Goal: Task Accomplishment & Management: Manage account settings

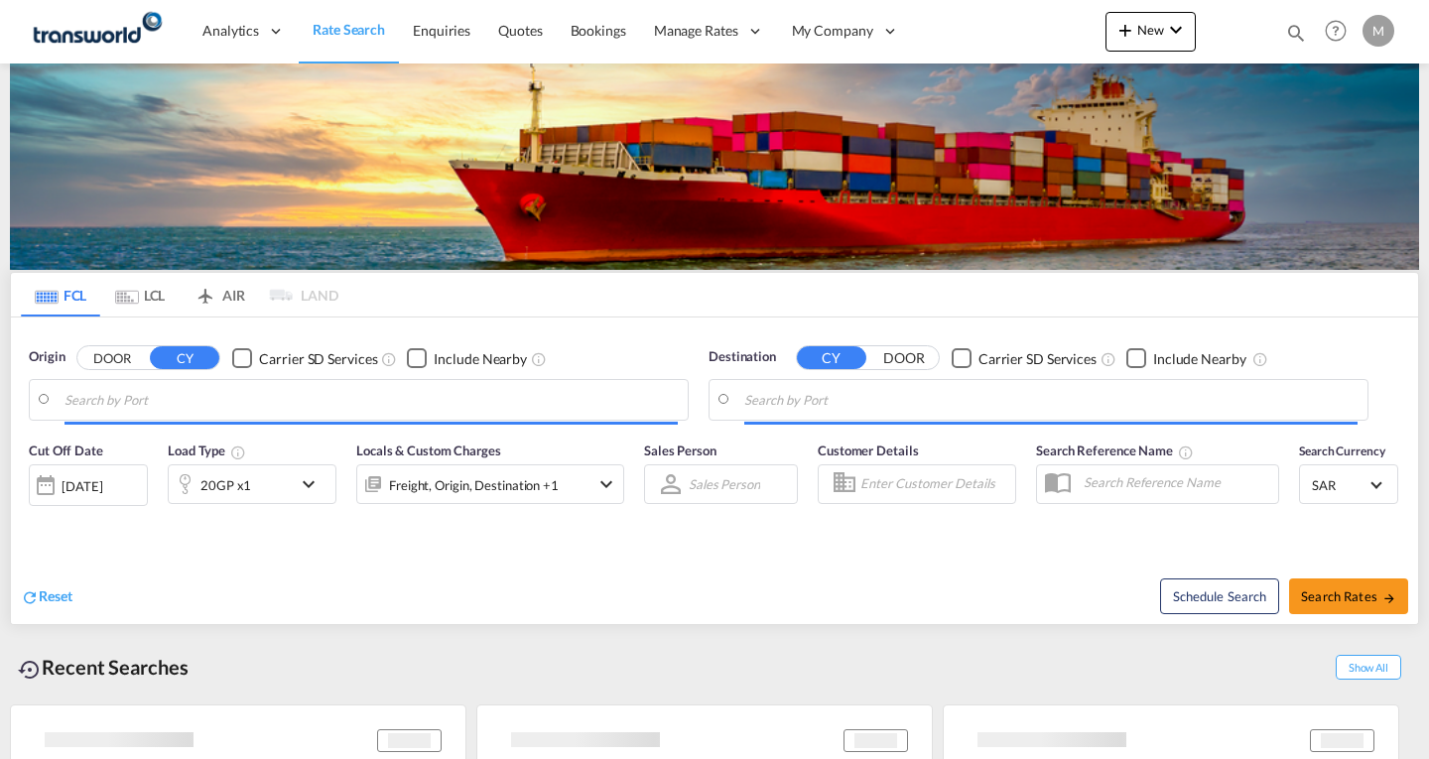
type input "Ad Dammam, SADMM"
type input "[GEOGRAPHIC_DATA], PKKHI"
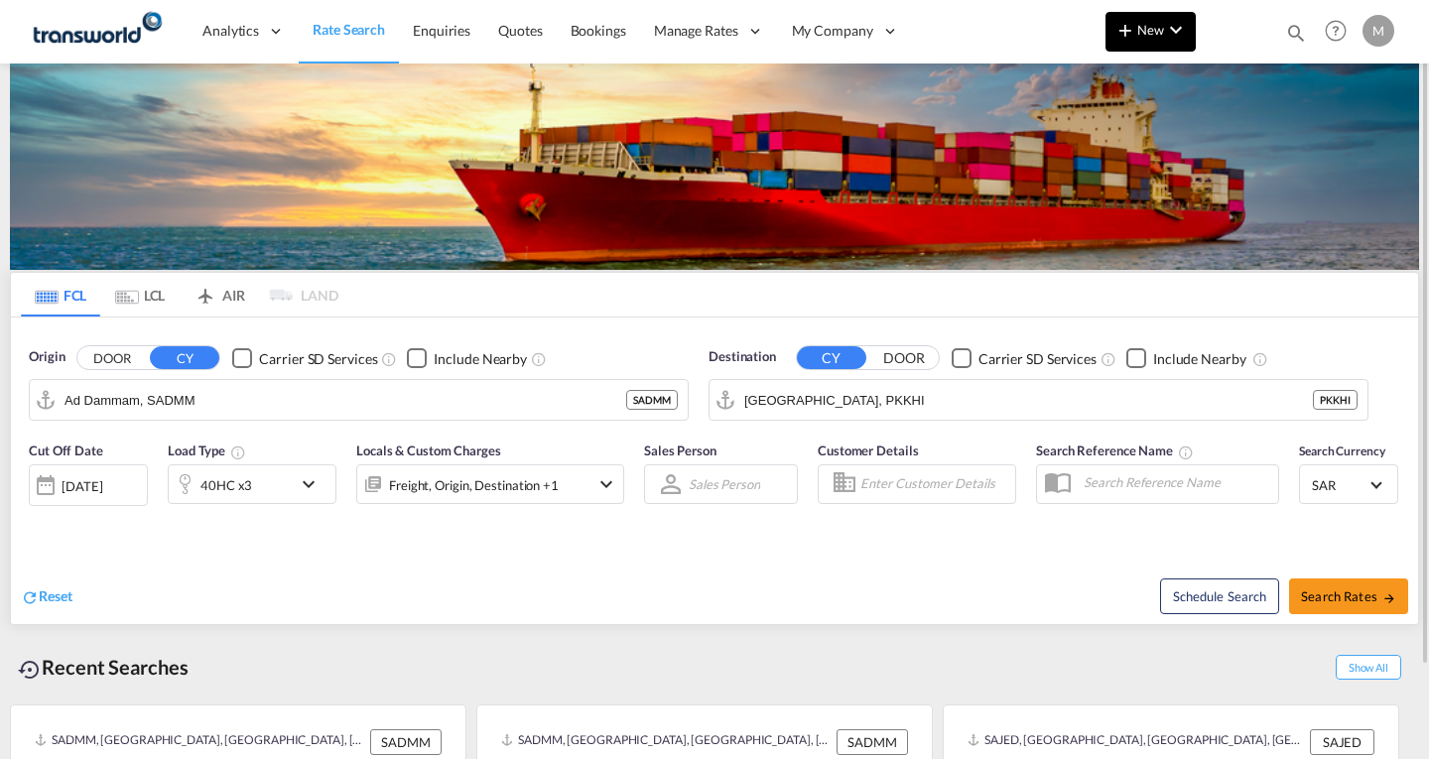
click at [1141, 33] on span "New" at bounding box center [1150, 30] width 74 height 16
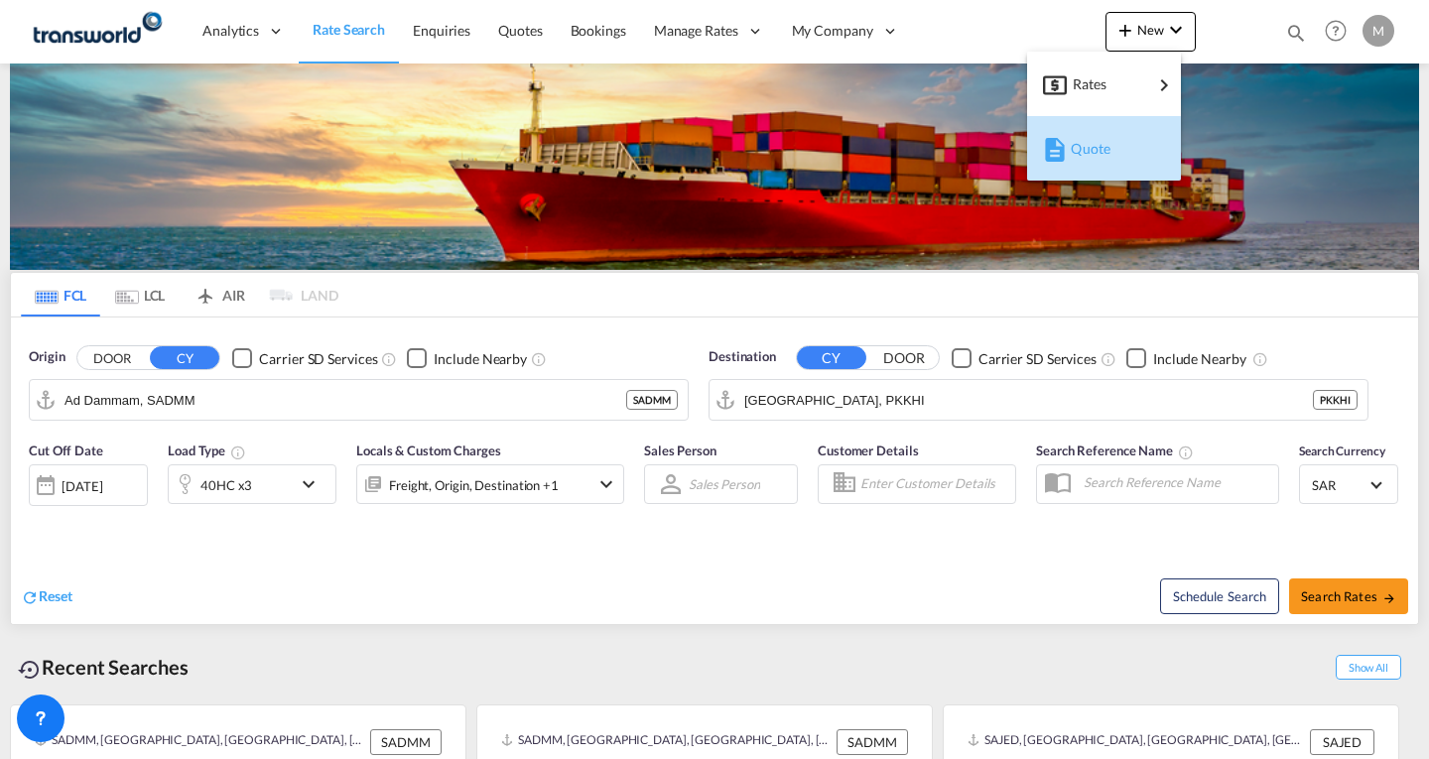
click at [1092, 149] on span "Quote" at bounding box center [1081, 149] width 22 height 40
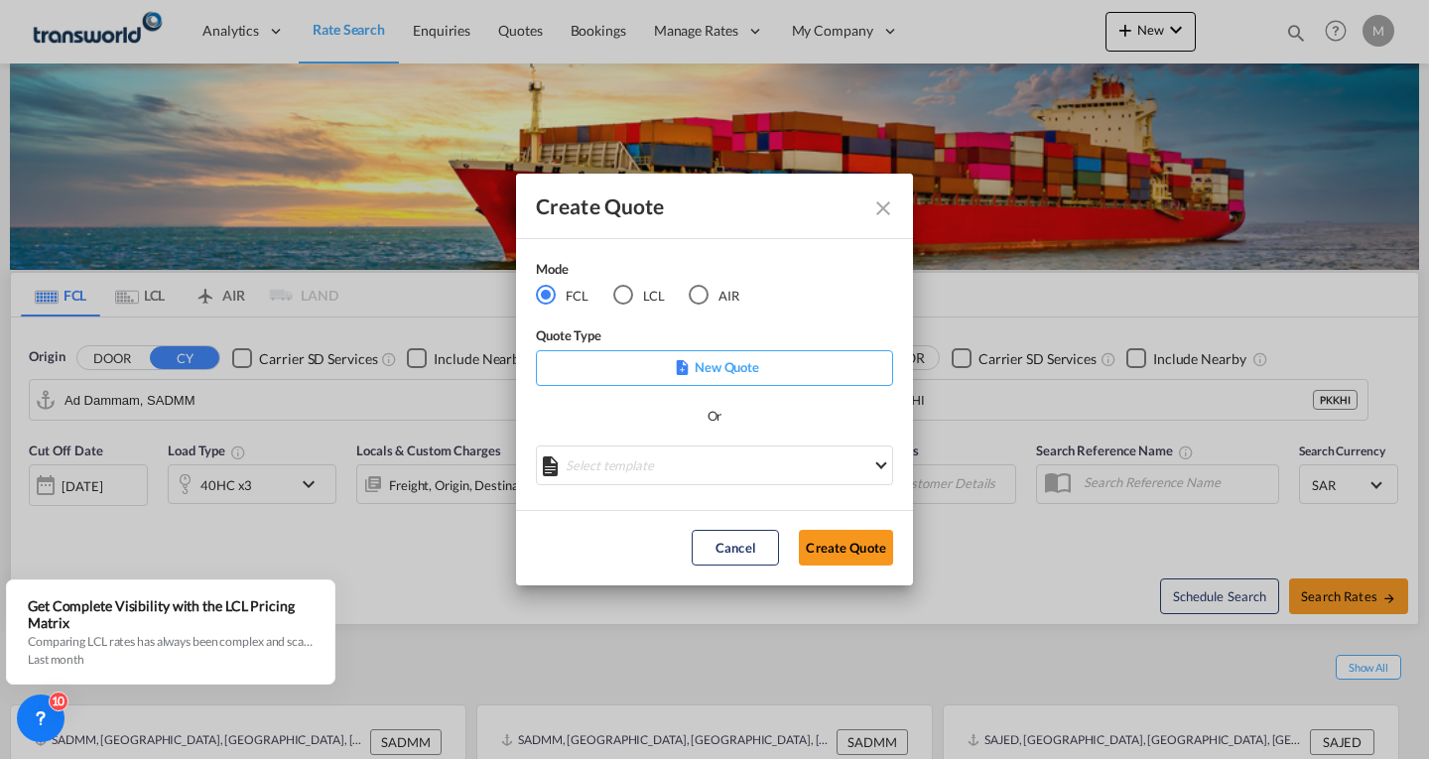
click at [713, 359] on p "New Quote" at bounding box center [714, 367] width 343 height 20
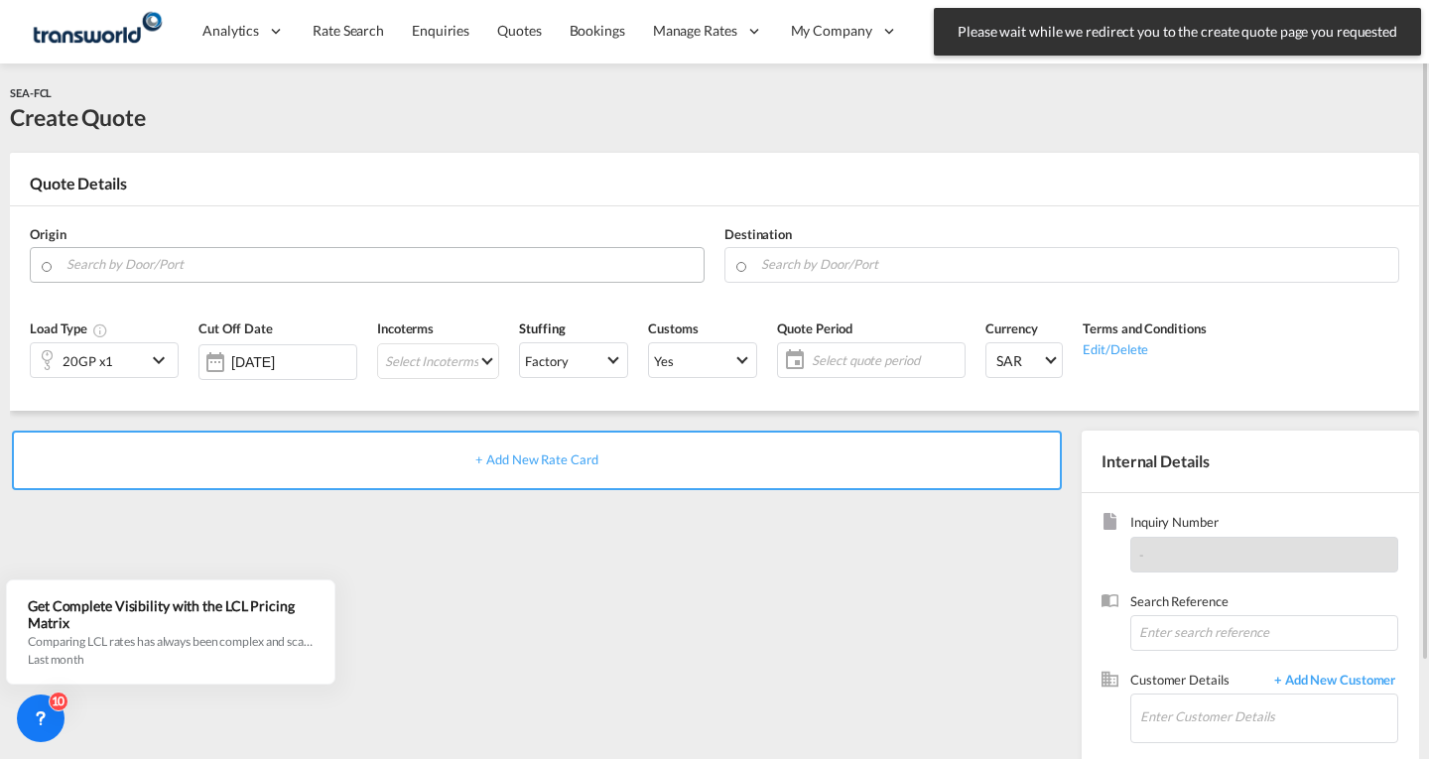
click at [74, 265] on input "Search by Door/Port" at bounding box center [379, 264] width 627 height 35
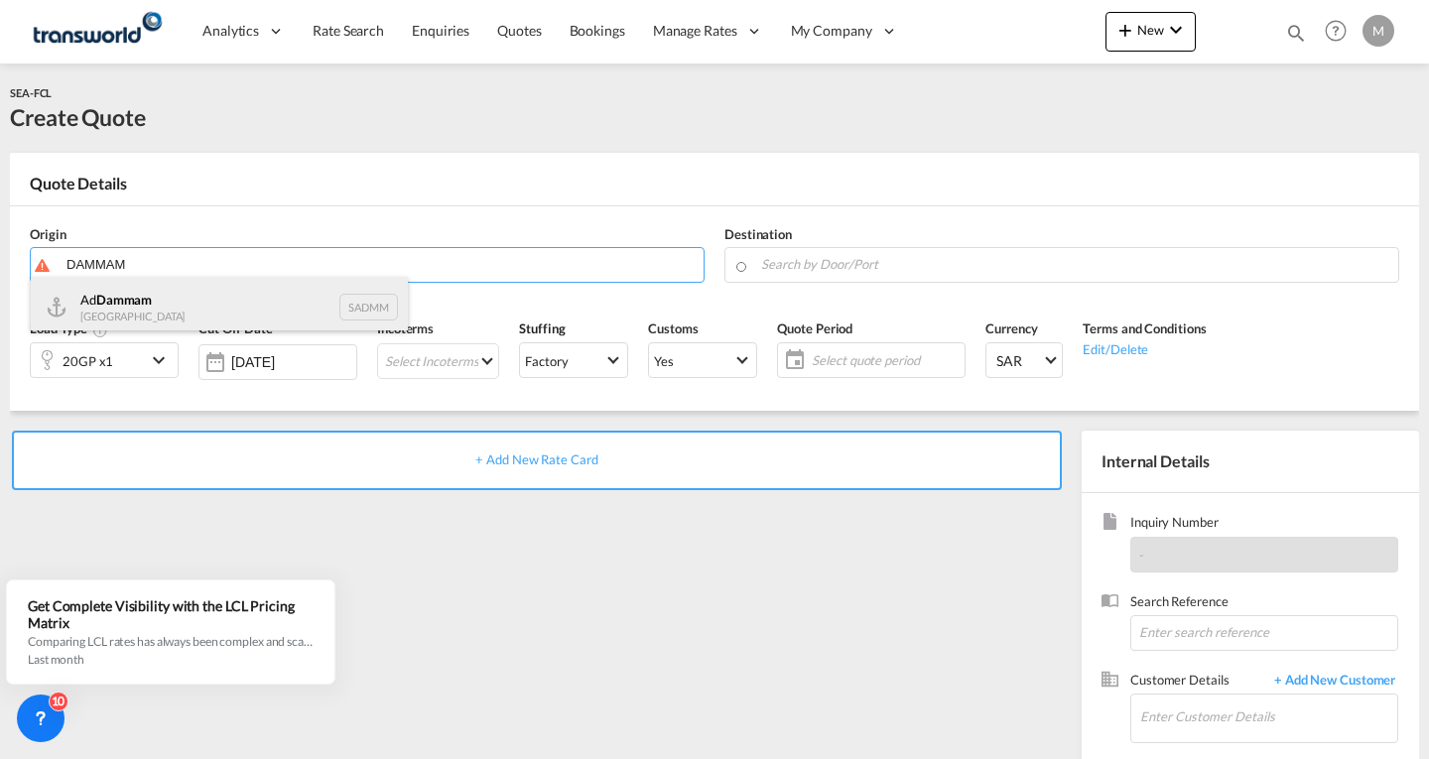
click at [119, 302] on div "Ad Dammam [GEOGRAPHIC_DATA] SADMM" at bounding box center [219, 307] width 377 height 60
type input "Ad Dammam, SADMM"
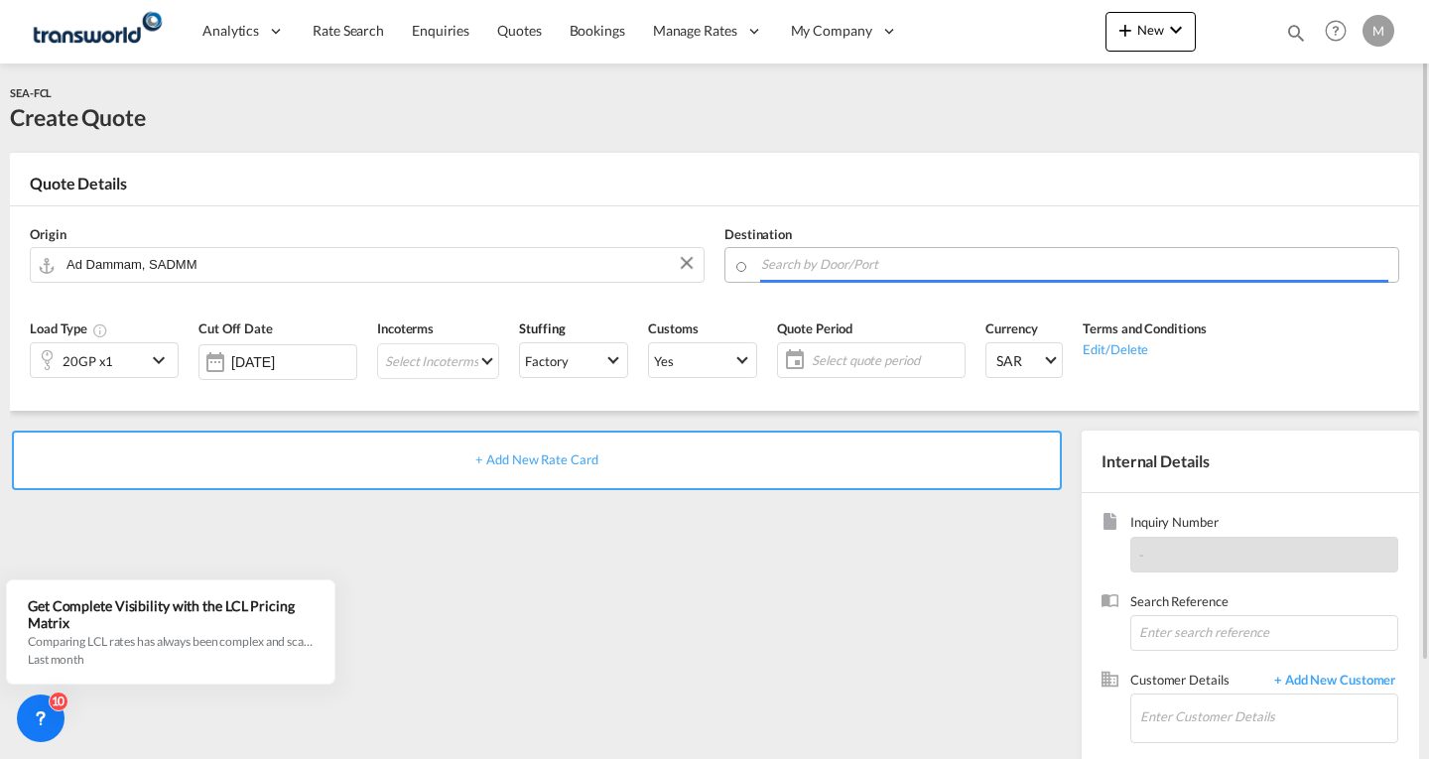
click at [805, 267] on input "Search by Door/Port" at bounding box center [1074, 264] width 627 height 35
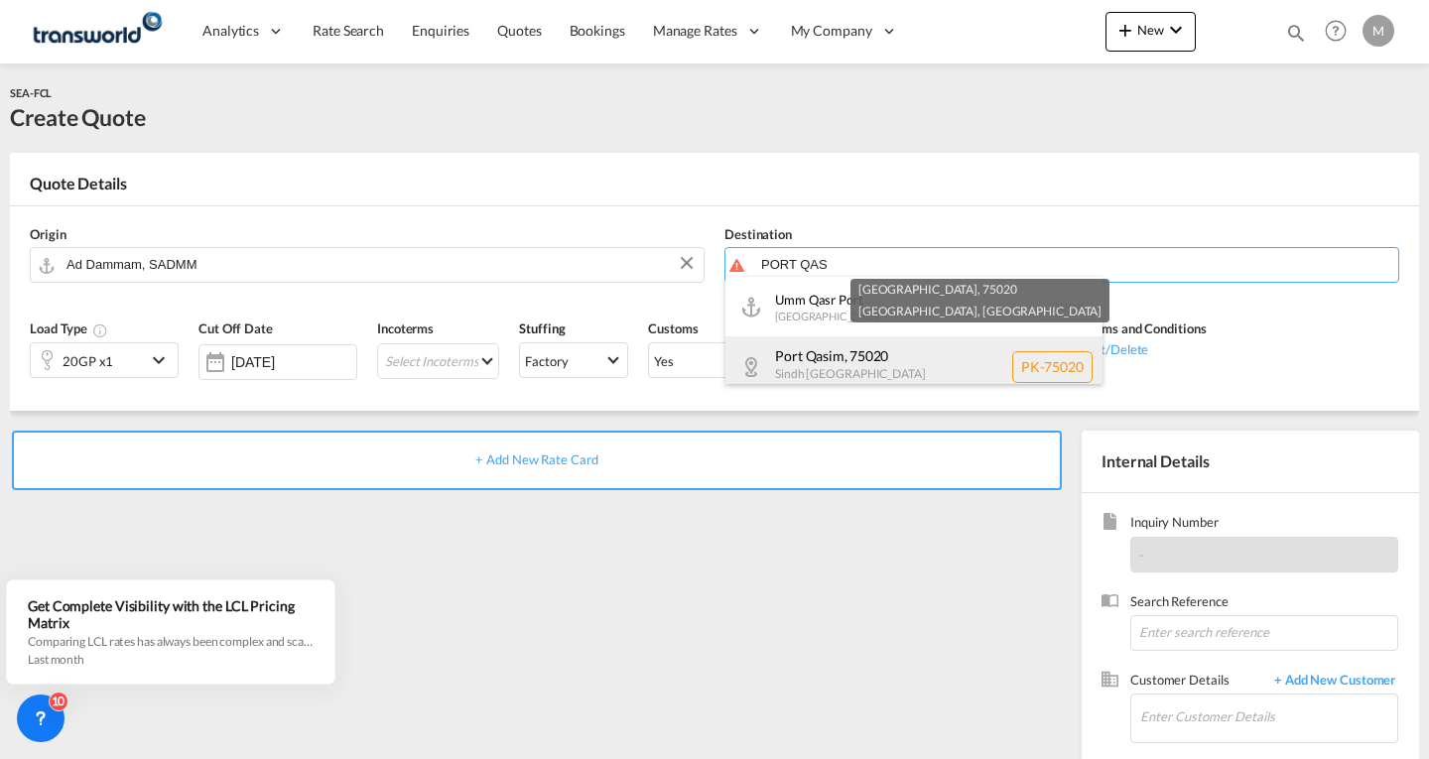
click at [831, 368] on div "[GEOGRAPHIC_DATA] PK-75020" at bounding box center [913, 366] width 377 height 61
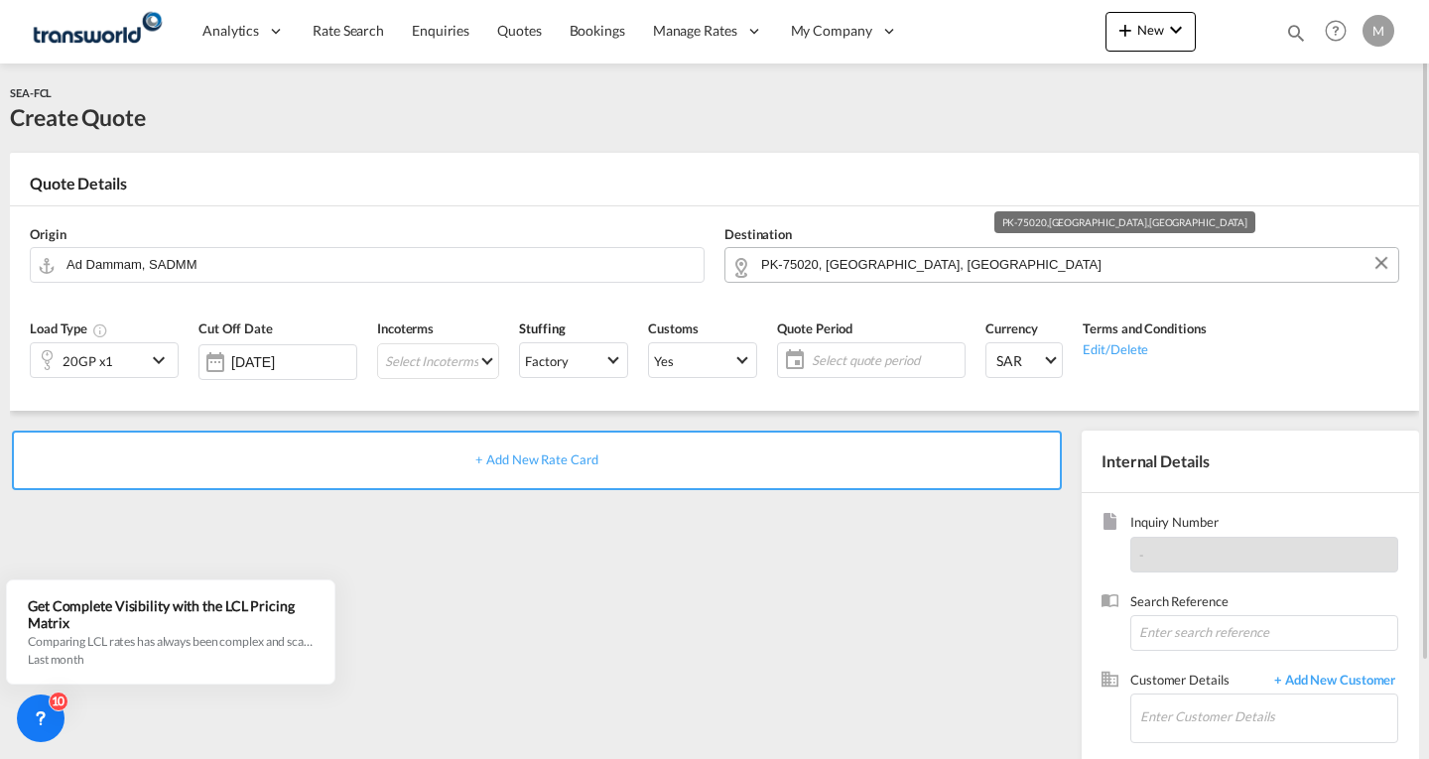
click at [970, 267] on input "PK-75020, [GEOGRAPHIC_DATA], [GEOGRAPHIC_DATA]" at bounding box center [1074, 264] width 627 height 35
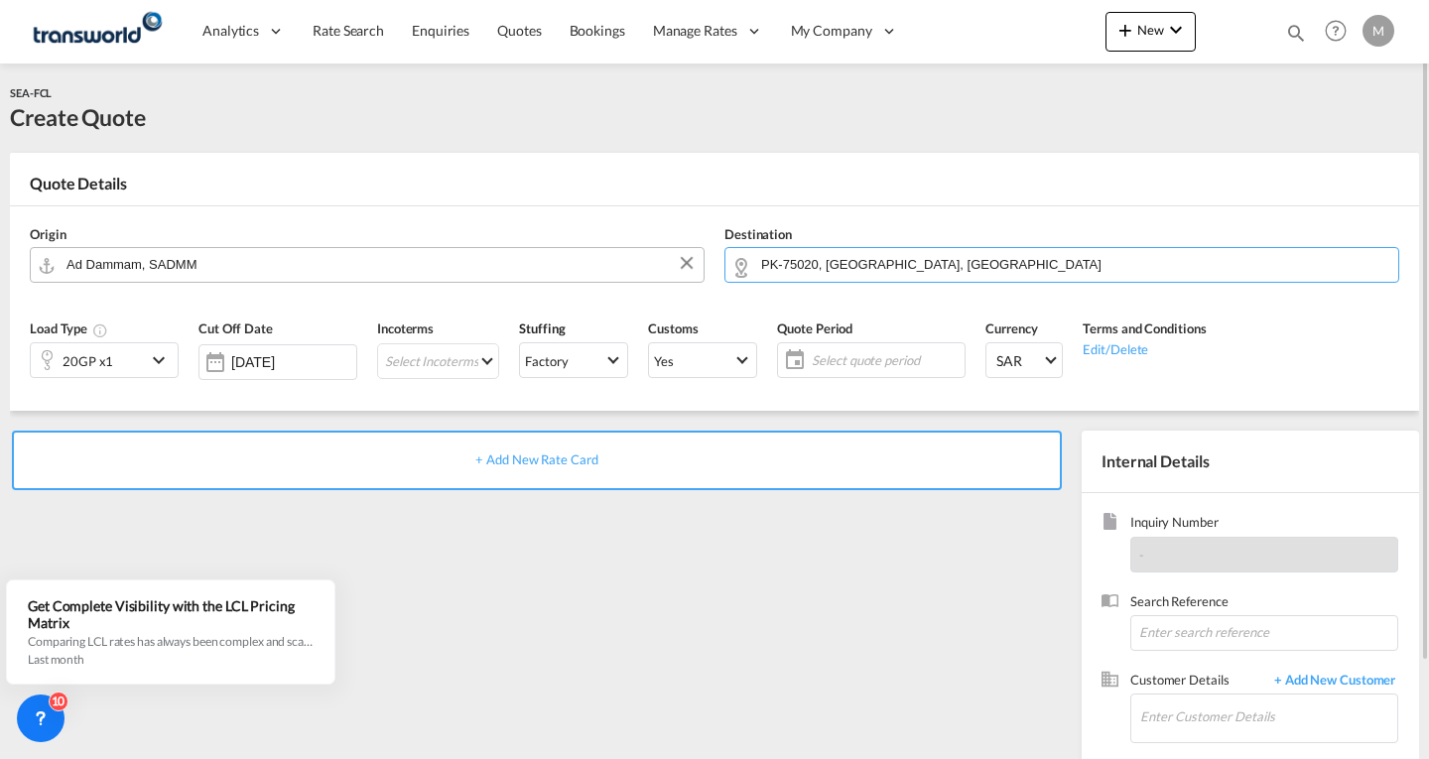
drag, startPoint x: 722, startPoint y: 286, endPoint x: 700, endPoint y: 283, distance: 22.0
click at [700, 283] on div "Origin Ad Dammam, SADMM Destination PK-75020, [GEOGRAPHIC_DATA], [GEOGRAPHIC_DA…" at bounding box center [714, 253] width 1389 height 95
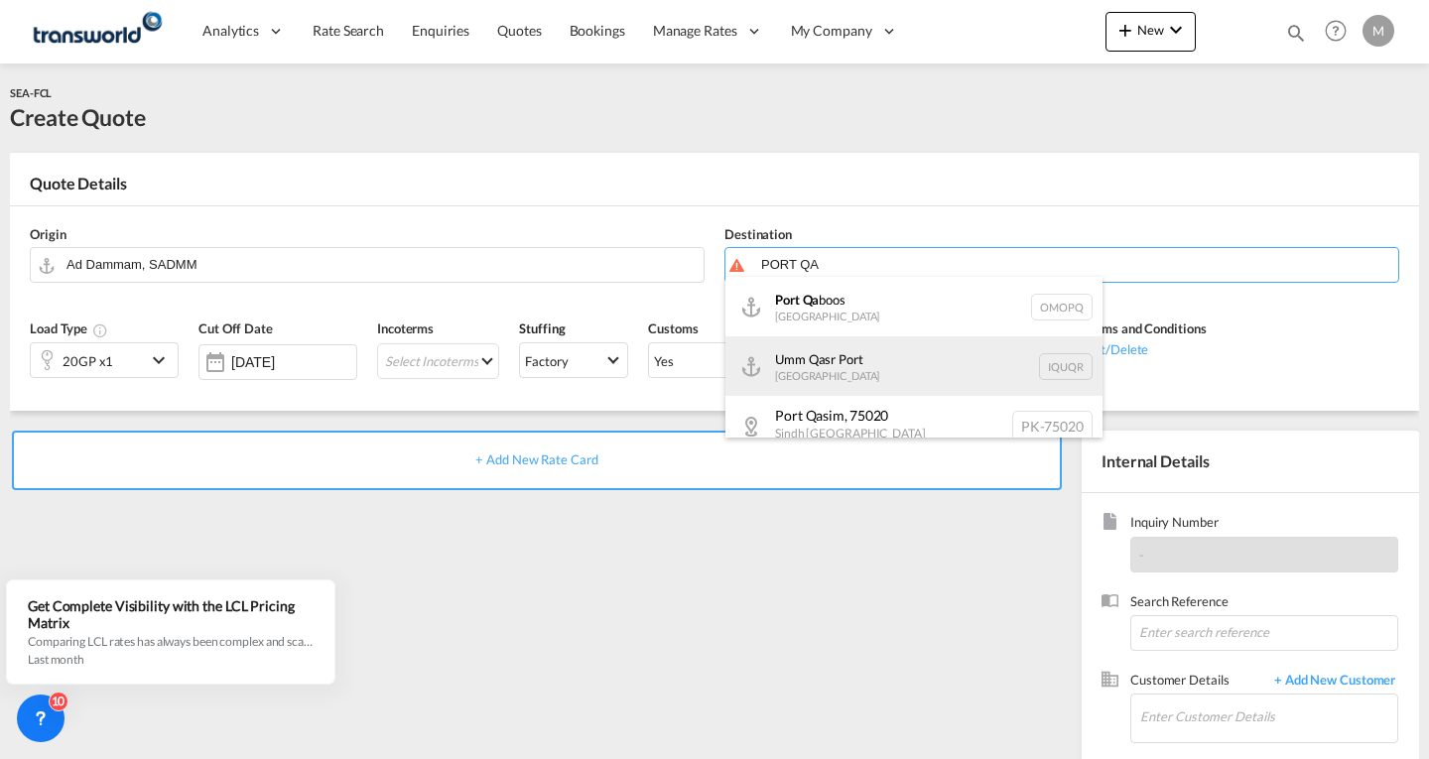
scroll to position [18, 0]
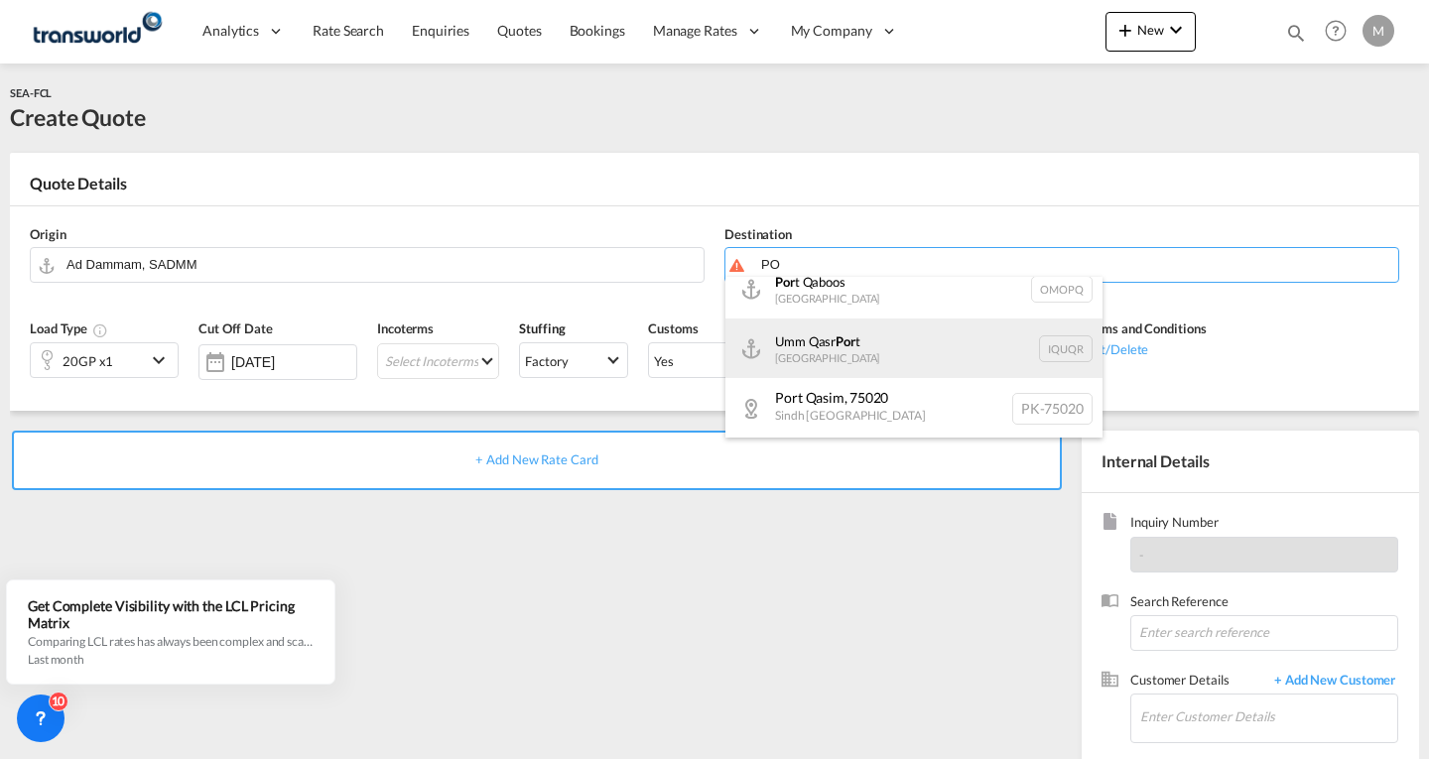
type input "P"
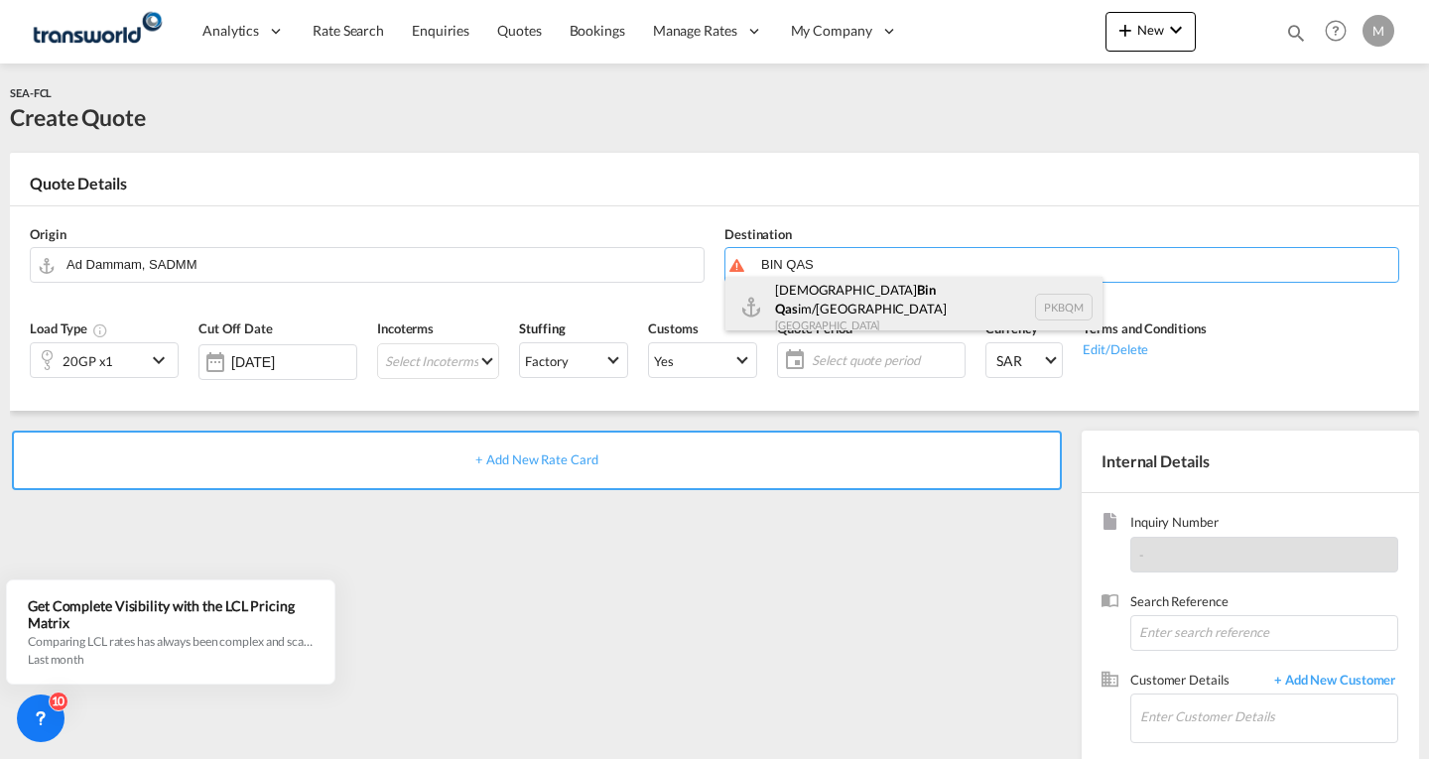
click at [825, 303] on div "[PERSON_NAME] im/[GEOGRAPHIC_DATA] [GEOGRAPHIC_DATA] PKBQM" at bounding box center [913, 306] width 377 height 71
type input "[PERSON_NAME]/[GEOGRAPHIC_DATA], PKBQM"
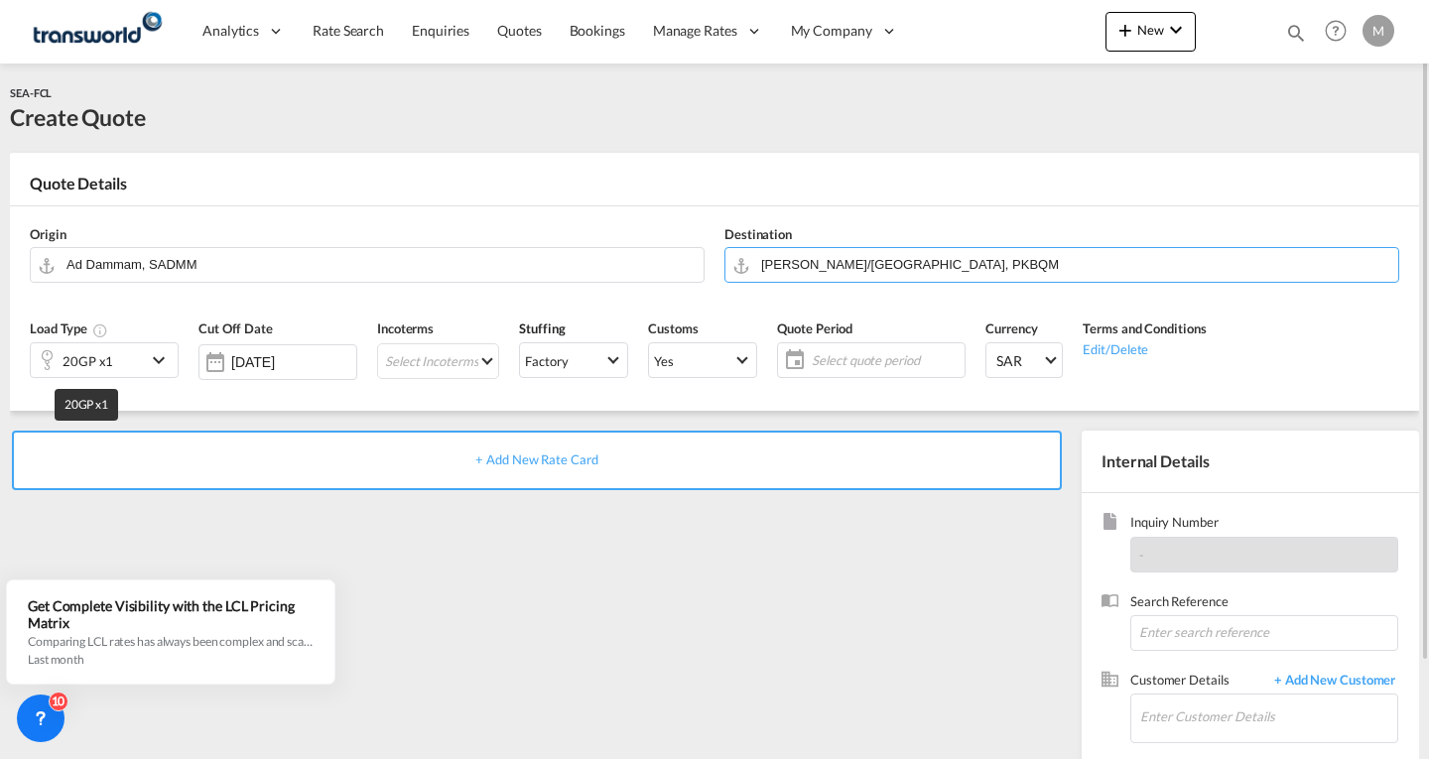
click at [89, 355] on div "20GP x1" at bounding box center [88, 361] width 51 height 28
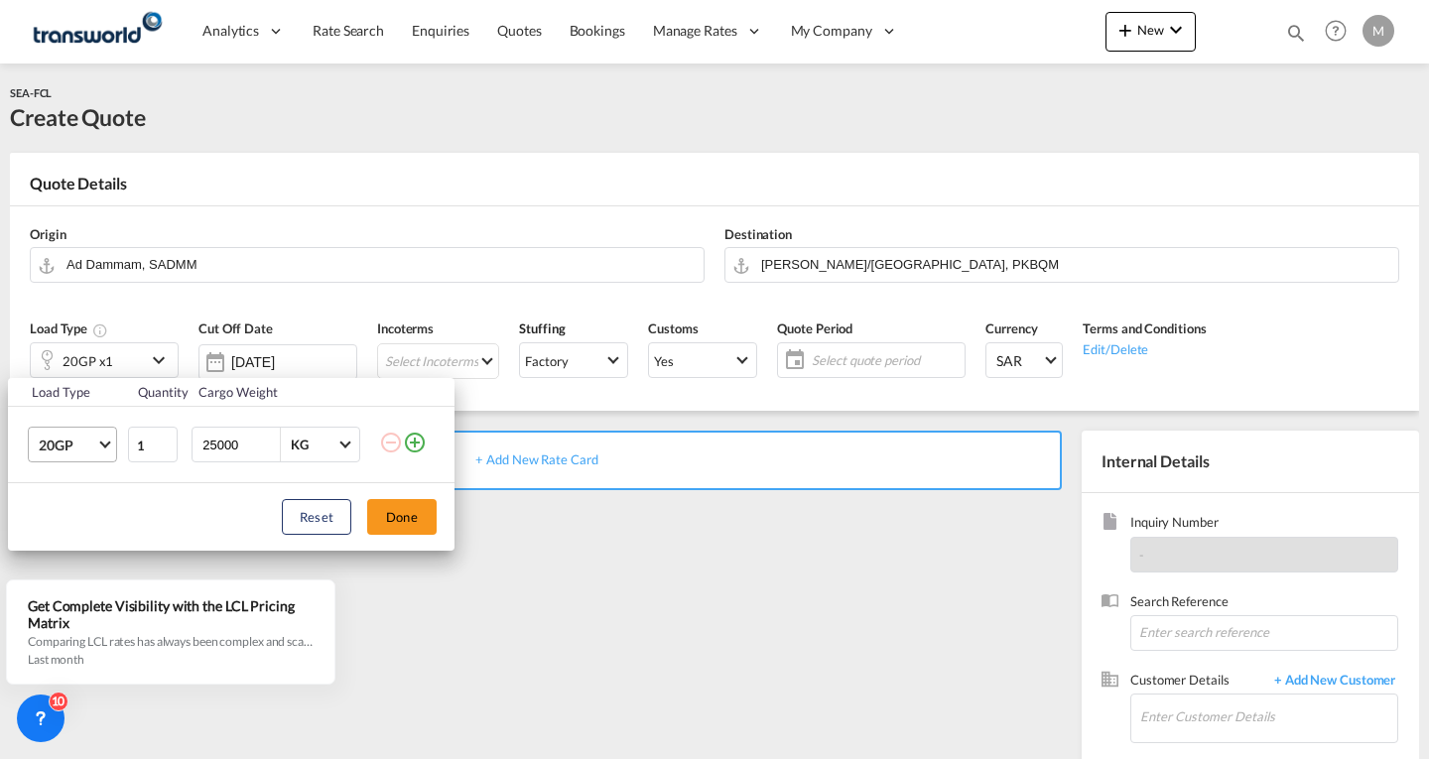
click at [63, 440] on span "20GP" at bounding box center [68, 446] width 58 height 20
click at [65, 540] on div "40HC" at bounding box center [57, 541] width 37 height 20
click at [165, 440] on input "2" at bounding box center [153, 445] width 50 height 36
type input "3"
click at [165, 440] on input "3" at bounding box center [153, 445] width 50 height 36
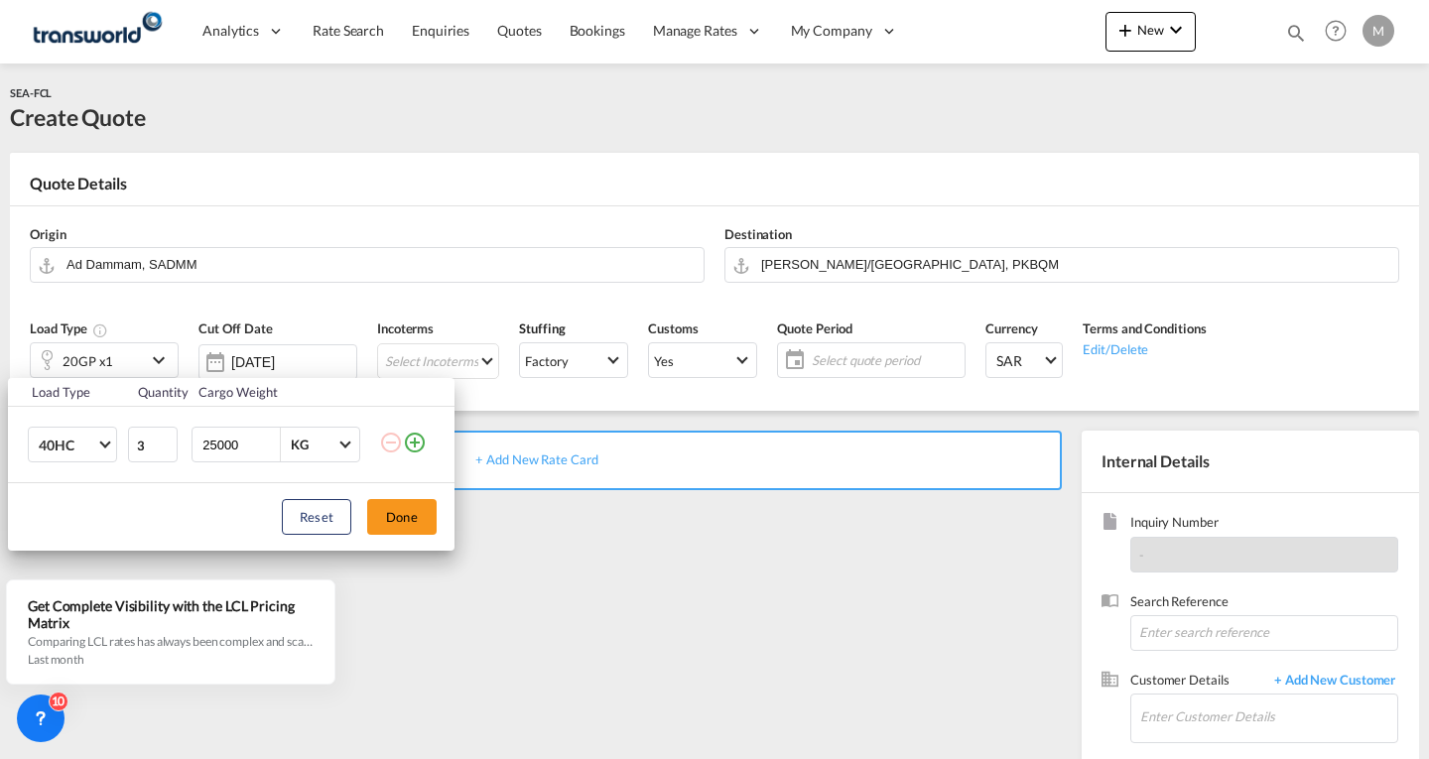
drag, startPoint x: 242, startPoint y: 449, endPoint x: 126, endPoint y: 460, distance: 116.6
click at [126, 460] on tr "40HC 3 25000 KG KG" at bounding box center [231, 445] width 446 height 76
type input "22000"
click at [399, 512] on button "Done" at bounding box center [401, 517] width 69 height 36
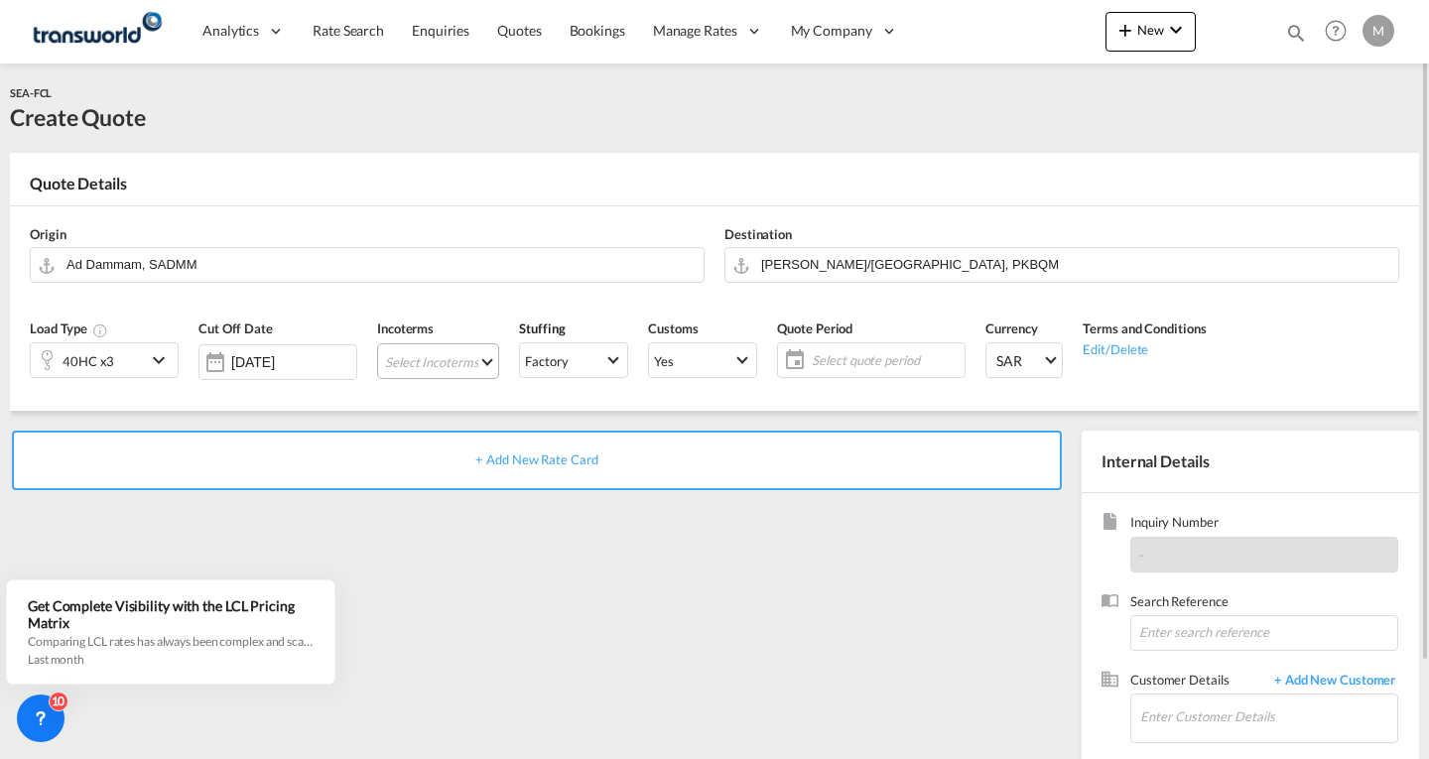
click at [446, 357] on md-select "Select Incoterms FOB - export Free on Board FAS - export Free Alongside Ship CI…" at bounding box center [438, 361] width 122 height 36
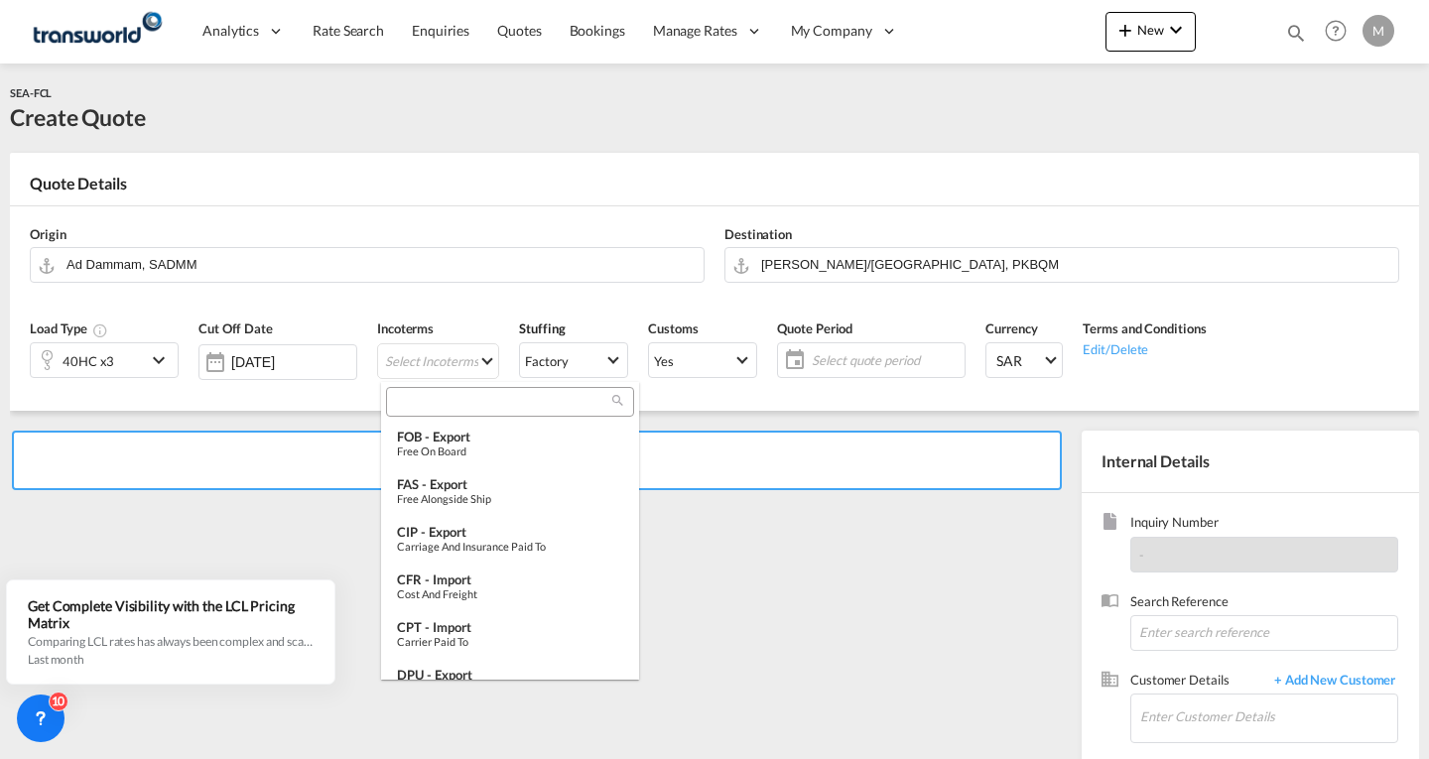
click at [447, 401] on input "search" at bounding box center [502, 402] width 220 height 18
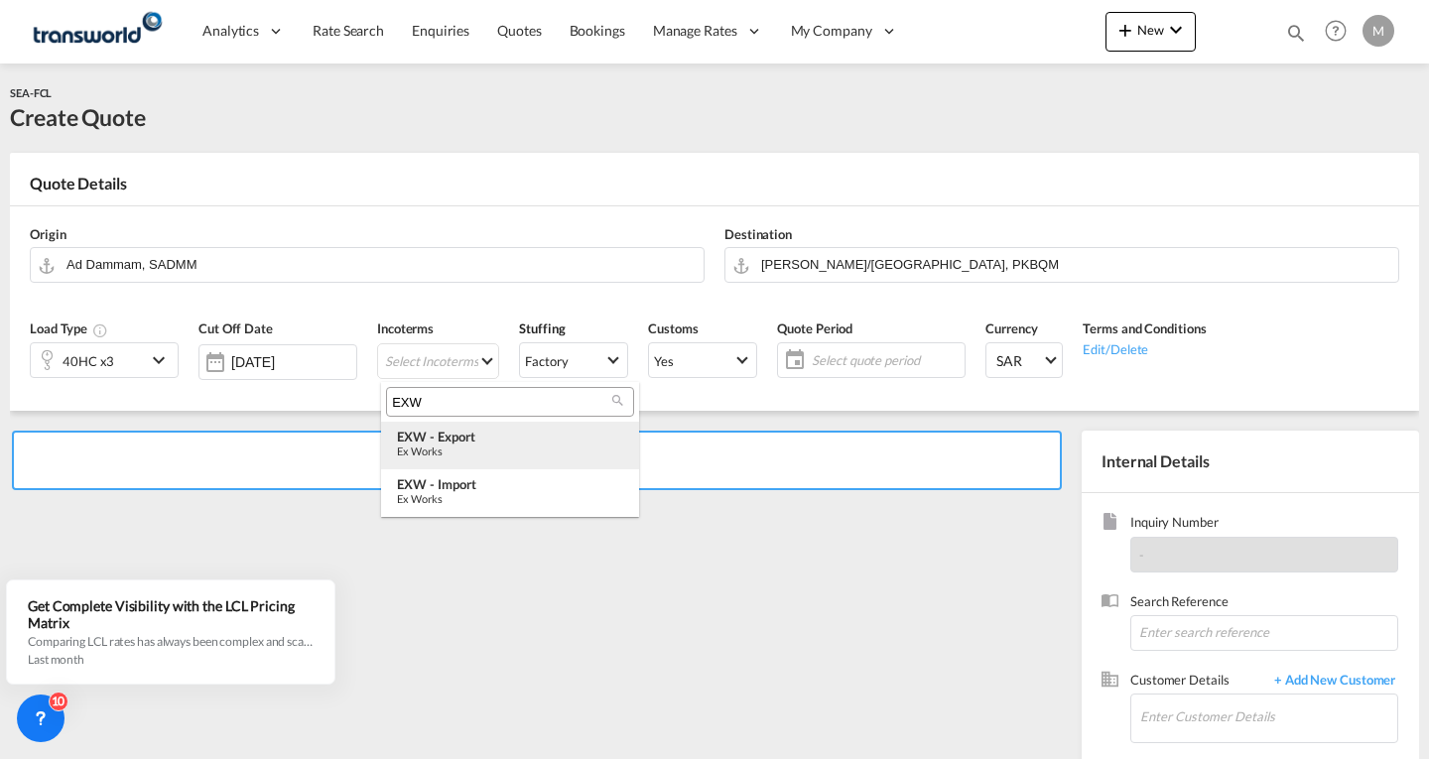
type input "EXW"
click at [459, 445] on div "Ex Works" at bounding box center [510, 450] width 226 height 13
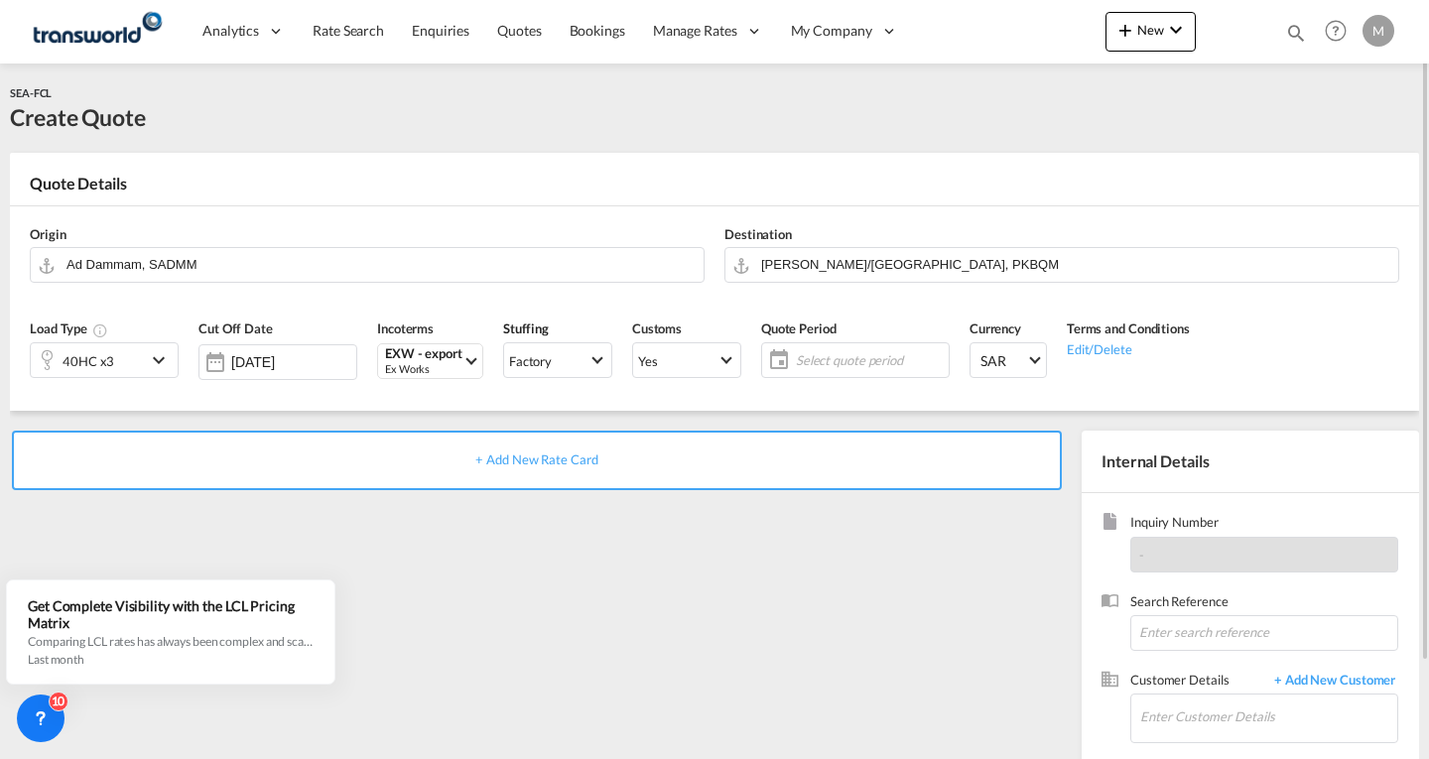
click at [779, 362] on md-icon "icon-calendar" at bounding box center [774, 360] width 24 height 24
click at [822, 369] on span "Select quote period" at bounding box center [870, 360] width 158 height 28
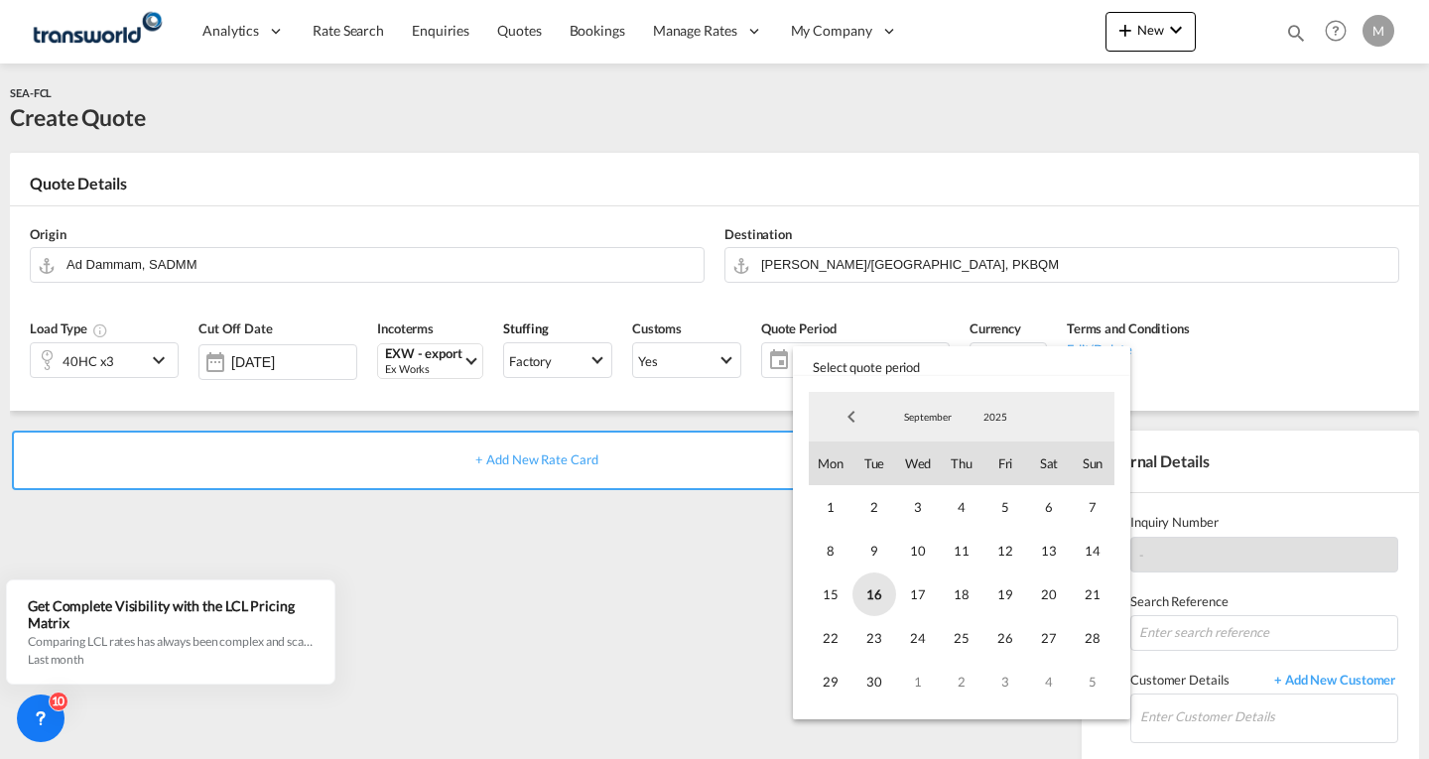
click at [874, 600] on span "16" at bounding box center [874, 594] width 44 height 44
click at [875, 681] on span "30" at bounding box center [874, 682] width 44 height 44
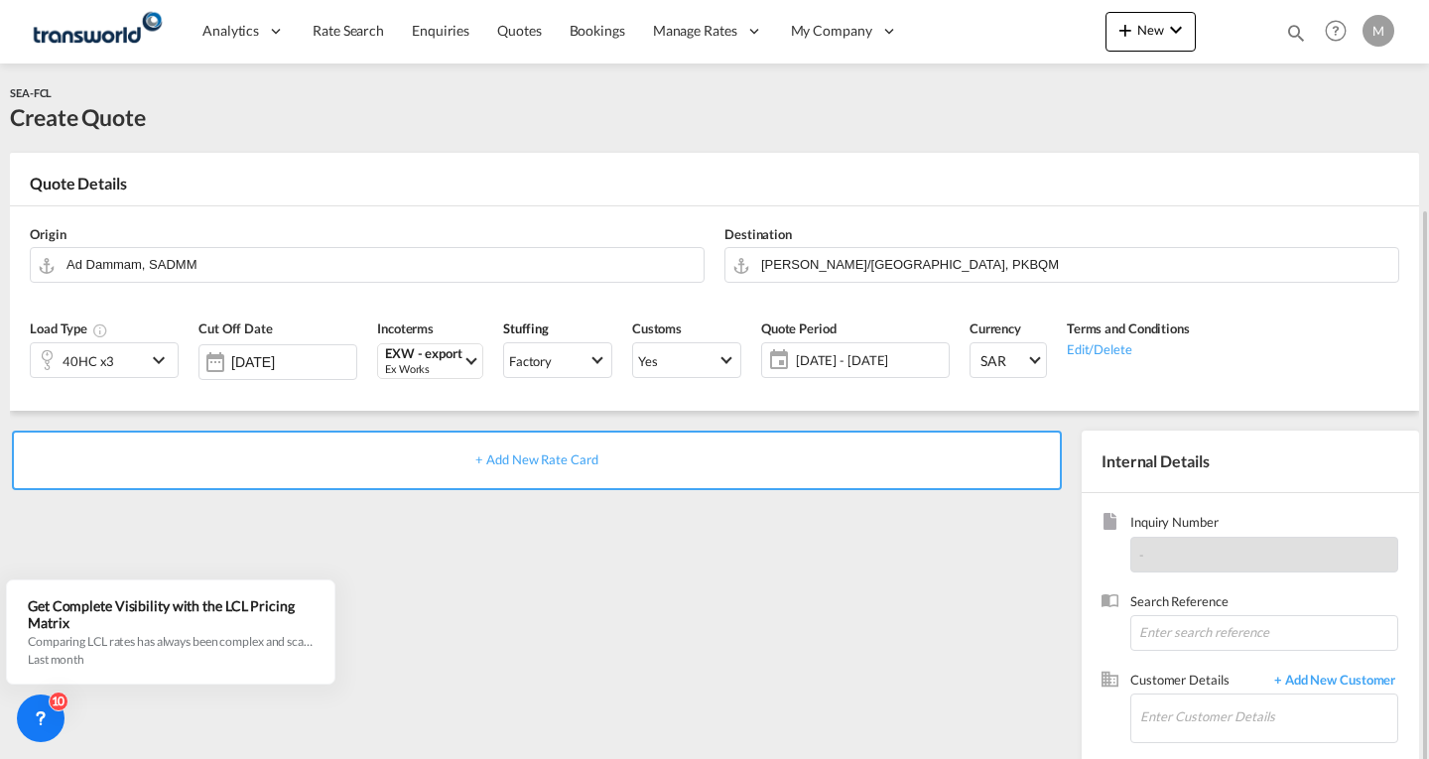
scroll to position [111, 0]
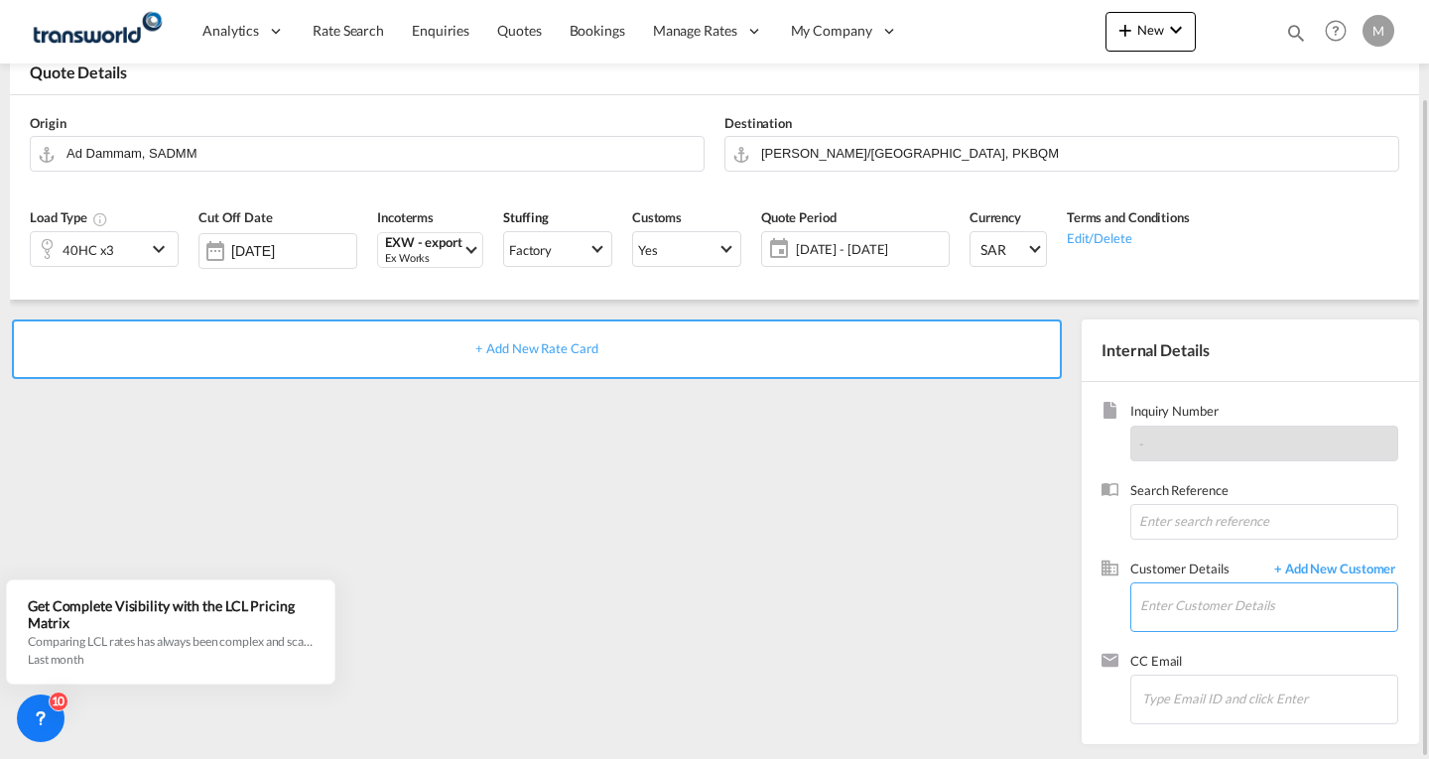
click at [1175, 599] on input "Enter Customer Details" at bounding box center [1268, 605] width 257 height 45
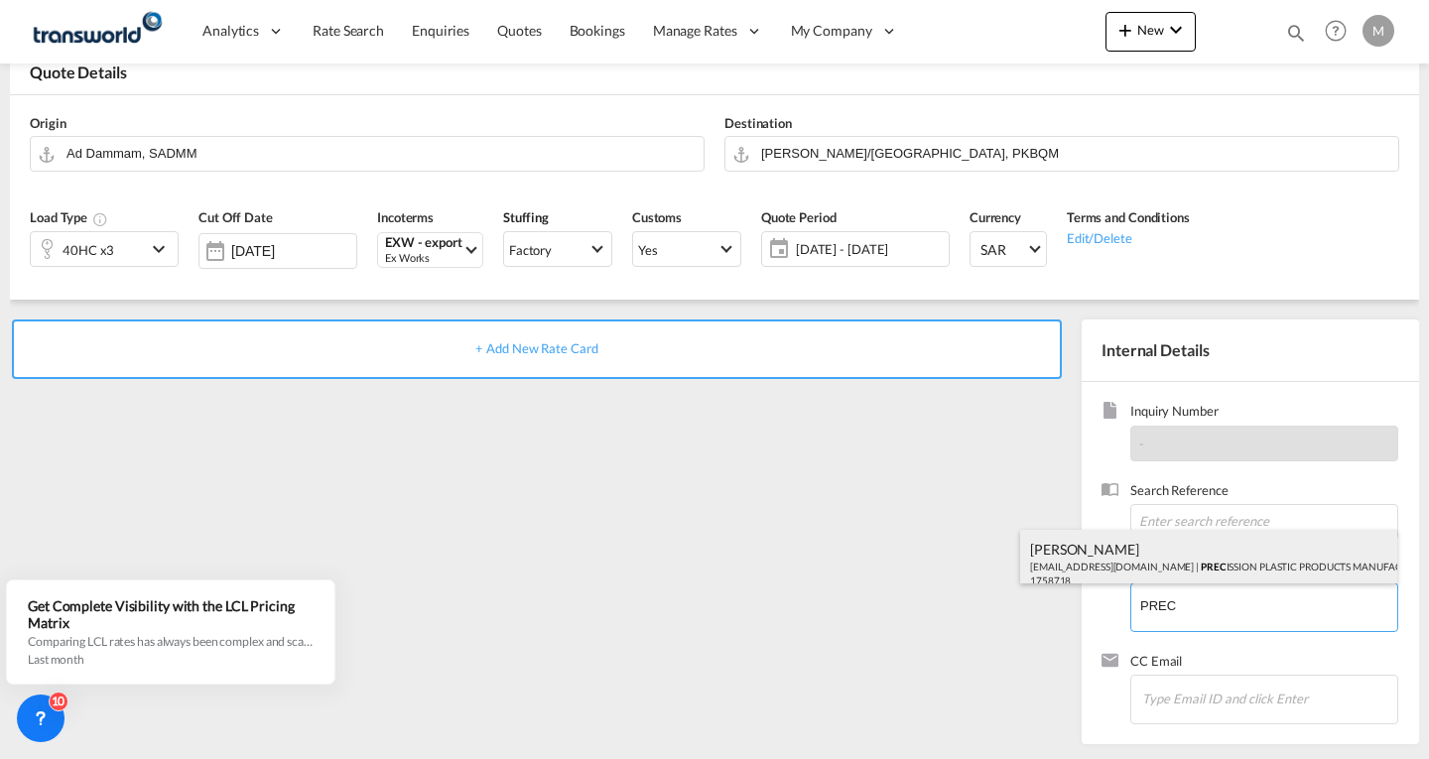
click at [1160, 563] on div "[PERSON_NAME] [PERSON_NAME][EMAIL_ADDRESS][DOMAIN_NAME] | PREC ISSION PLASTIC P…" at bounding box center [1208, 563] width 377 height 67
type input "PRECISSION PLASTIC PRODUCTS MANUFACTURING CO LTD, [PERSON_NAME], [PERSON_NAME][…"
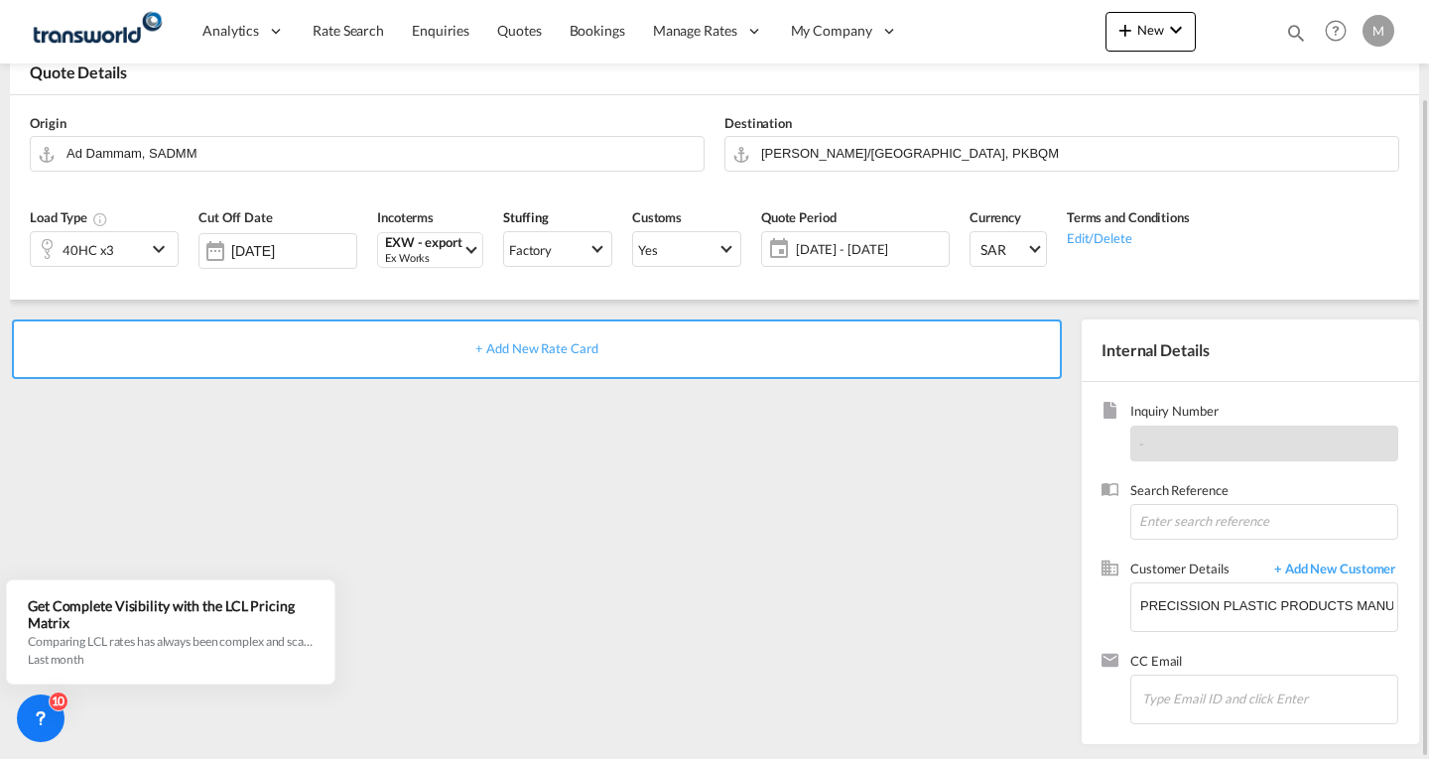
click at [549, 365] on div "+ Add New Rate Card" at bounding box center [537, 349] width 1050 height 60
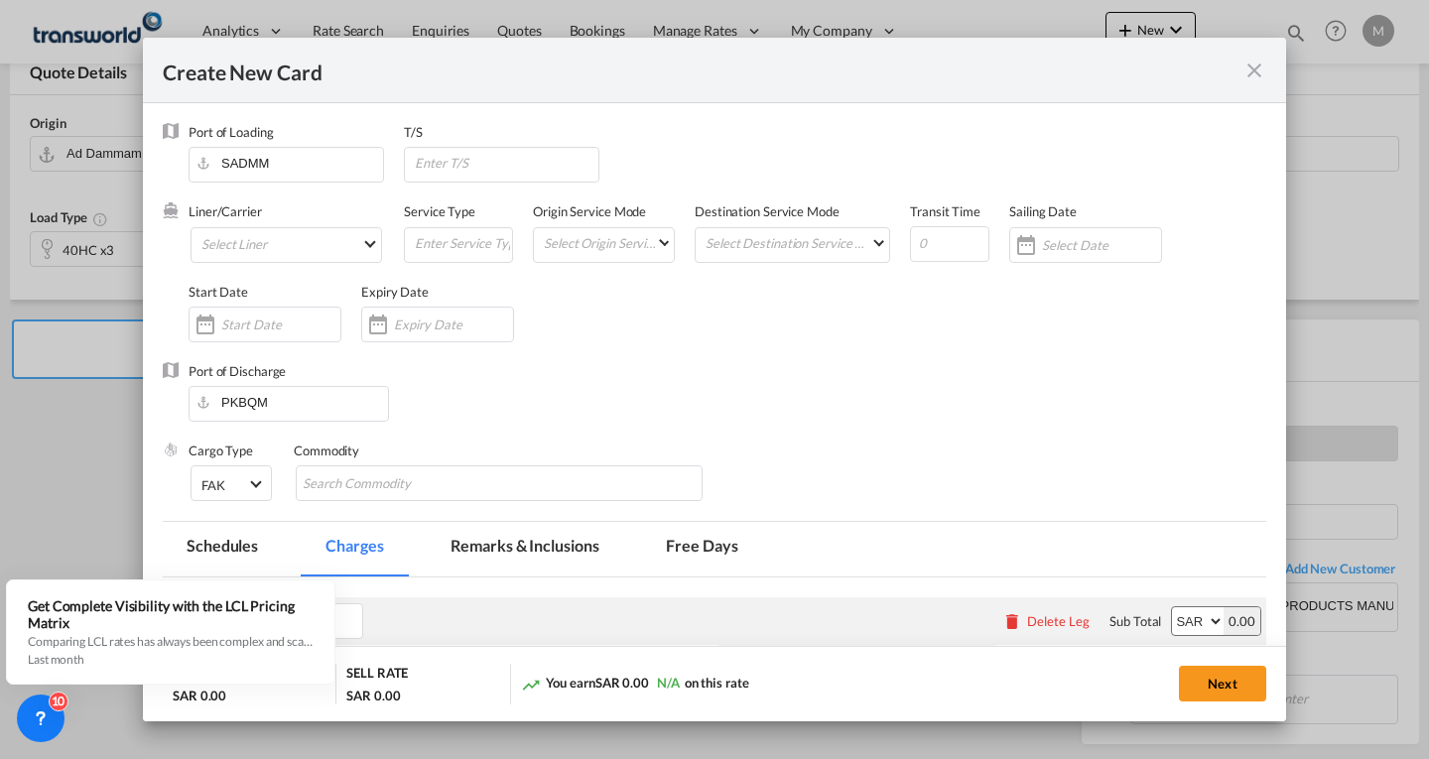
type input "Basic Ocean Freight"
select select "per equipment"
click at [239, 238] on md-select "Select Liner 2HM LOGISTICS D.O.O 2HM LOGISTICS D.O.O. / TWKS-KOPER 3P LOGISTICS…" at bounding box center [285, 245] width 191 height 36
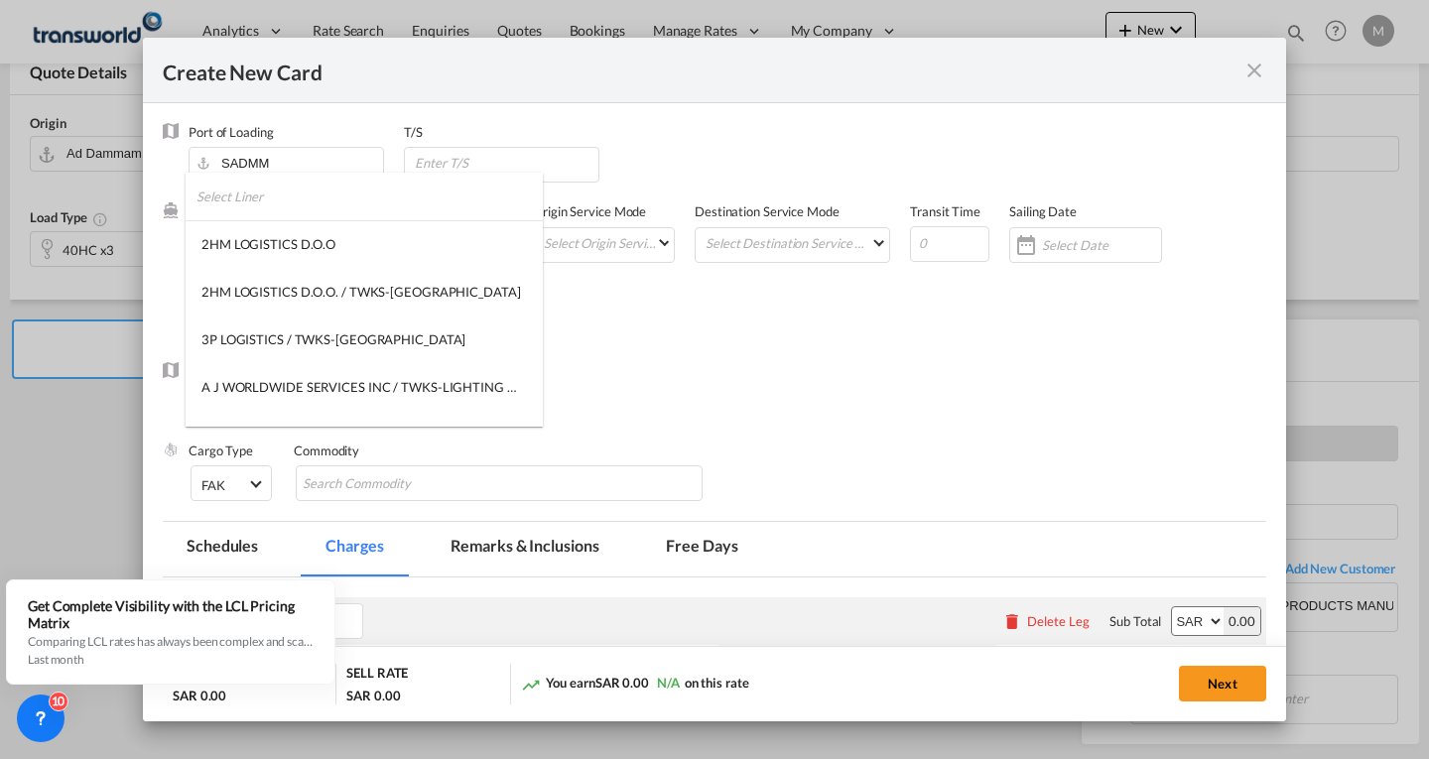
click at [250, 196] on input "search" at bounding box center [369, 197] width 346 height 48
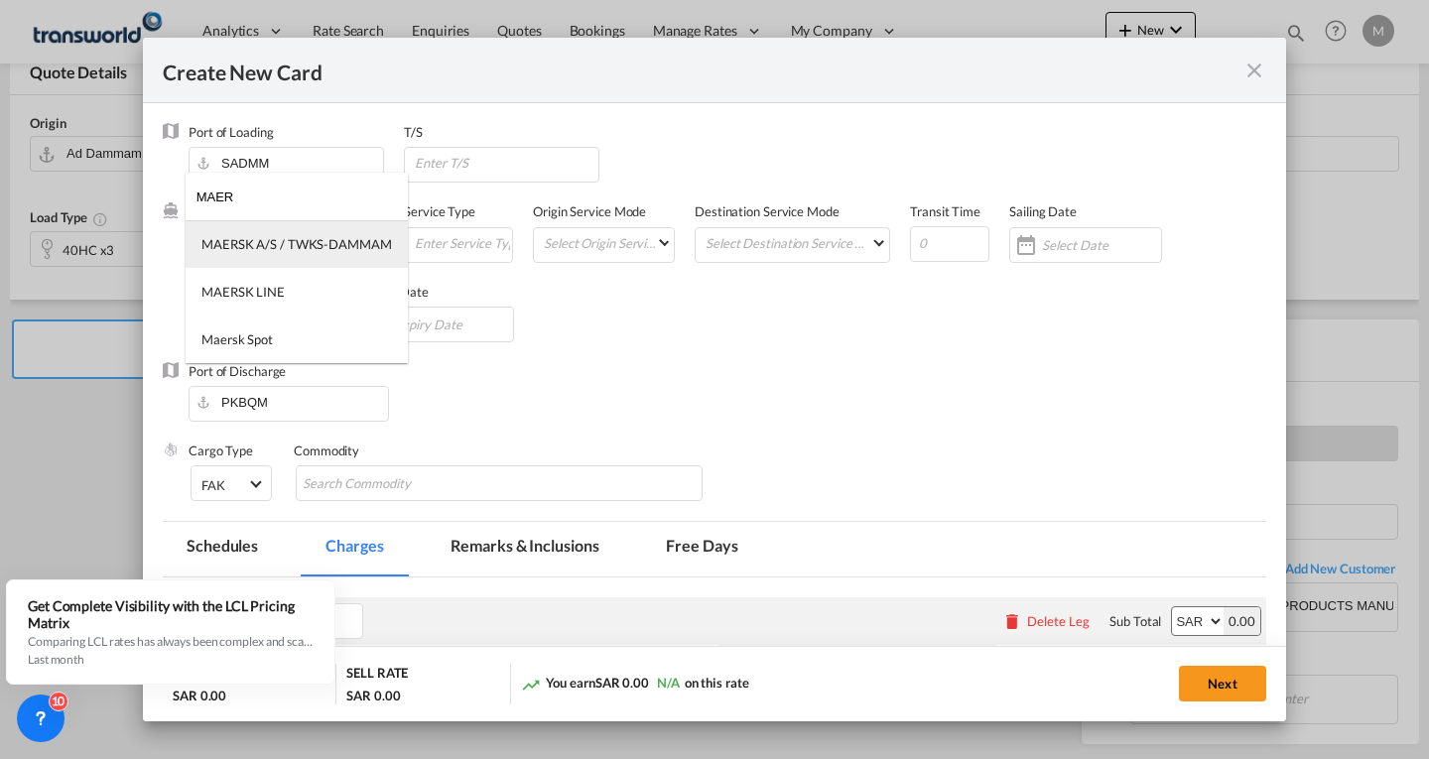
type input "MAER"
click at [278, 247] on div "MAERSK A/S / TWKS-DAMMAM" at bounding box center [296, 244] width 190 height 18
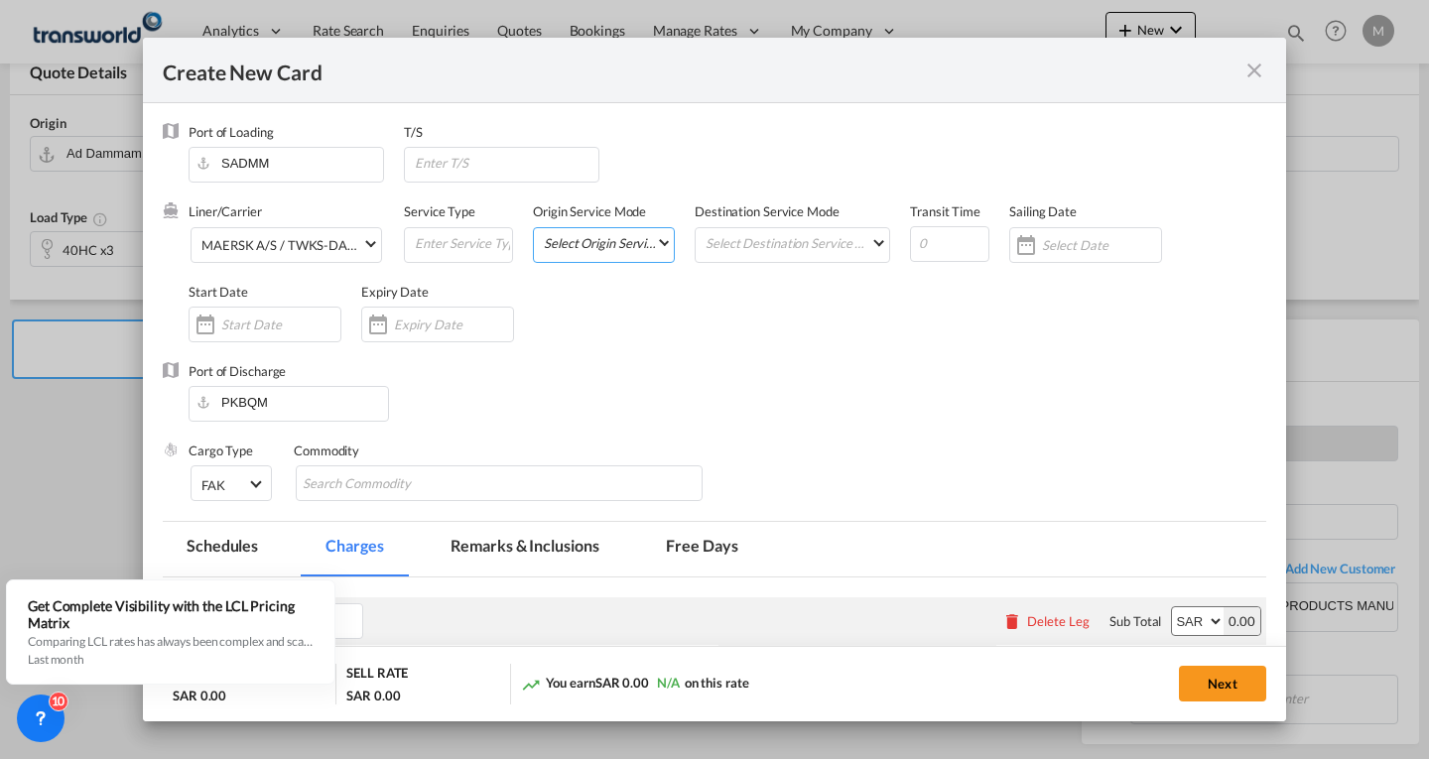
click at [592, 247] on md-select "Select Origin Service Mode SD [GEOGRAPHIC_DATA]" at bounding box center [608, 242] width 132 height 28
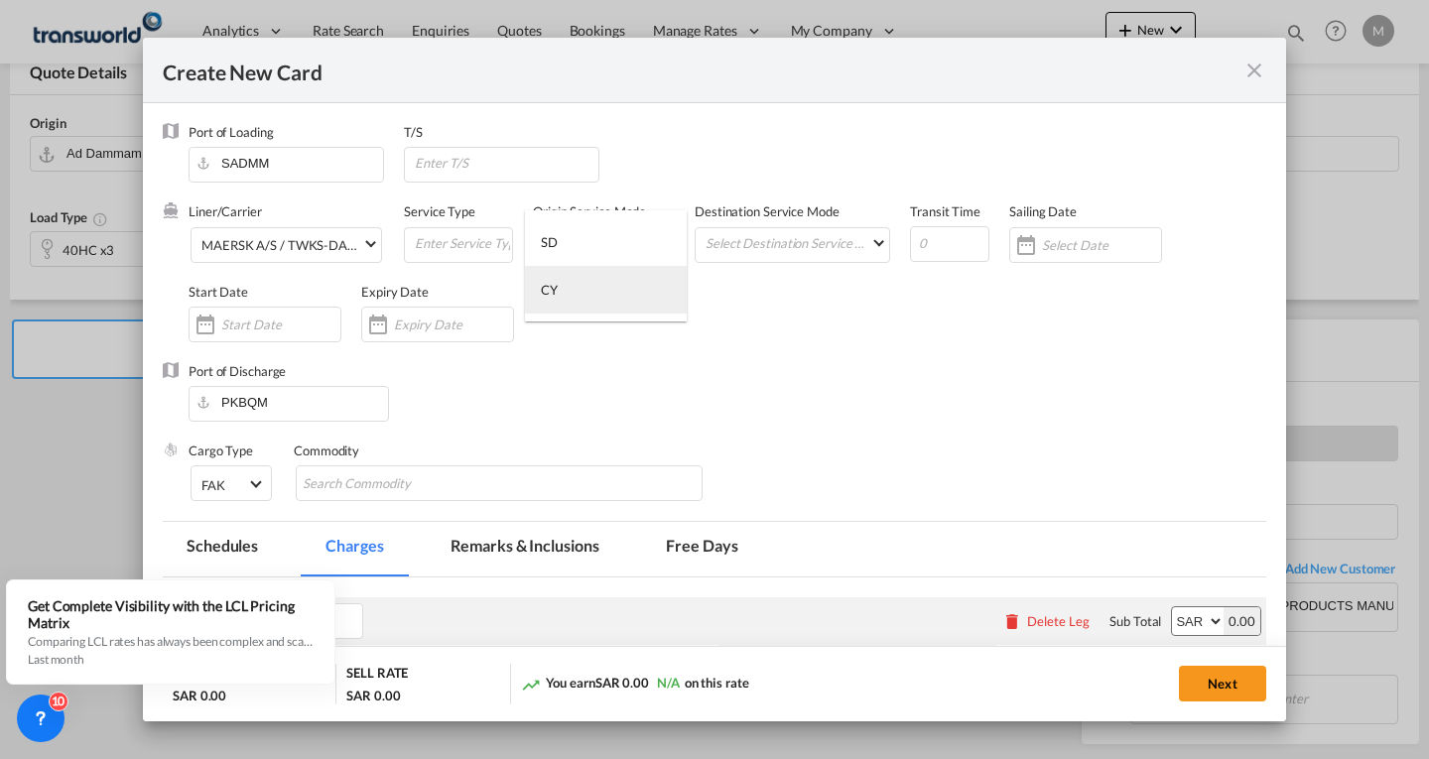
click at [564, 290] on md-option "CY" at bounding box center [606, 290] width 162 height 48
click at [470, 248] on input "Create New CardPort ..." at bounding box center [462, 243] width 99 height 30
click at [786, 240] on md-select "Select Destination Service Mode SD [GEOGRAPHIC_DATA]" at bounding box center [796, 242] width 186 height 28
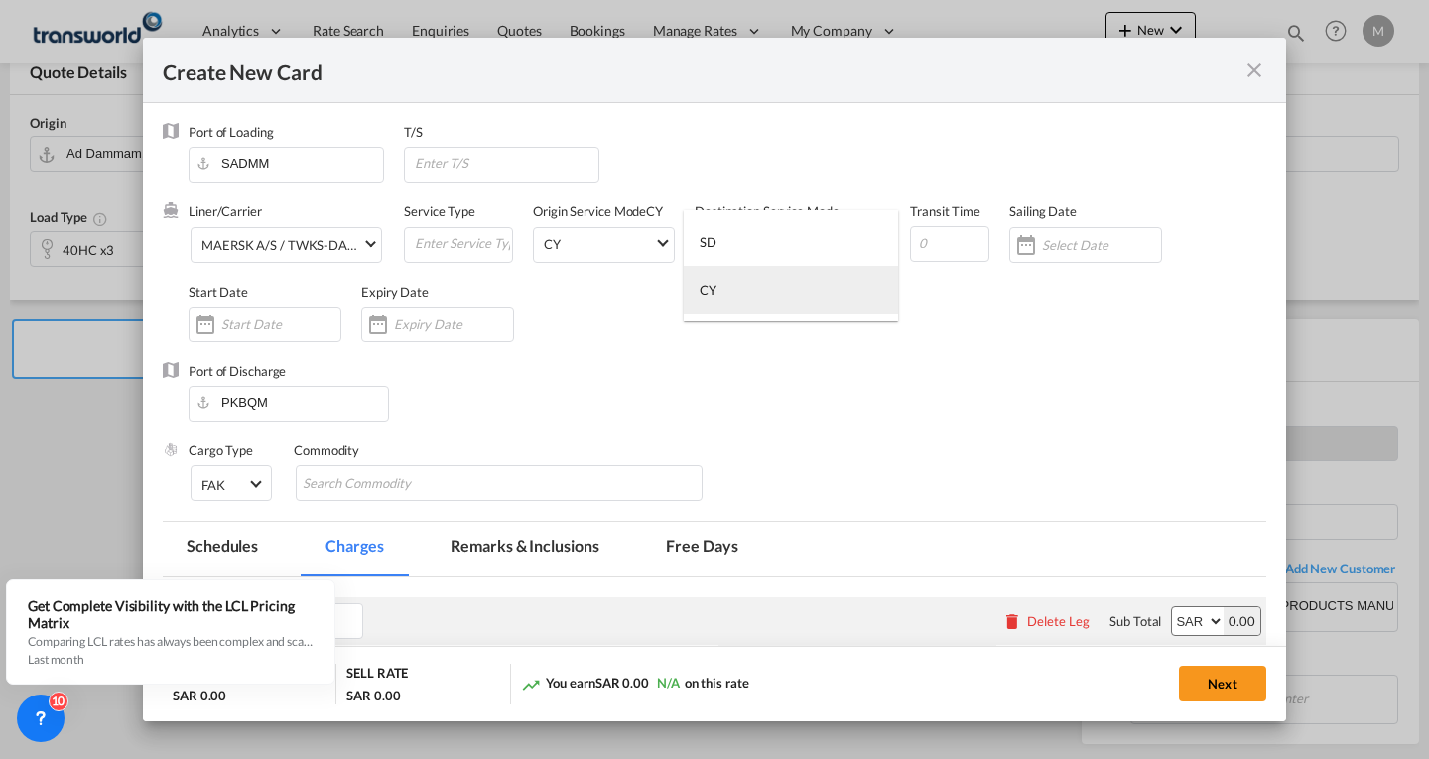
click at [716, 290] on md-option "CY" at bounding box center [791, 290] width 214 height 48
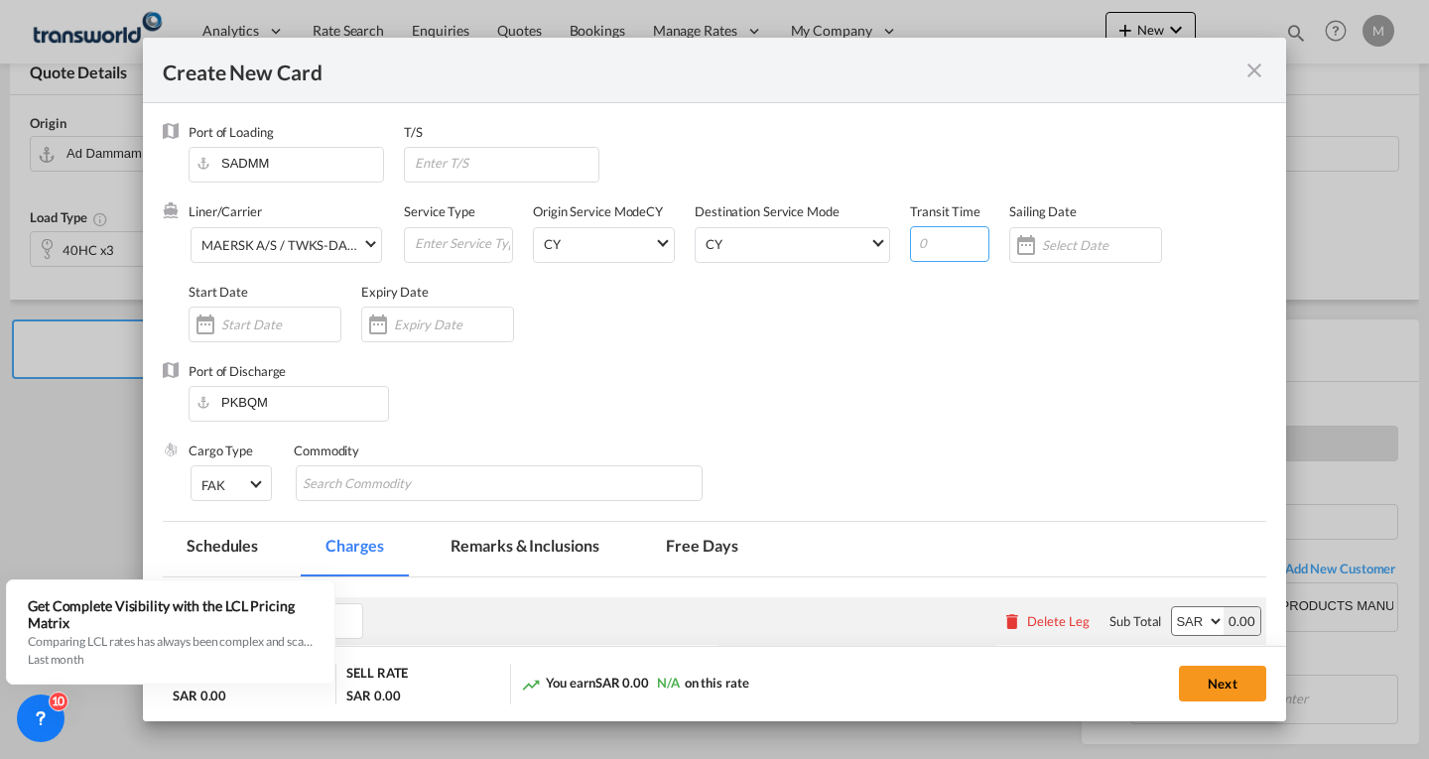
click at [937, 248] on input "Create New CardPort ..." at bounding box center [949, 244] width 79 height 36
type input "9"
click at [1056, 251] on input "Create New CardPort ..." at bounding box center [1101, 245] width 119 height 16
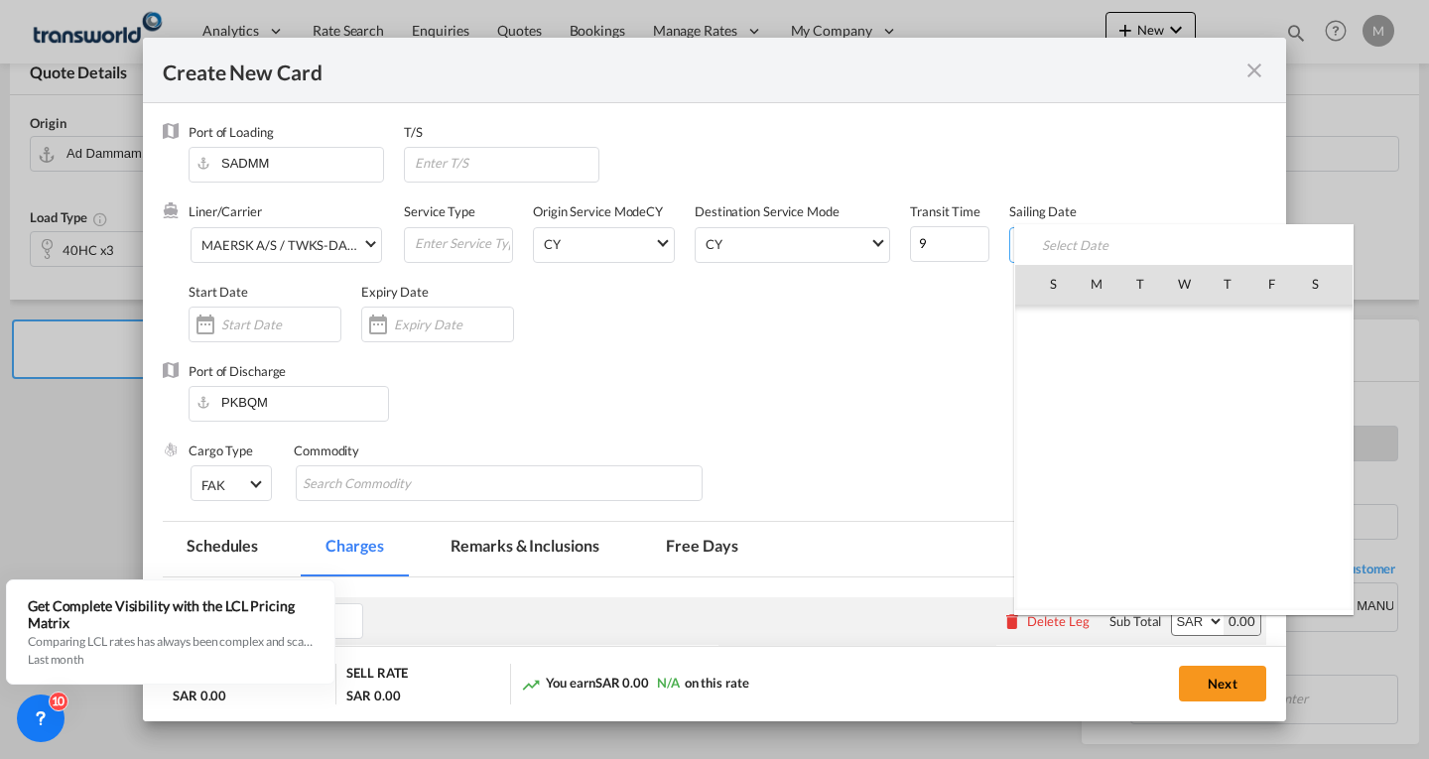
scroll to position [459555, 0]
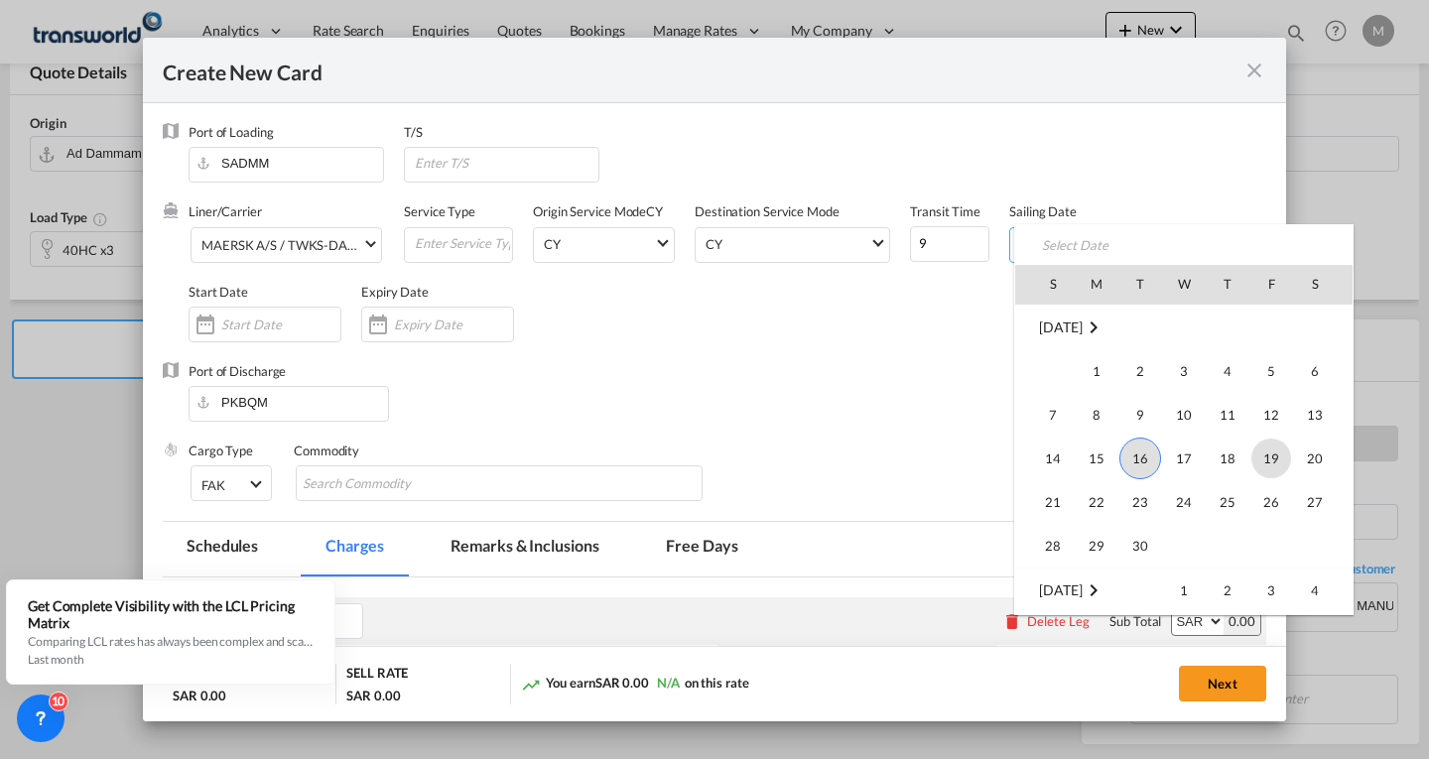
click at [1262, 459] on span "19" at bounding box center [1271, 459] width 40 height 40
type input "[DATE]"
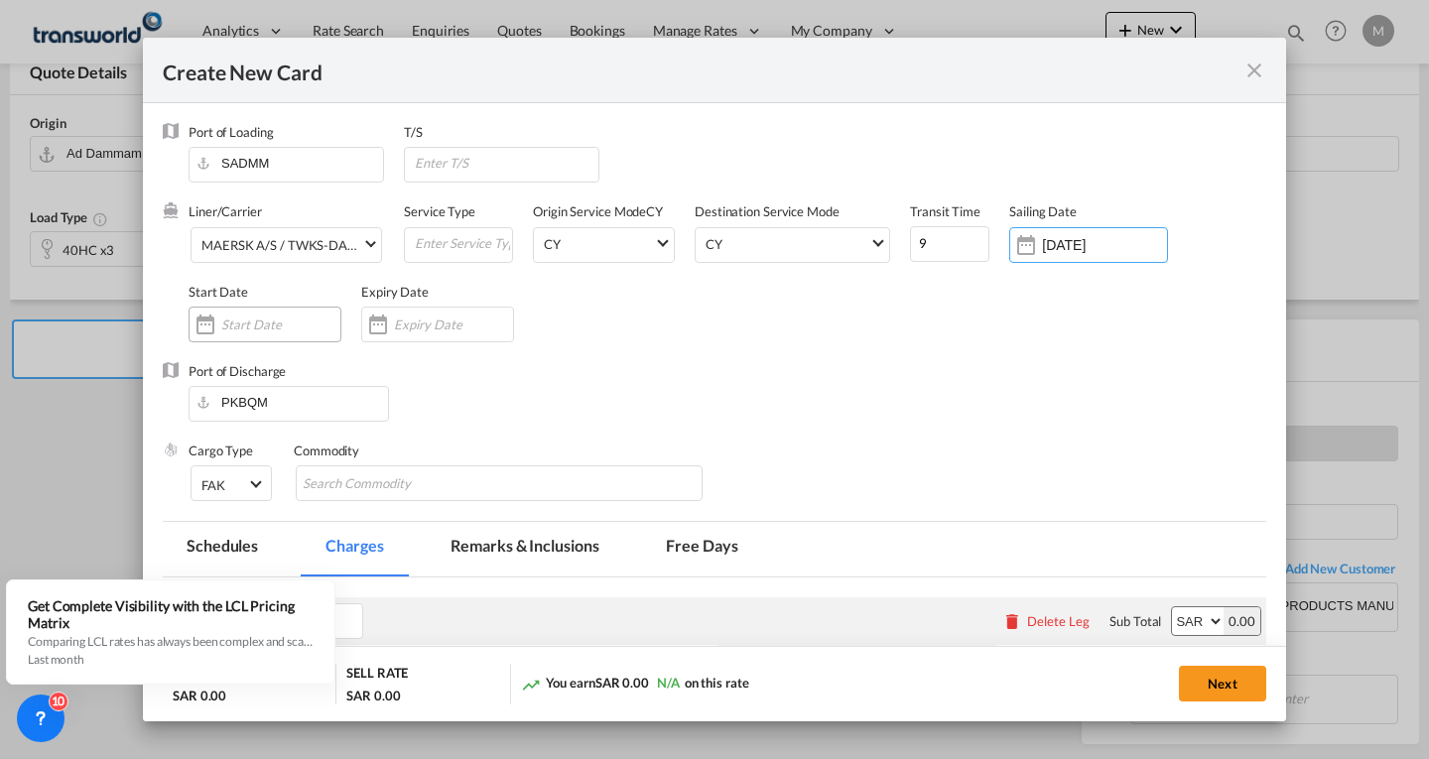
click at [254, 329] on input "Create New CardPort ..." at bounding box center [280, 324] width 119 height 16
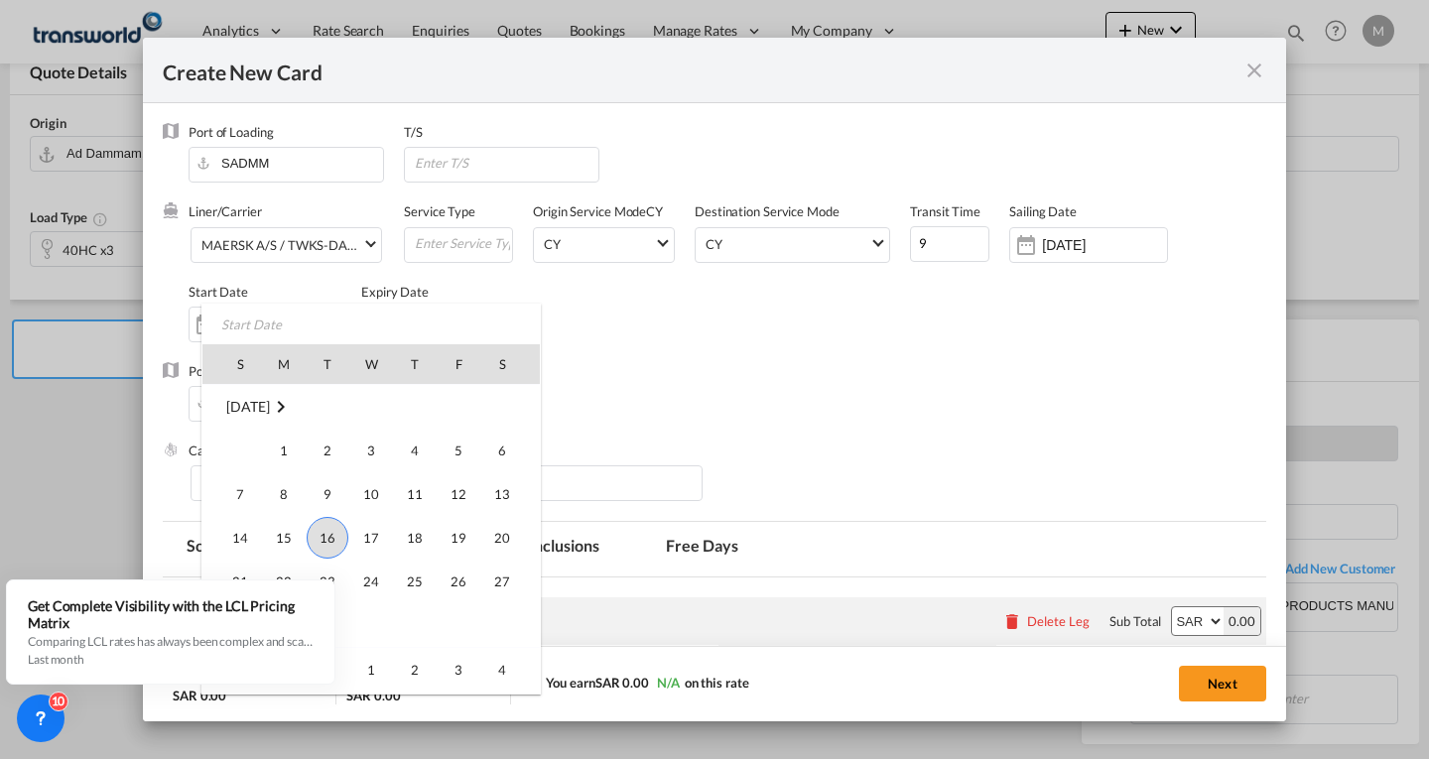
click at [337, 541] on span "16" at bounding box center [328, 538] width 42 height 42
type input "[DATE]"
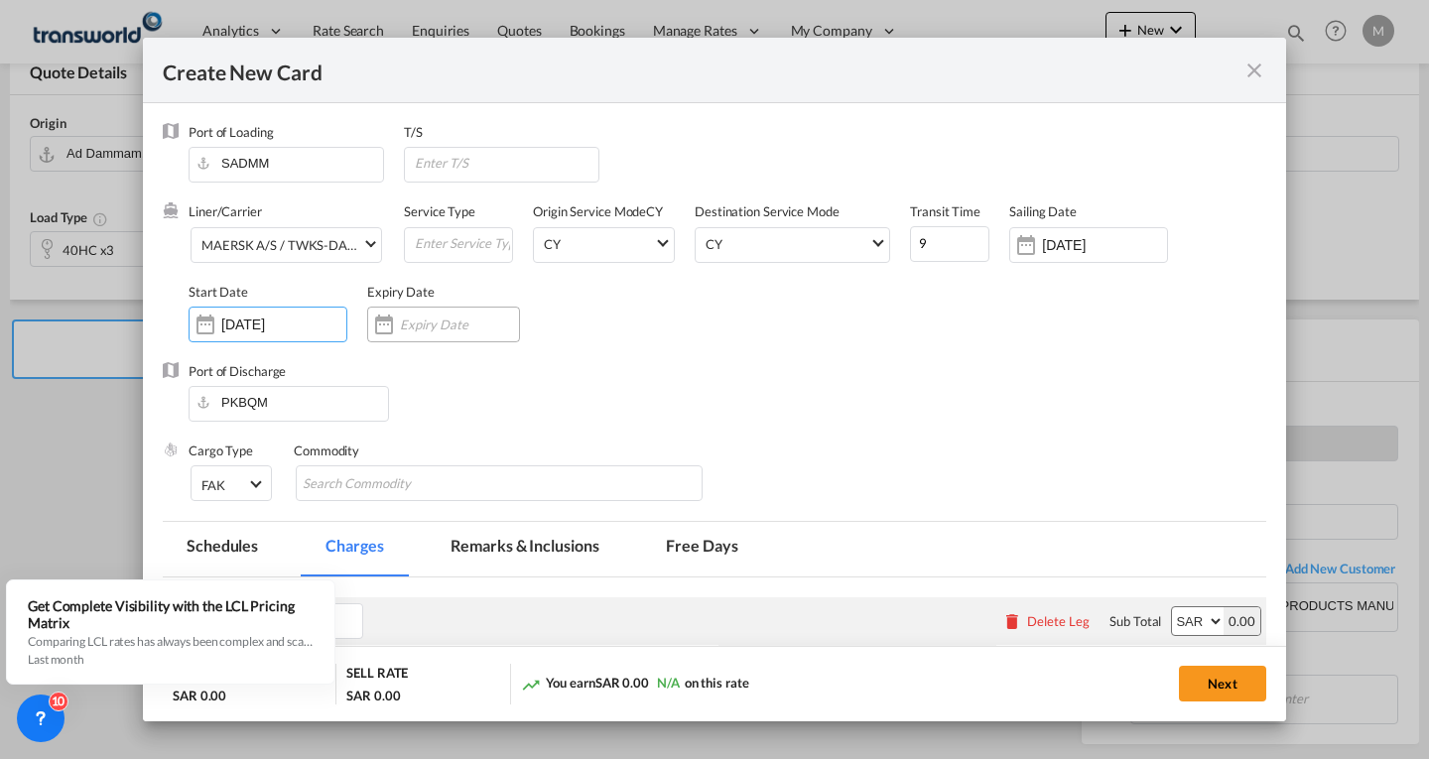
click at [439, 311] on div "Create New CardPort ..." at bounding box center [443, 325] width 153 height 36
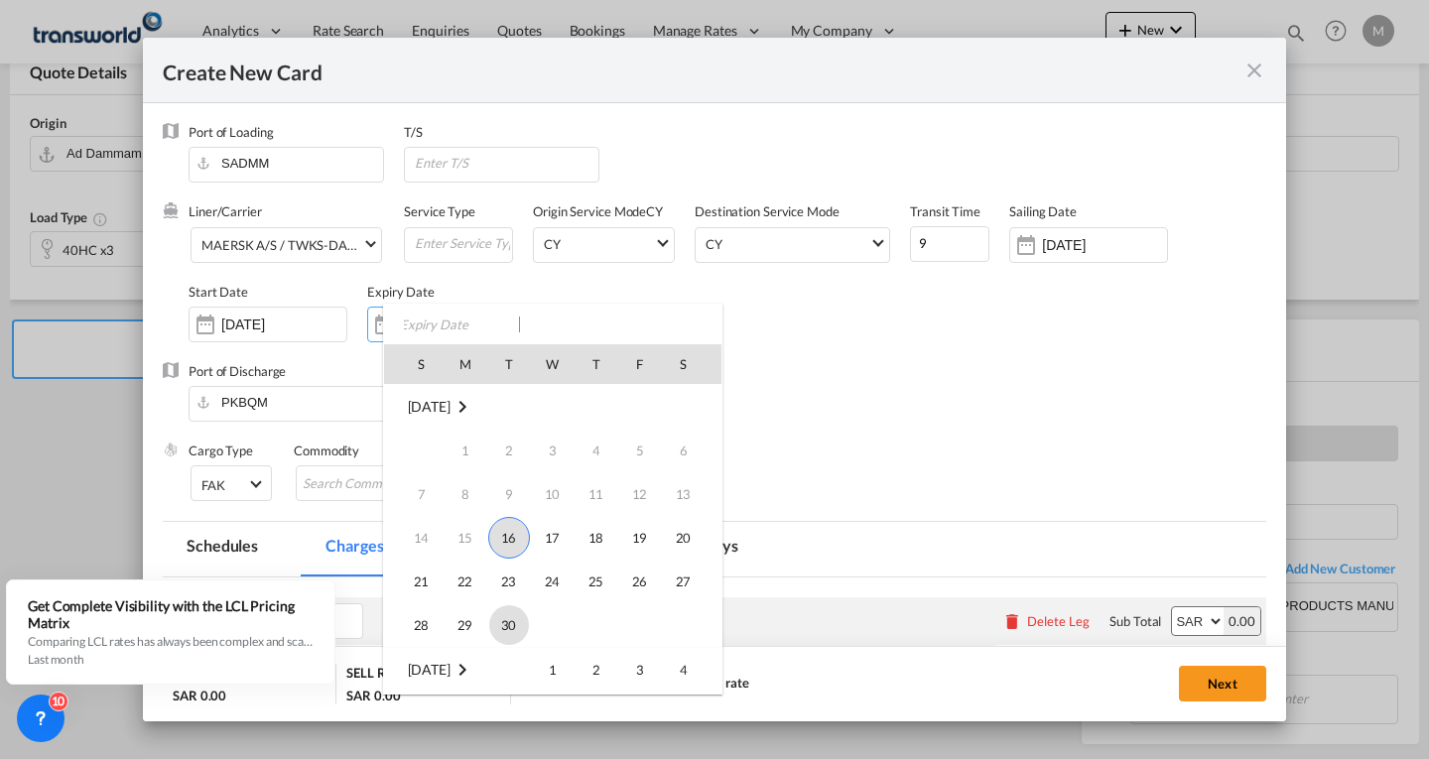
click at [505, 629] on span "30" at bounding box center [509, 625] width 40 height 40
type input "[DATE]"
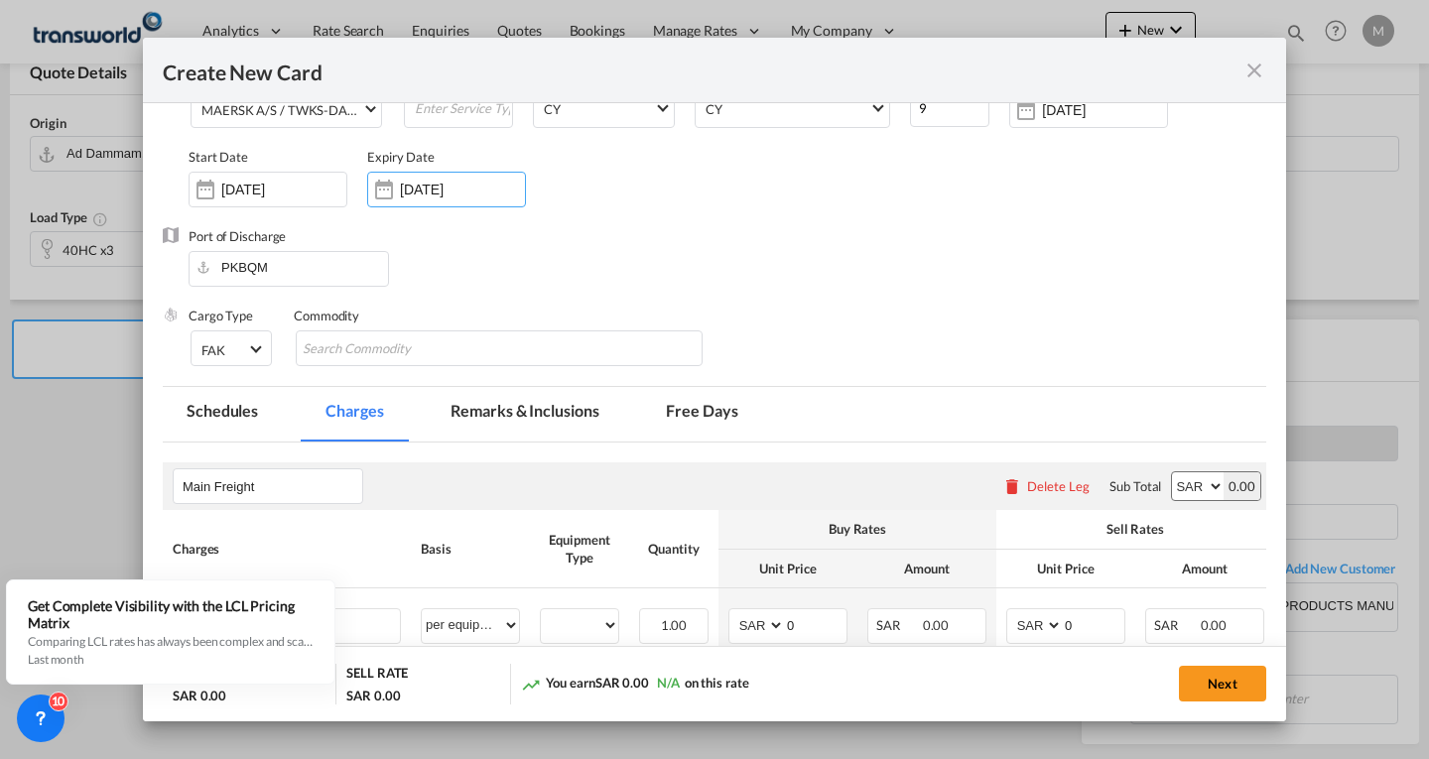
scroll to position [198, 0]
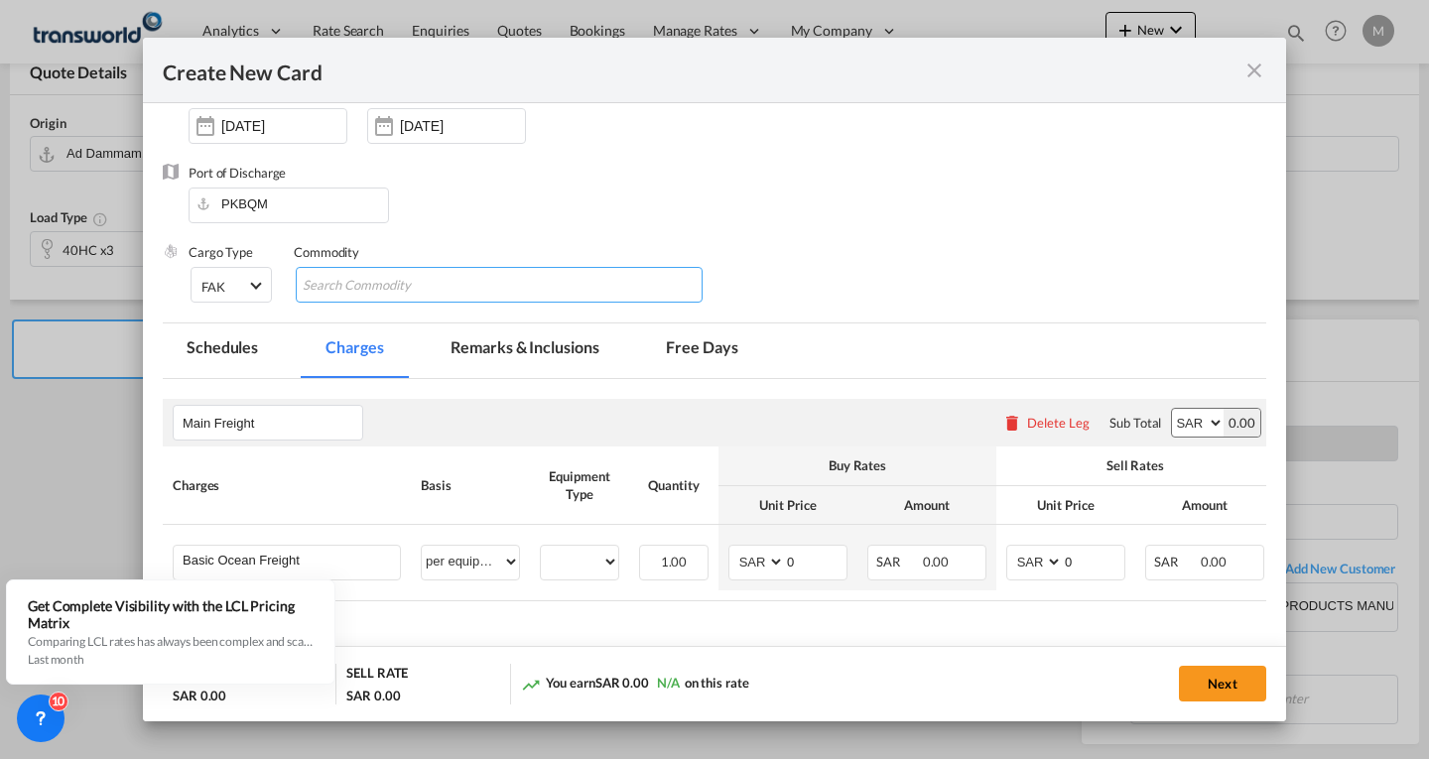
click at [394, 283] on input "Chips input." at bounding box center [394, 286] width 182 height 32
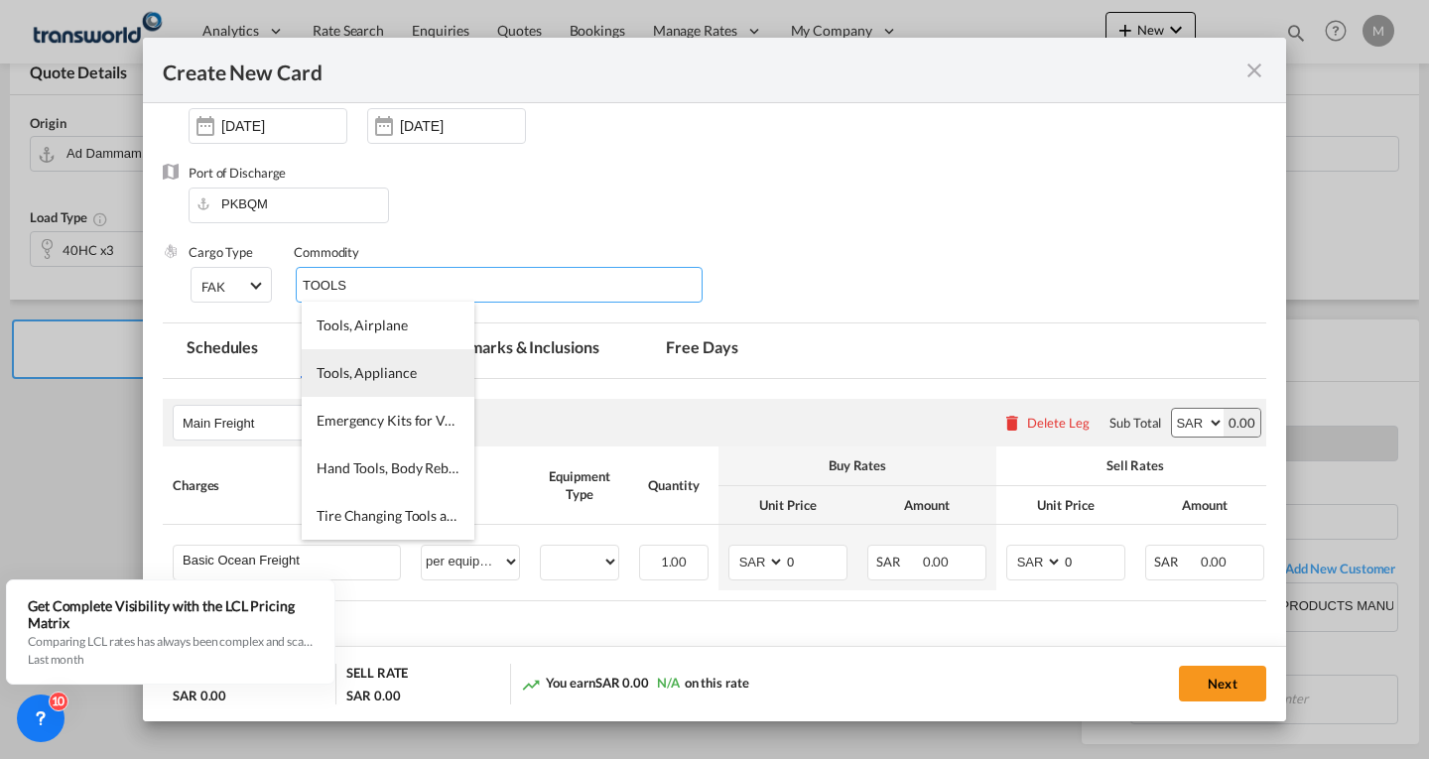
type input "TOOLS"
click at [398, 367] on span "Tools, Appliance" at bounding box center [365, 372] width 99 height 17
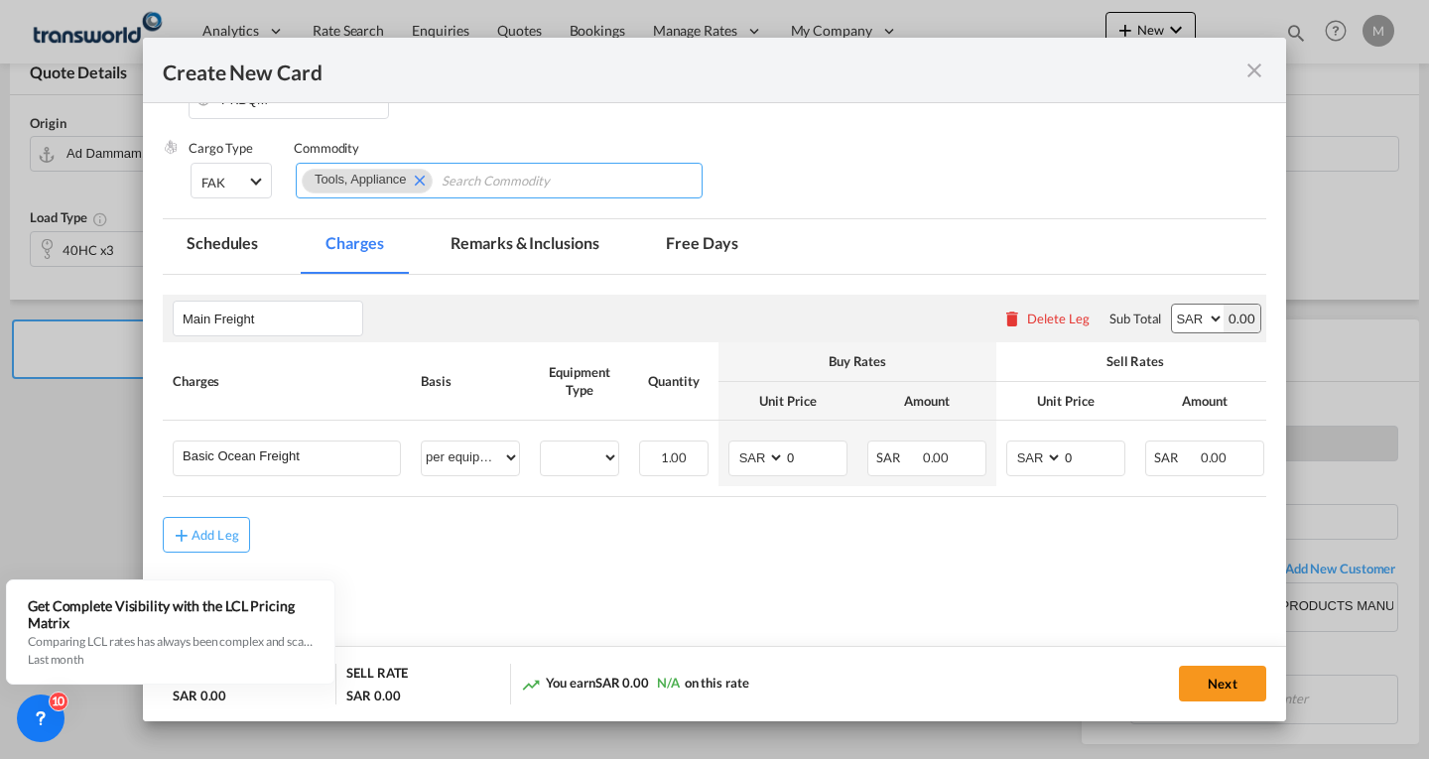
scroll to position [317, 0]
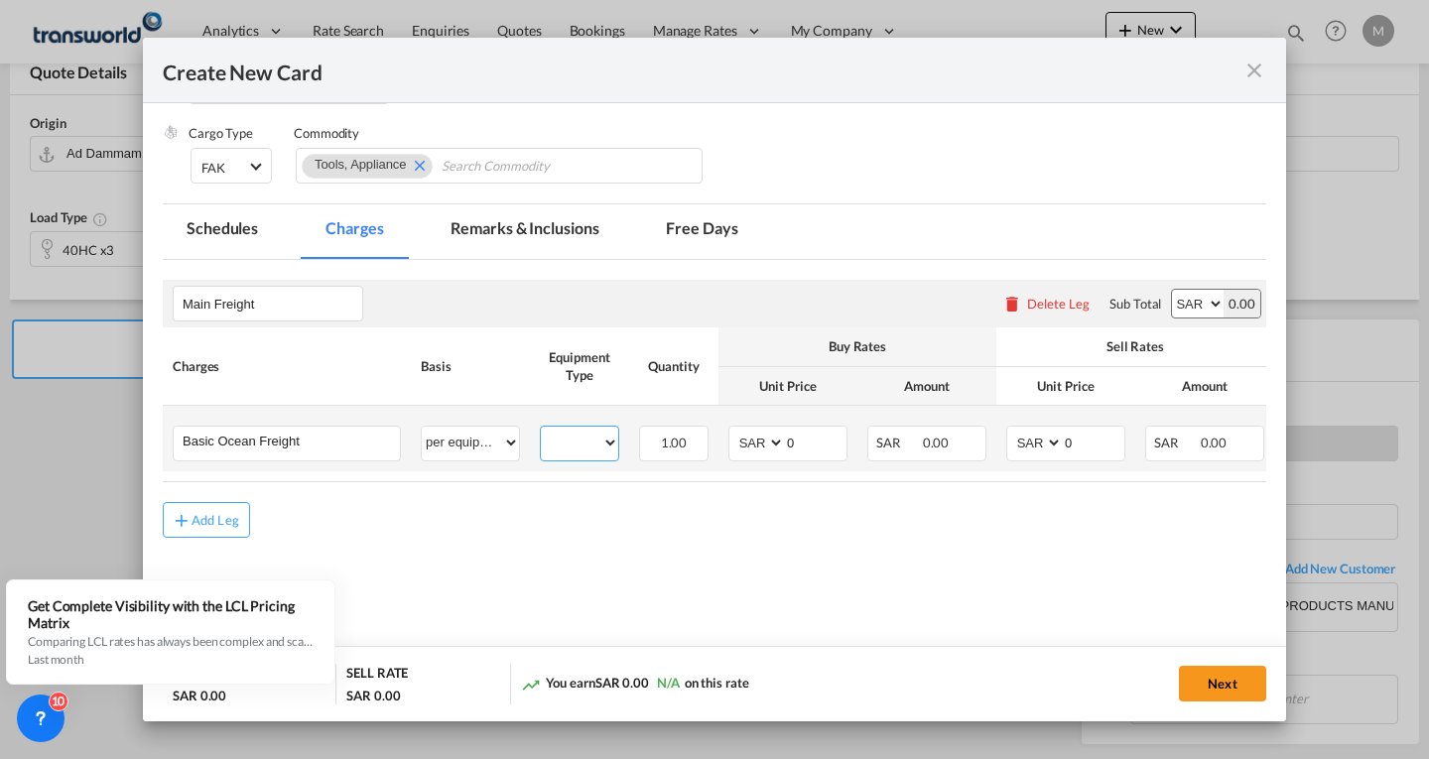
click at [567, 445] on select "40HC" at bounding box center [579, 443] width 77 height 27
select select "40HC"
click at [541, 430] on select "40HC" at bounding box center [579, 443] width 77 height 27
click at [800, 446] on input "0" at bounding box center [816, 442] width 62 height 30
type input "1700"
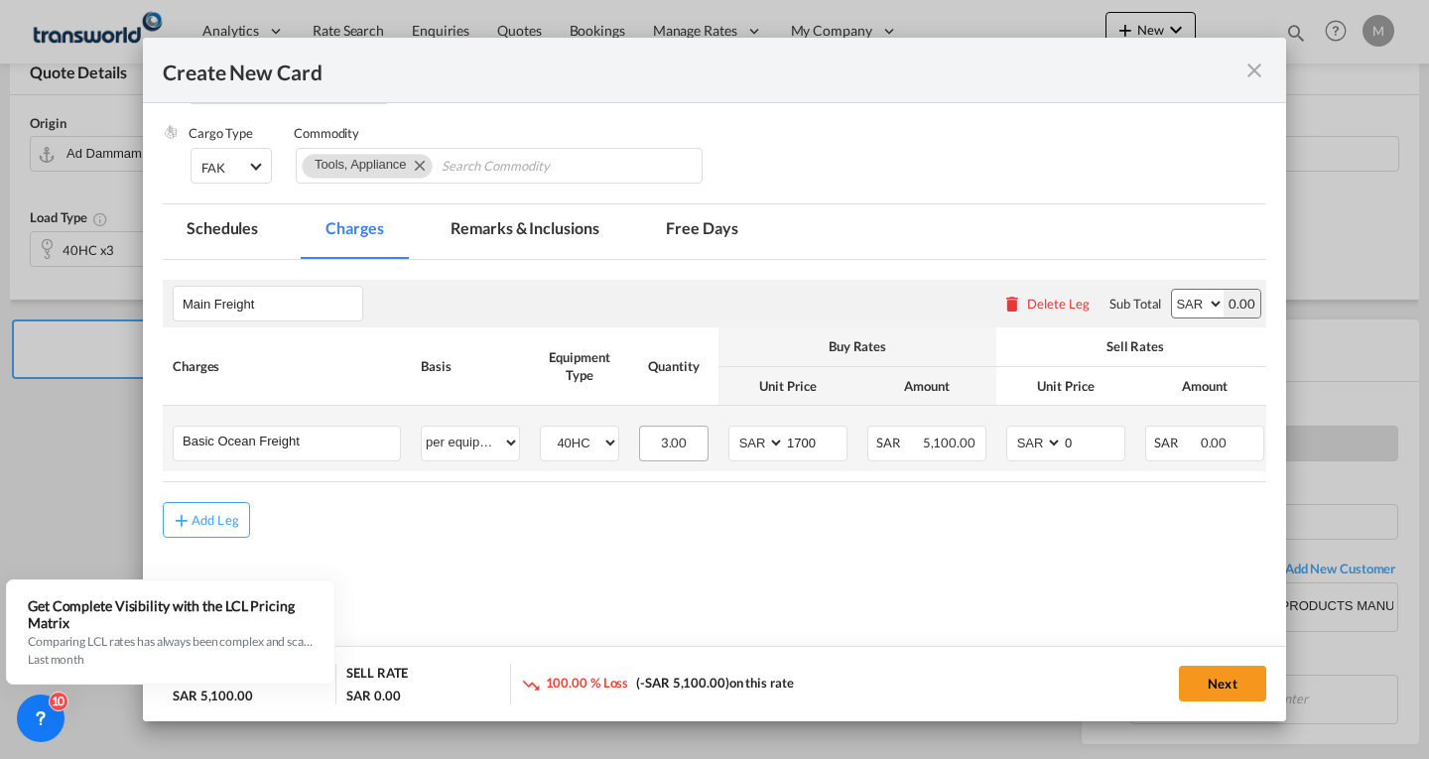
click at [681, 440] on span "3.00" at bounding box center [674, 443] width 27 height 16
click at [761, 444] on select "AED AFN ALL AMD ANG AOA ARS AUD AWG AZN BAM BBD BDT BGN BHD BIF BMD BND BOB BRL…" at bounding box center [758, 443] width 52 height 27
select select "string:USD"
click at [732, 430] on select "AED AFN ALL AMD ANG AOA ARS AUD AWG AZN BAM BBD BDT BGN BHD BIF BMD BND BOB BRL…" at bounding box center [758, 443] width 52 height 27
click at [1096, 445] on input "0" at bounding box center [1094, 442] width 62 height 30
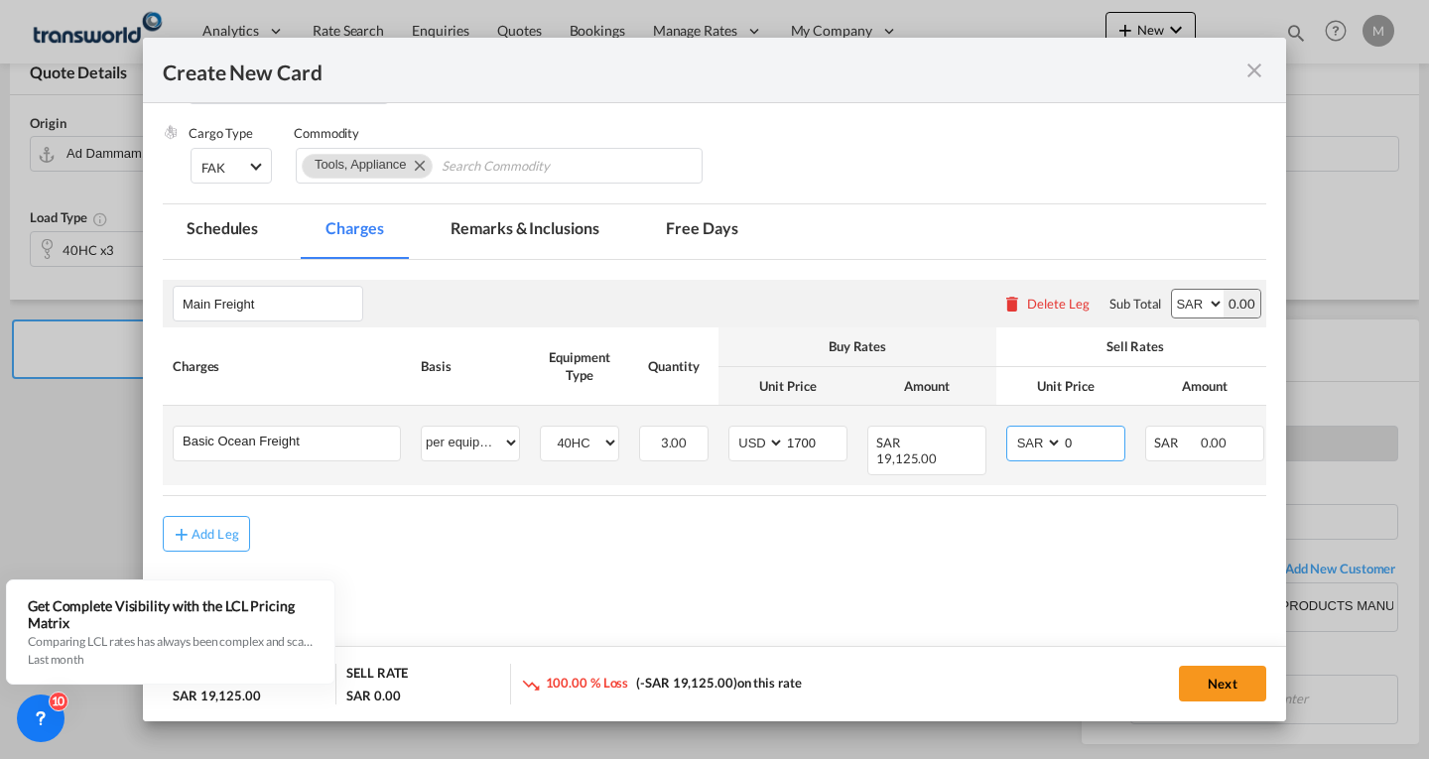
click at [1035, 441] on select "AED AFN ALL AMD ANG AOA ARS AUD AWG AZN BAM BBD BDT BGN BHD BIF BMD BND BOB BRL…" at bounding box center [1036, 443] width 52 height 27
select select "string:USD"
click at [1010, 430] on select "AED AFN ALL AMD ANG AOA ARS AUD AWG AZN BAM BBD BDT BGN BHD BIF BMD BND BOB BRL…" at bounding box center [1036, 443] width 52 height 27
type input "1700"
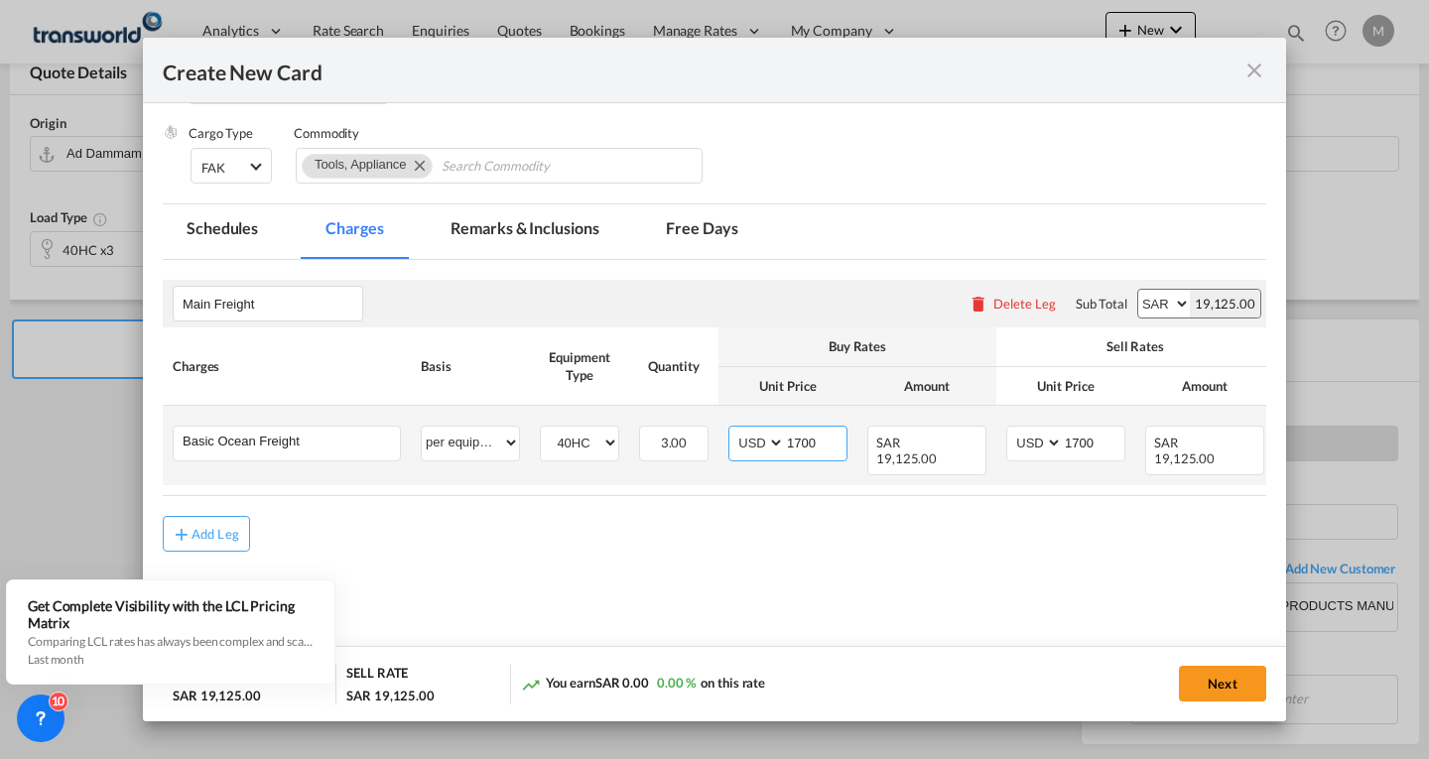
click at [815, 448] on input "1700" at bounding box center [816, 442] width 62 height 30
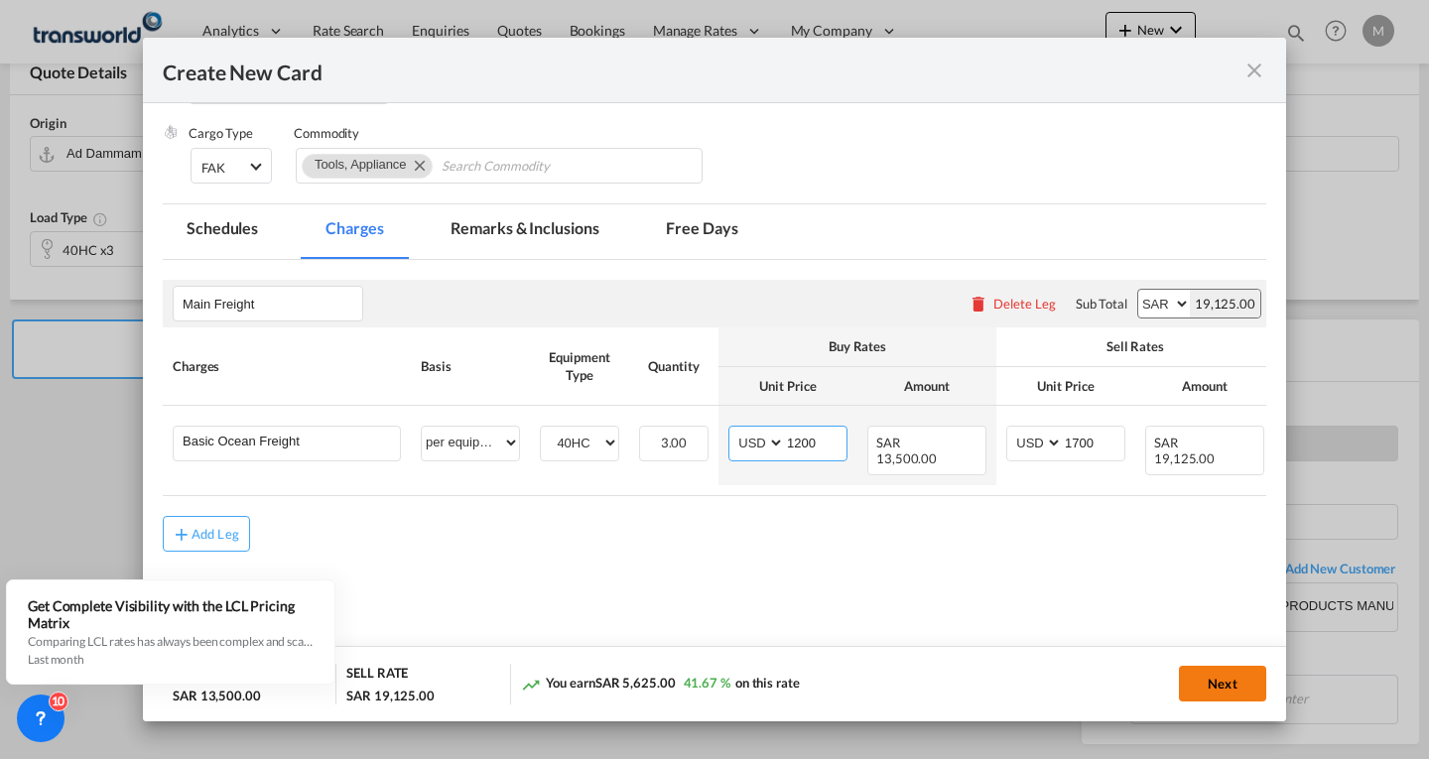
type input "1200"
click at [1199, 685] on button "Next" at bounding box center [1222, 684] width 87 height 36
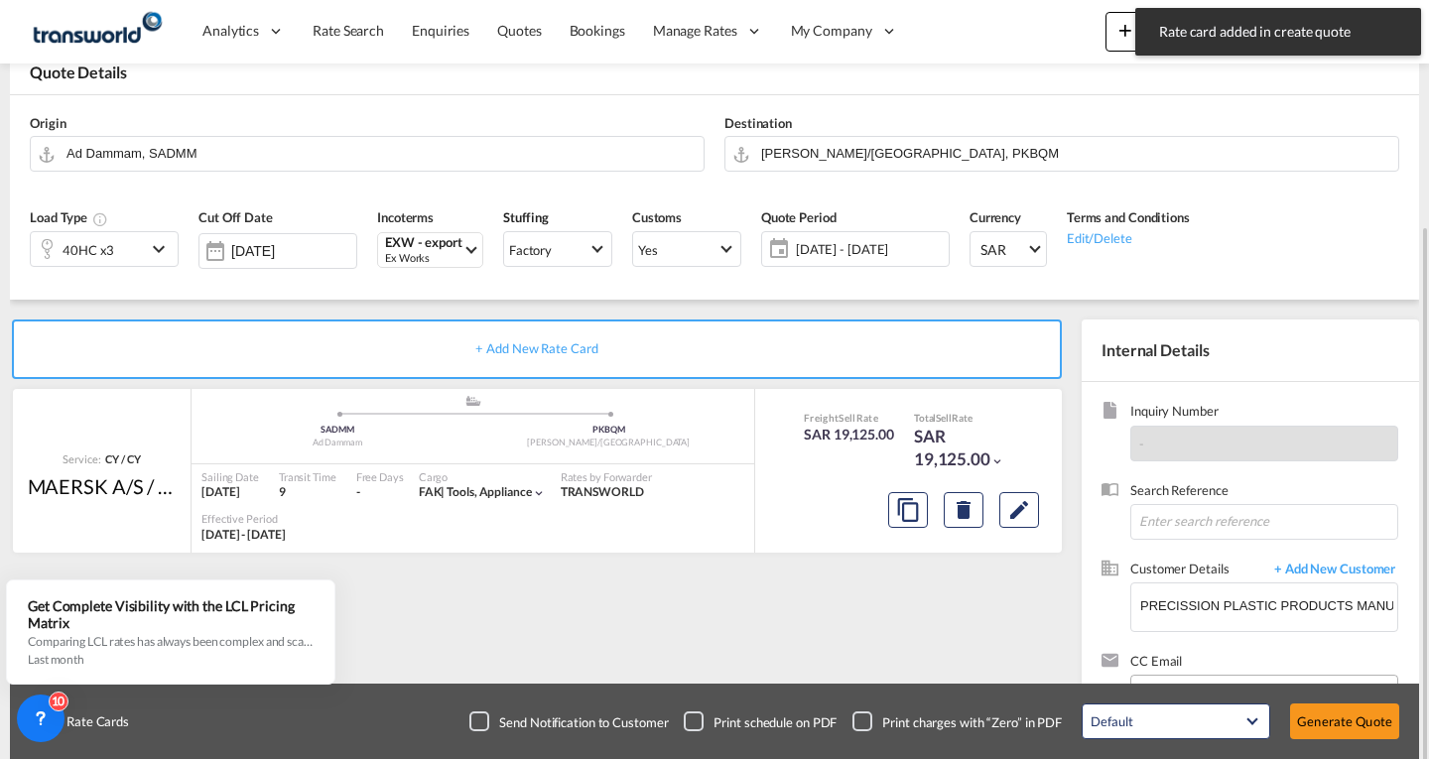
scroll to position [187, 0]
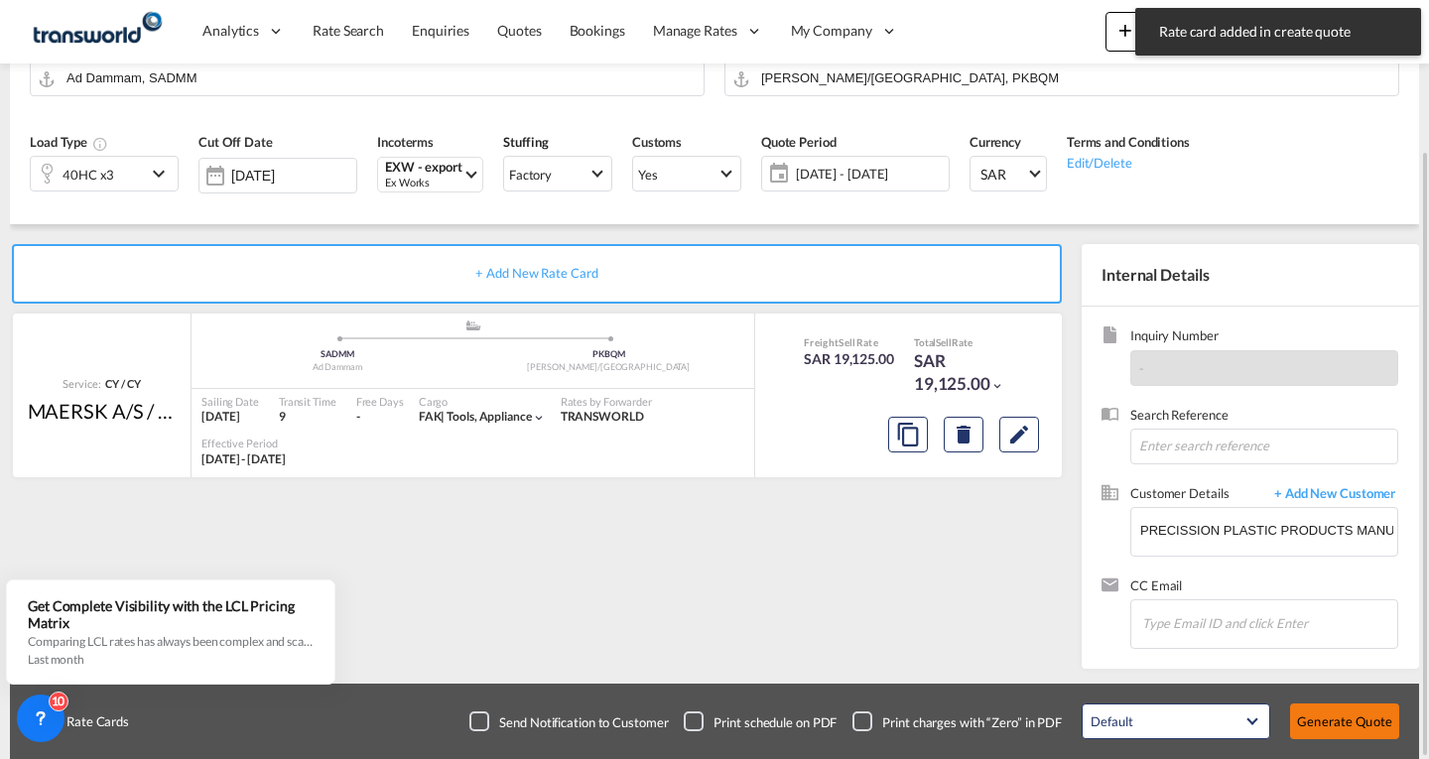
click at [1317, 725] on button "Generate Quote" at bounding box center [1344, 721] width 109 height 36
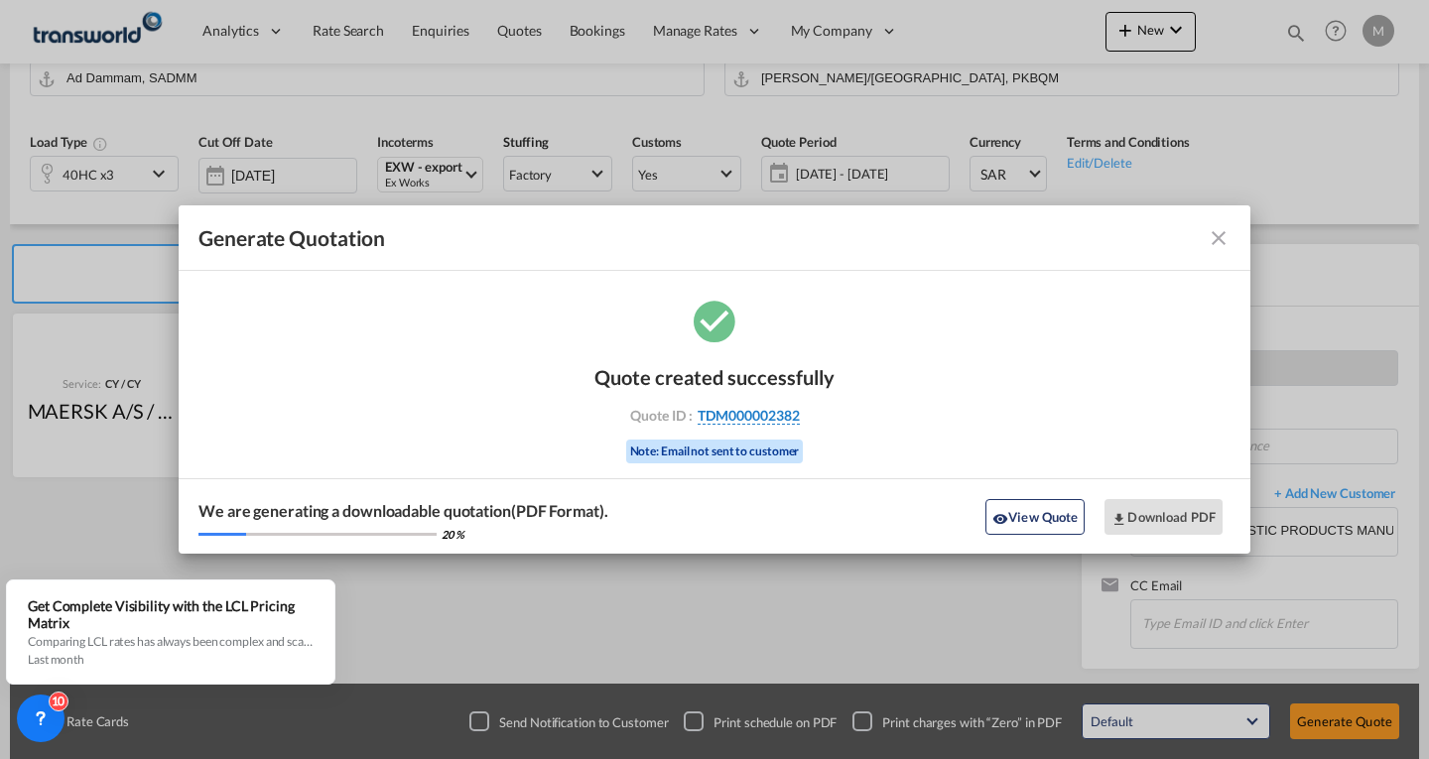
click at [724, 419] on span "TDM000002382" at bounding box center [748, 416] width 102 height 18
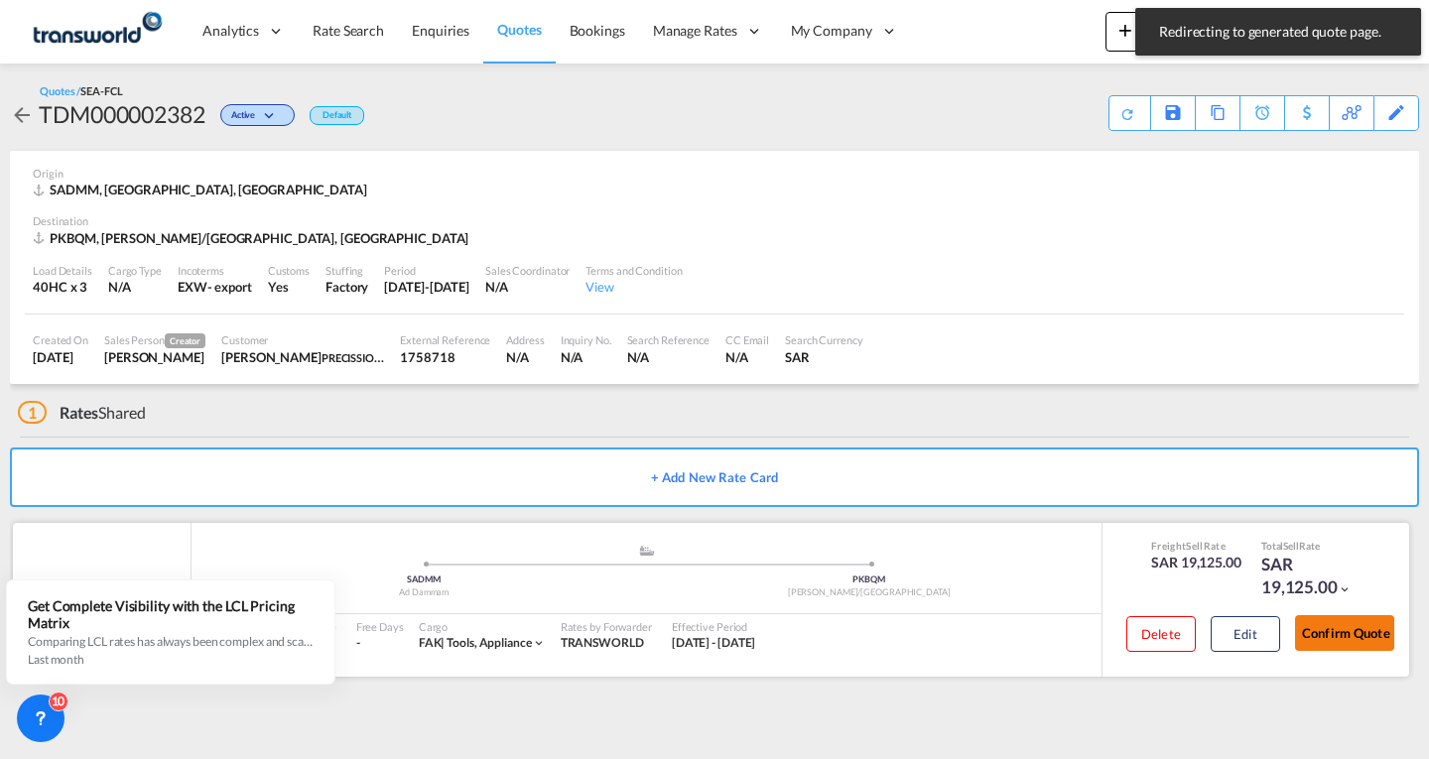
click at [1372, 637] on button "Confirm Quote" at bounding box center [1344, 633] width 99 height 36
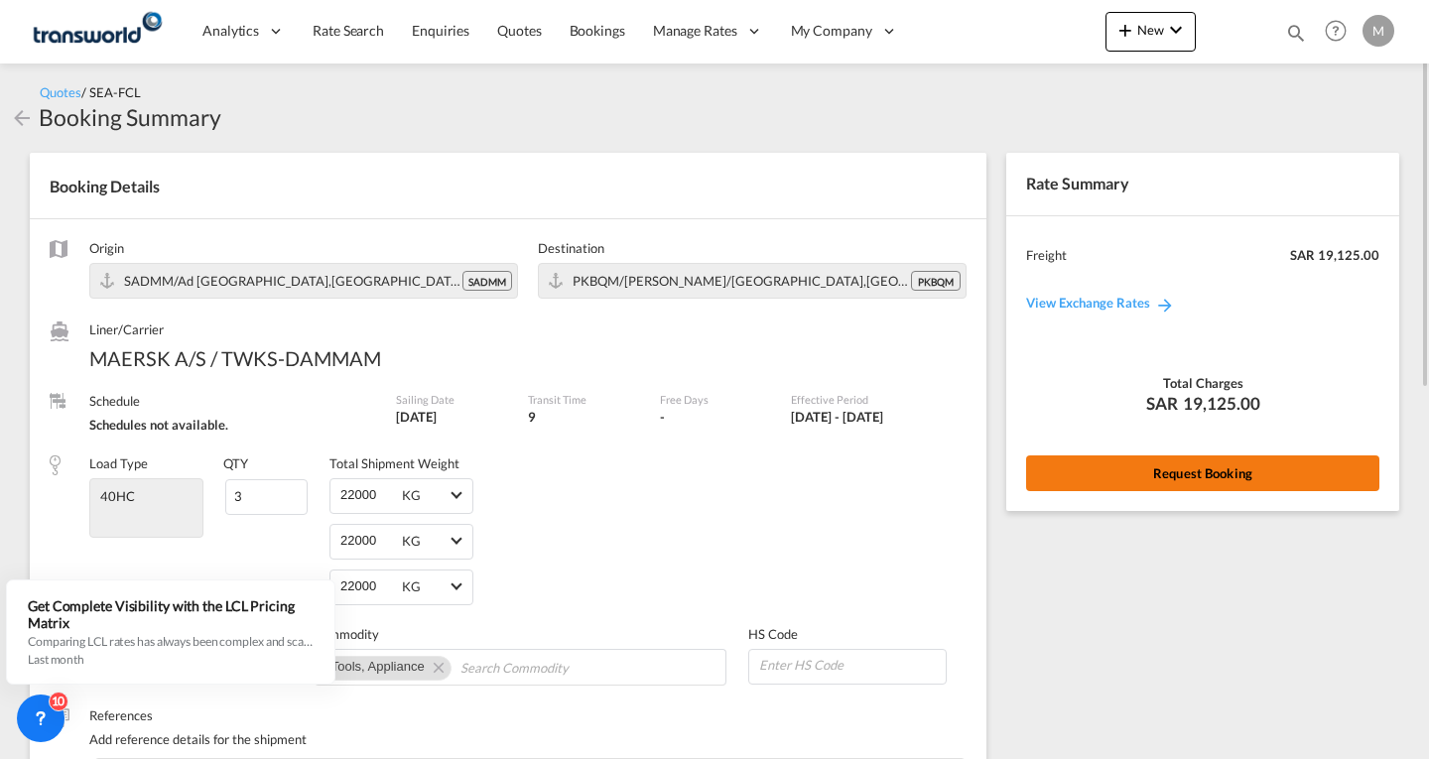
click at [1202, 458] on button "Request Booking" at bounding box center [1202, 473] width 353 height 36
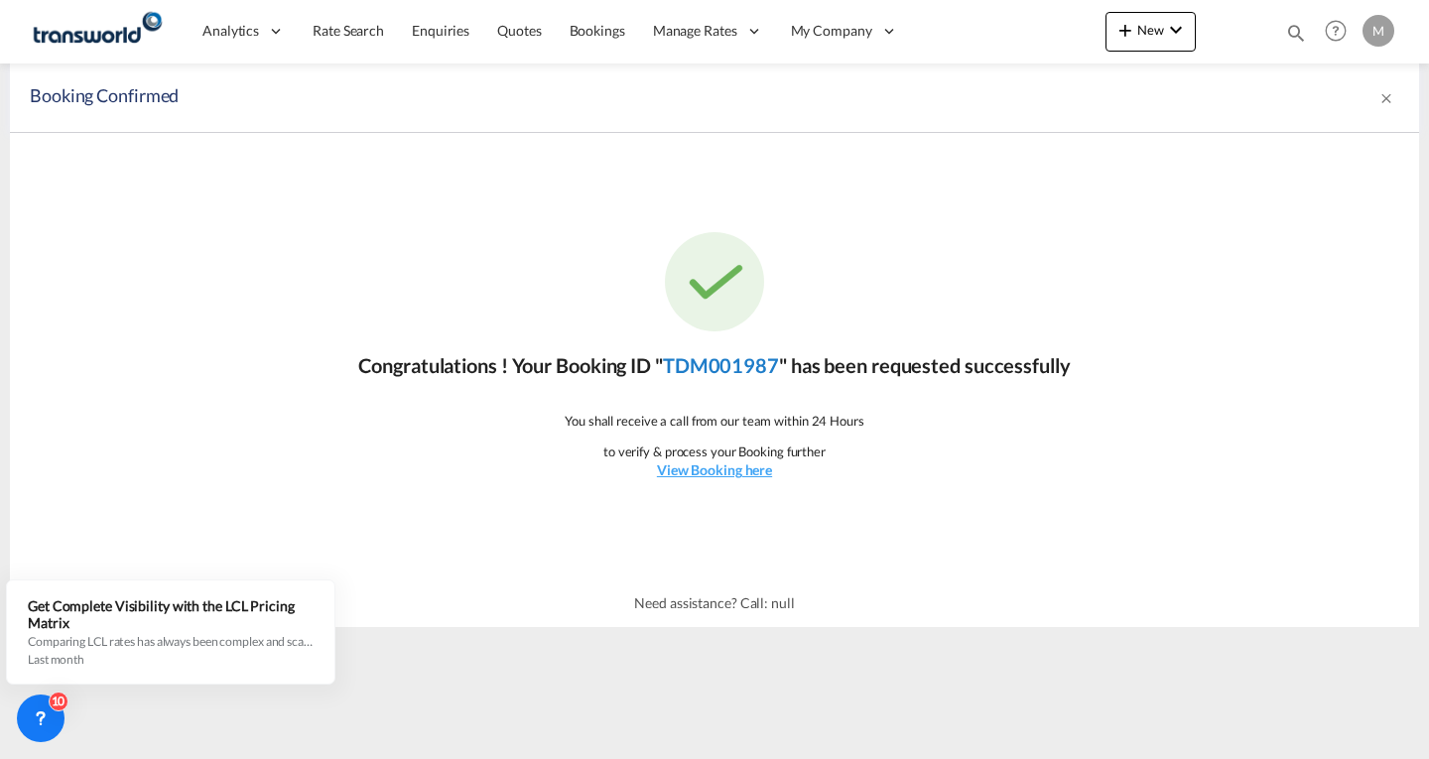
click at [734, 366] on link "TDM001987" at bounding box center [721, 365] width 116 height 24
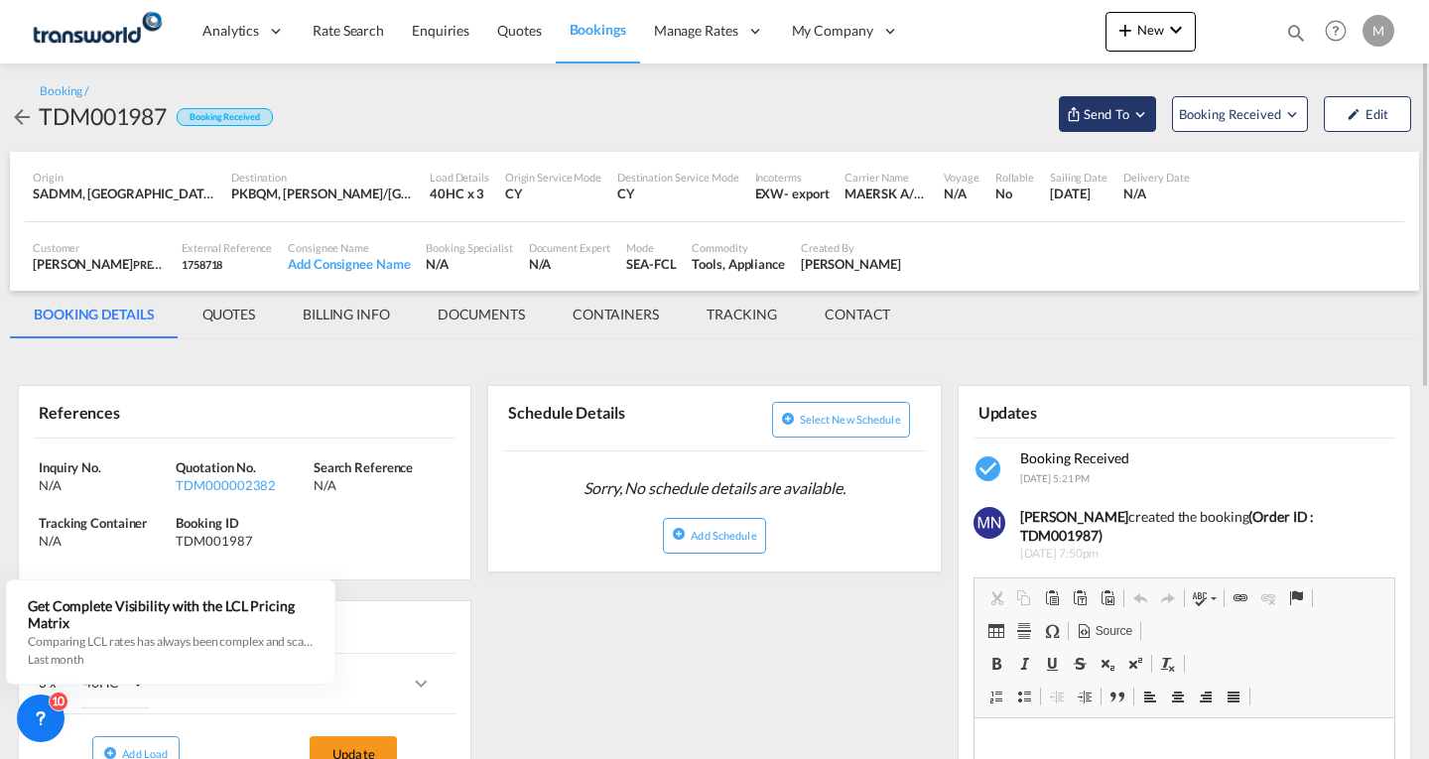
click at [1118, 109] on span "Send To" at bounding box center [1106, 114] width 50 height 20
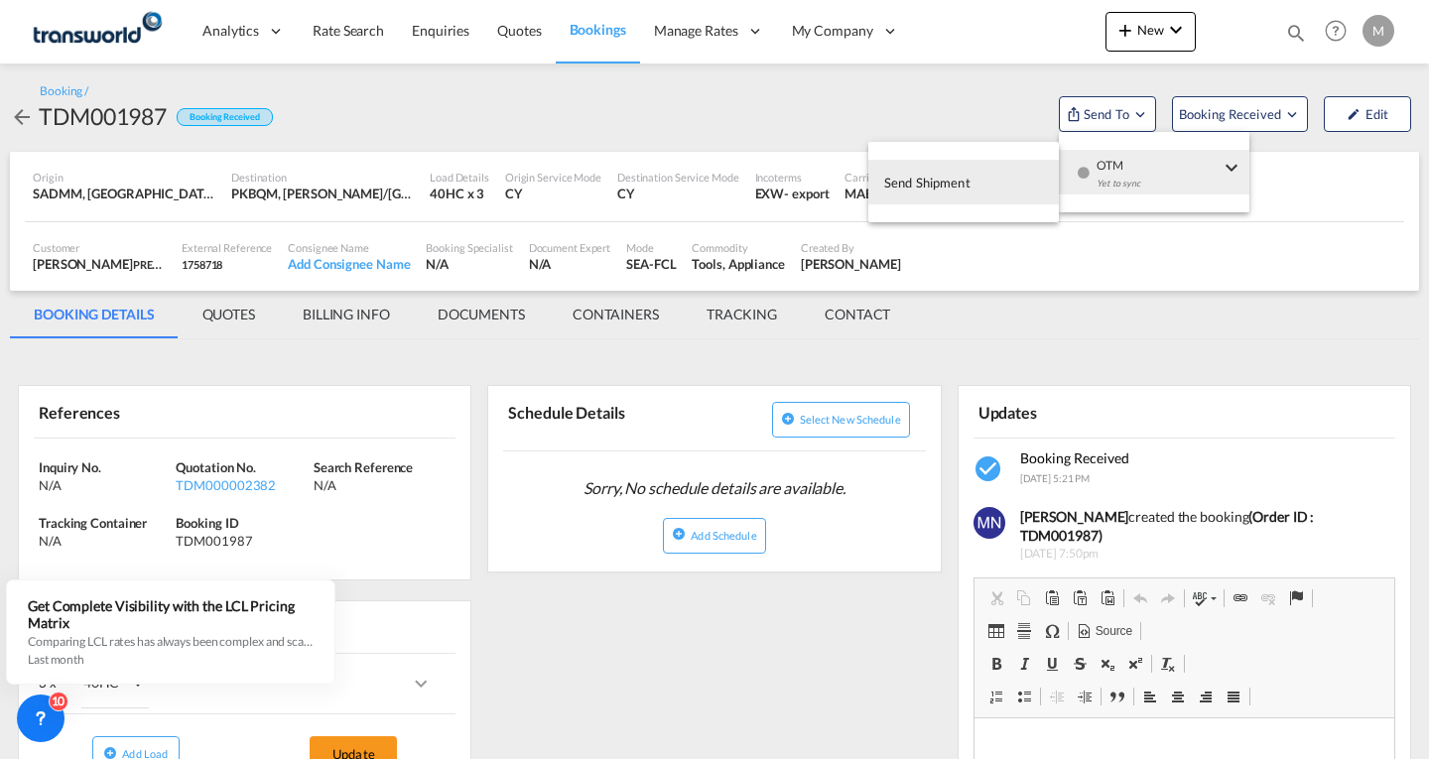
click at [924, 188] on span "Send Shipment" at bounding box center [927, 183] width 86 height 32
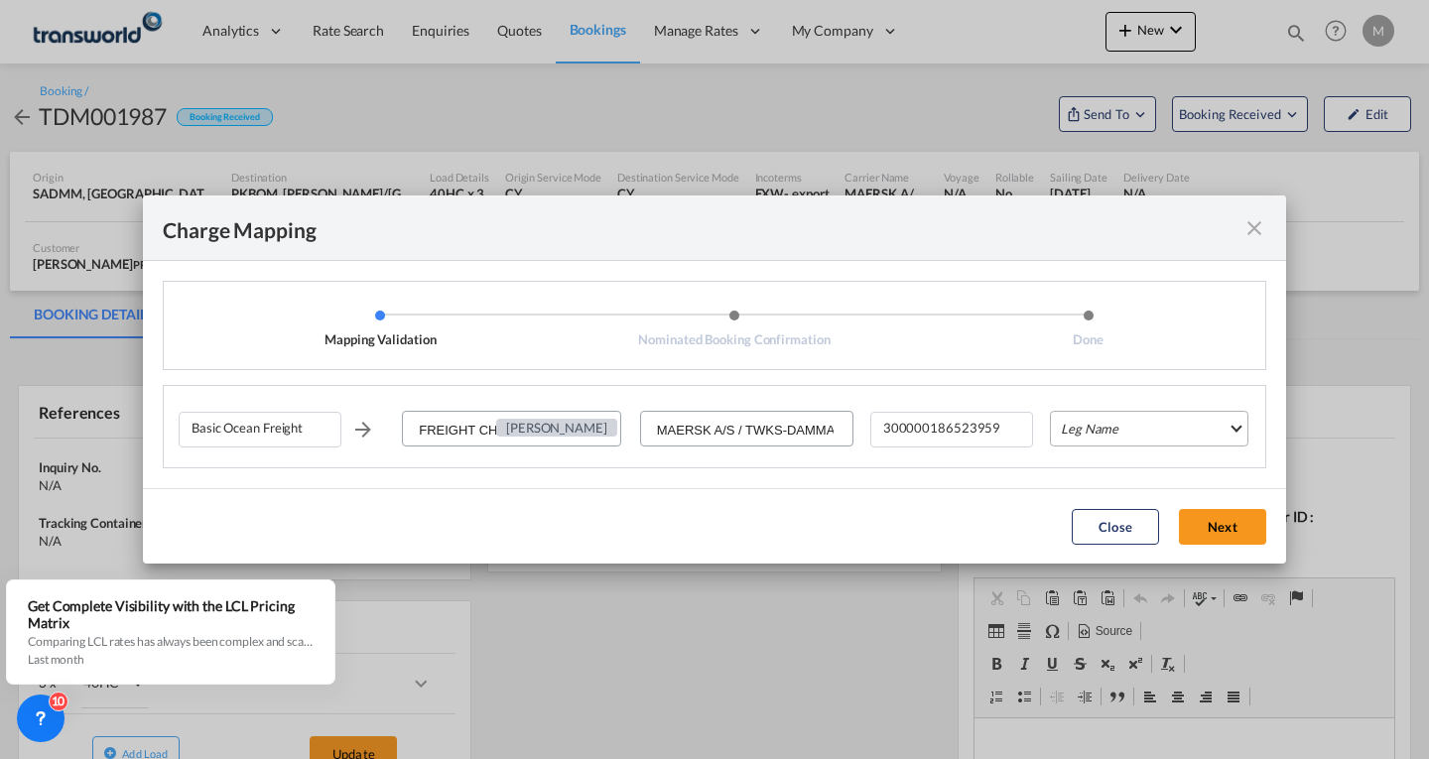
click at [1108, 436] on md-select "Leg Name HANDLING ORIGIN VESSEL HANDLING DESTINATION OTHERS TL PICK UP CUSTOMS …" at bounding box center [1149, 429] width 198 height 36
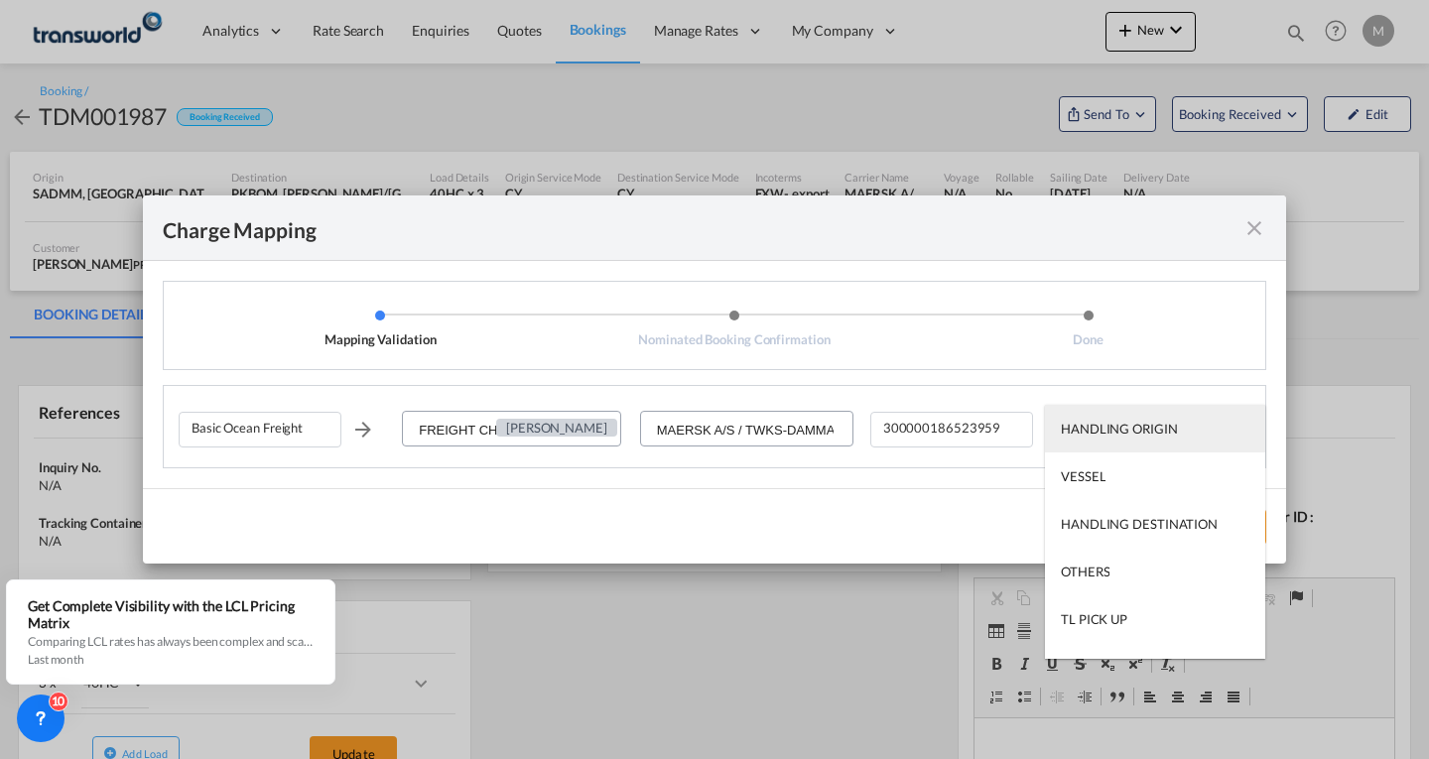
click at [1094, 430] on div "HANDLING ORIGIN" at bounding box center [1119, 429] width 117 height 18
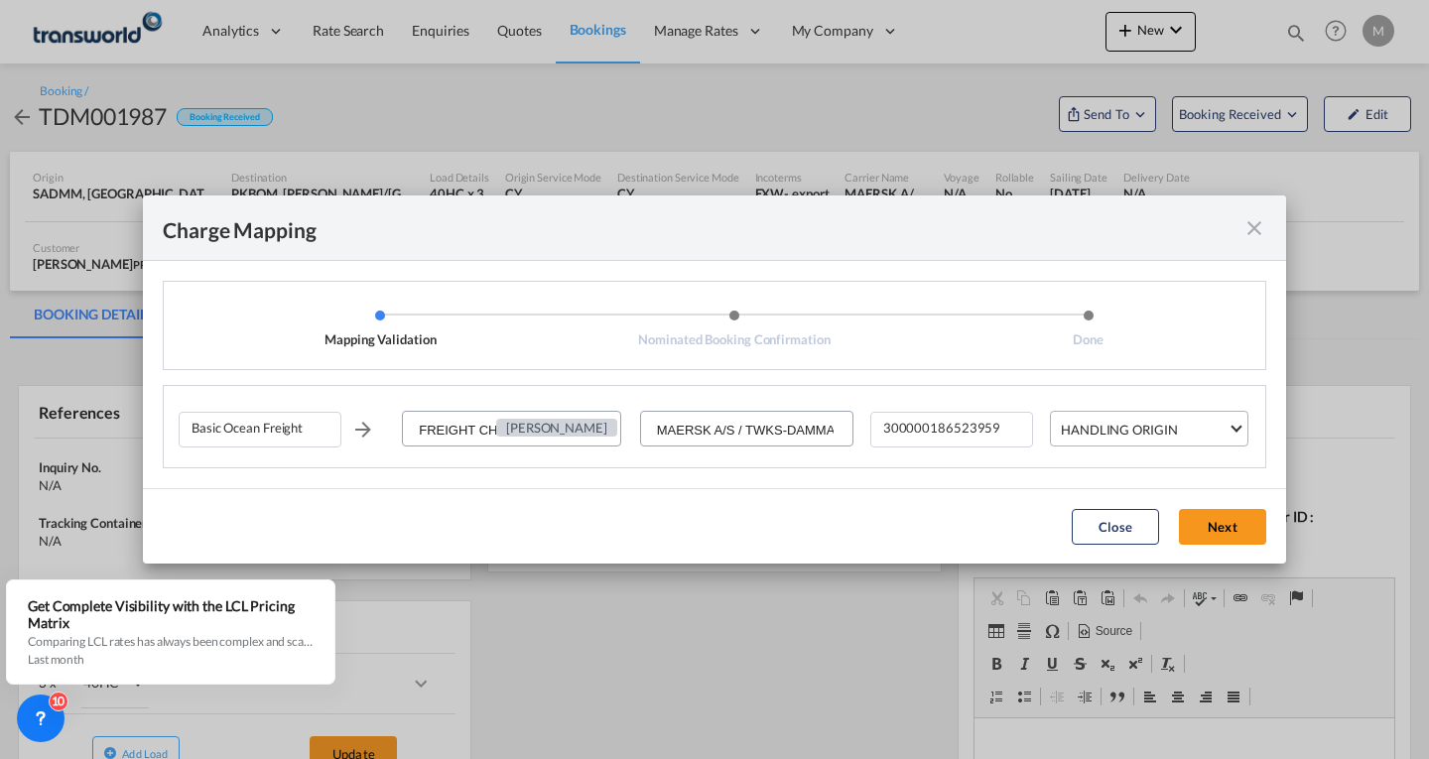
click at [1130, 430] on div "HANDLING ORIGIN" at bounding box center [1119, 430] width 117 height 16
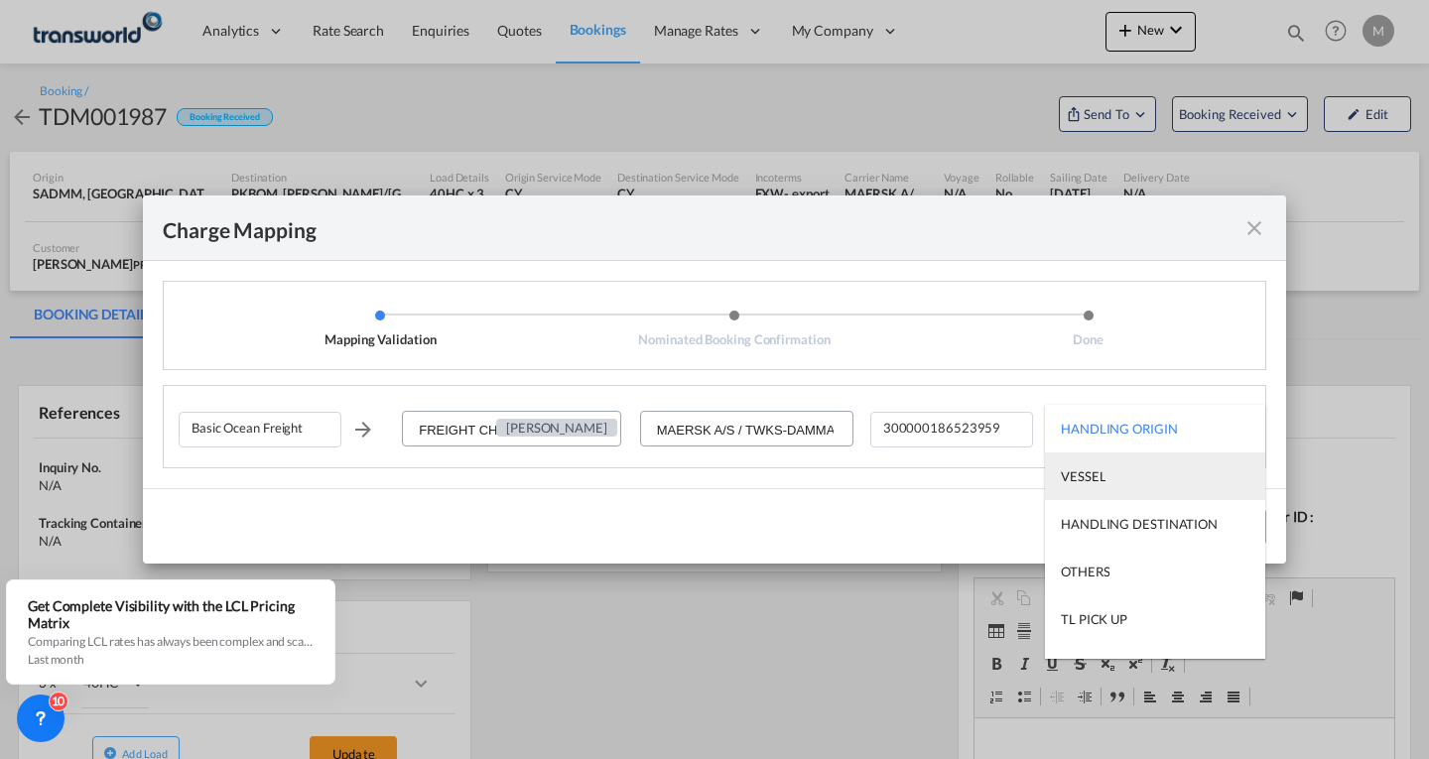
click at [1092, 477] on div "VESSEL" at bounding box center [1083, 476] width 45 height 18
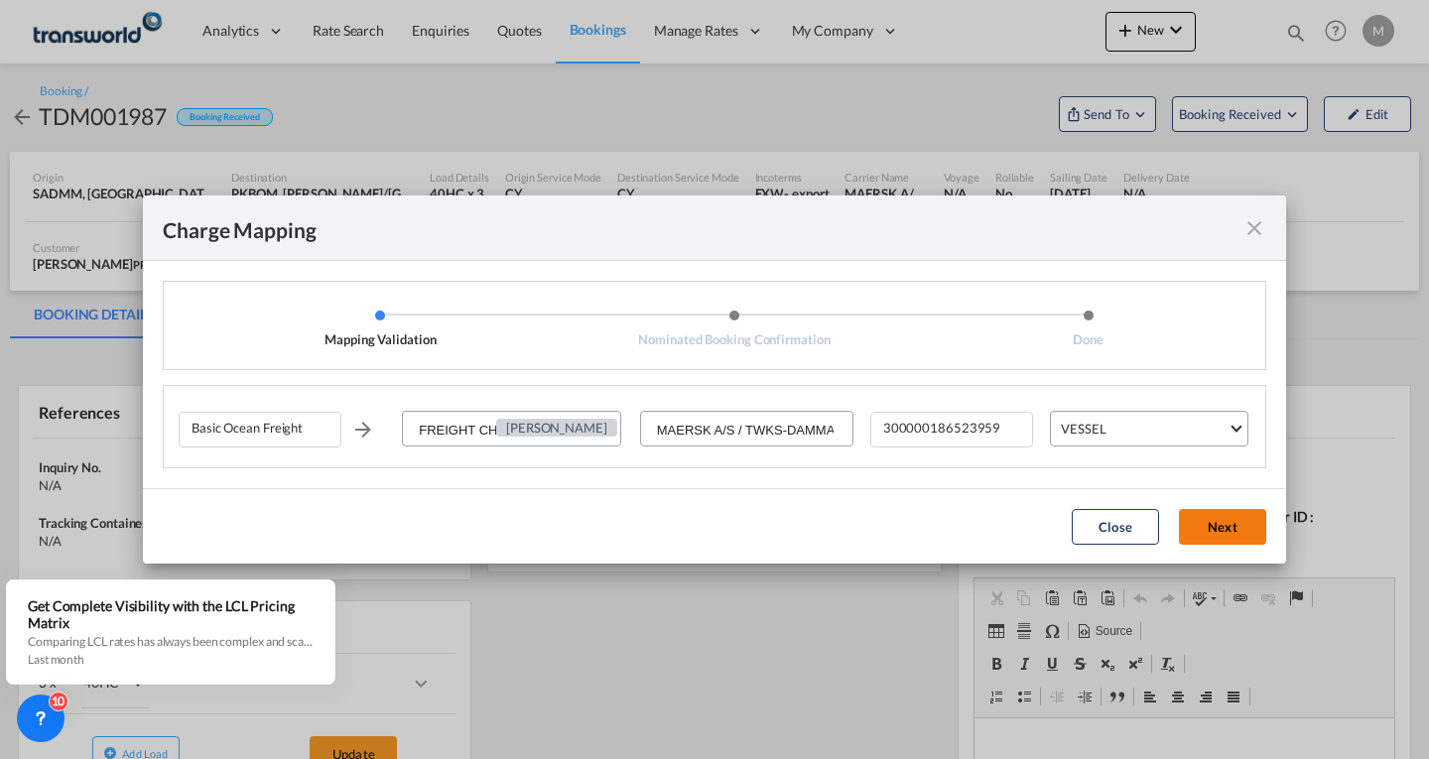
click at [1247, 539] on button "Next" at bounding box center [1222, 527] width 87 height 36
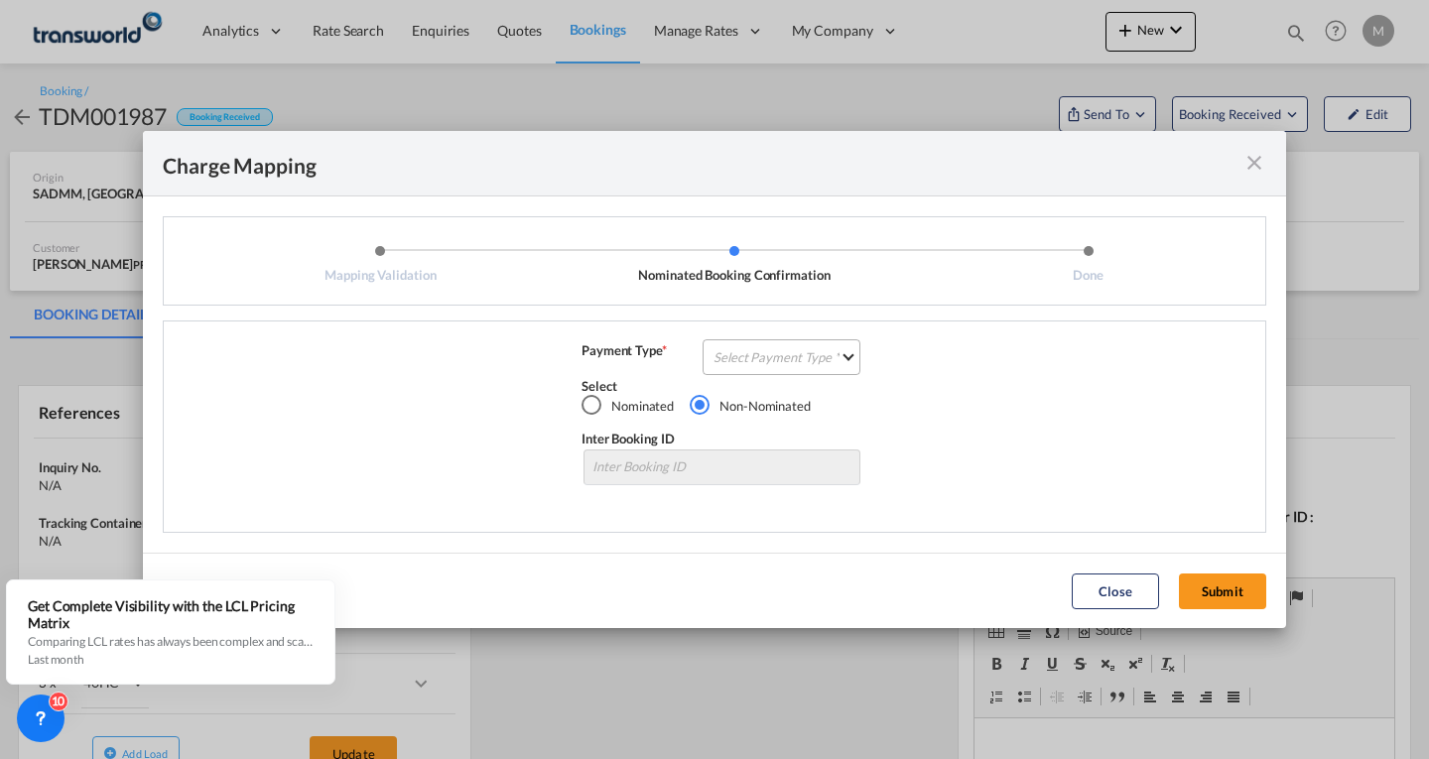
click at [761, 356] on md-select "Select Payment Type COLLECT PREPAID" at bounding box center [781, 357] width 158 height 36
click at [744, 398] on div "PREPAID" at bounding box center [741, 404] width 53 height 18
click at [1229, 581] on button "Submit" at bounding box center [1222, 591] width 87 height 36
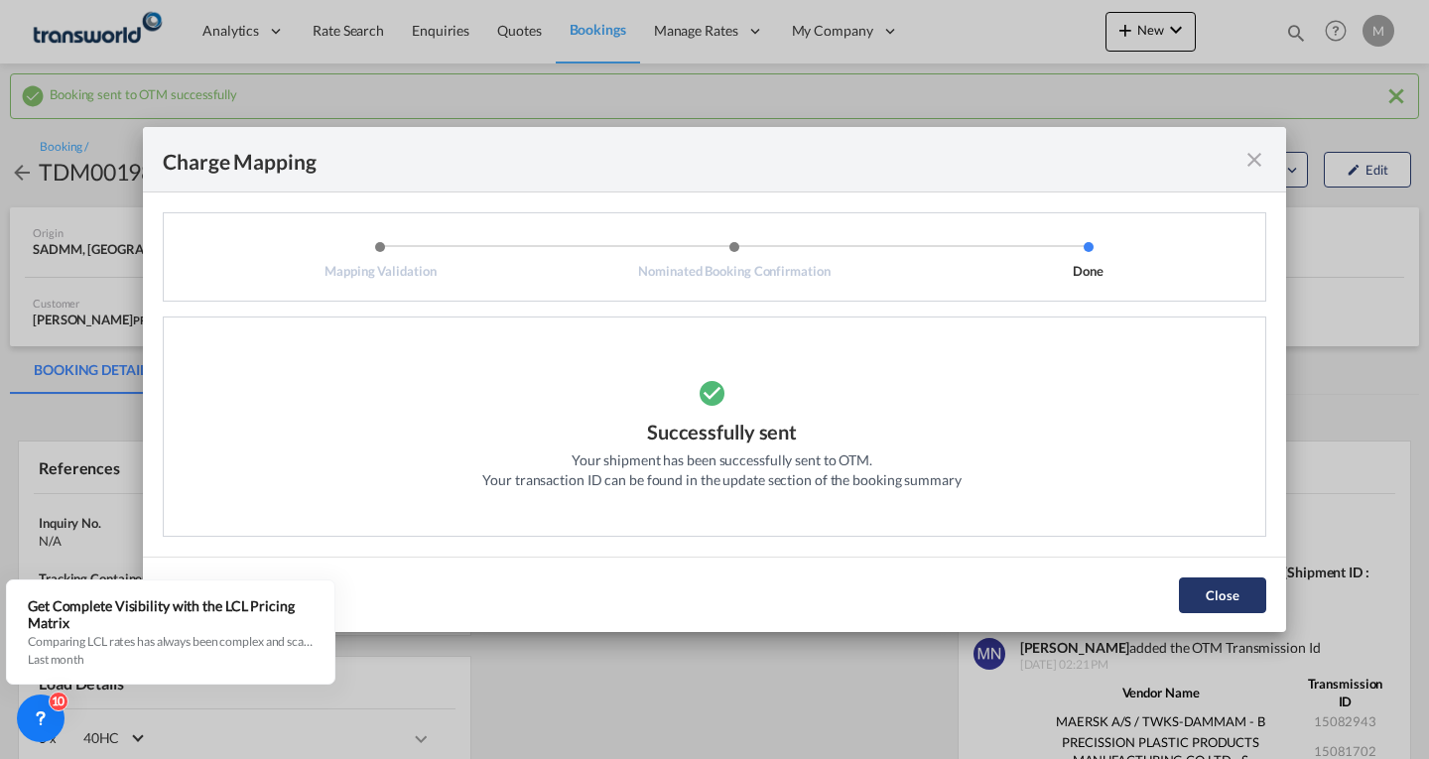
click at [1219, 599] on button "Close" at bounding box center [1222, 595] width 87 height 36
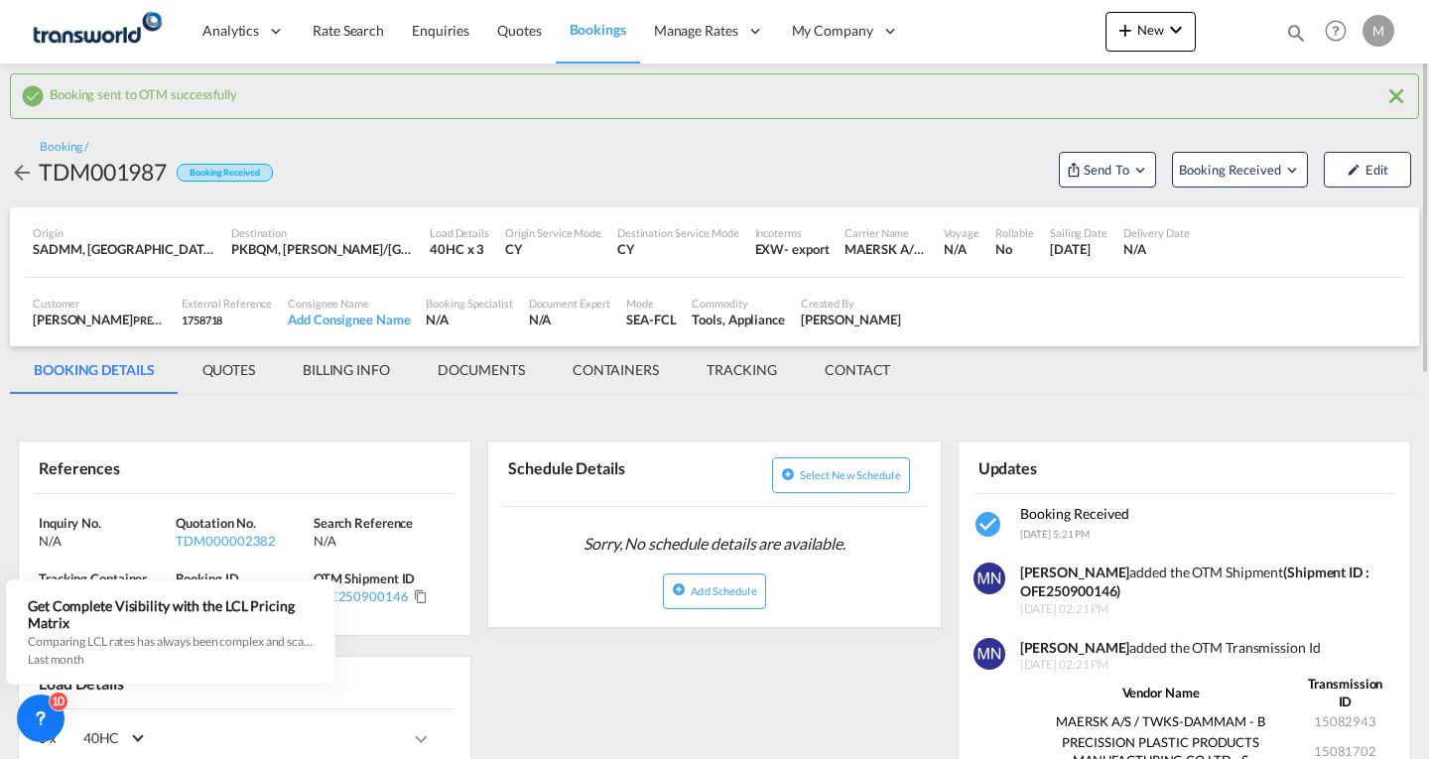
click at [1096, 586] on strong "(Shipment ID : OFE250900146)" at bounding box center [1194, 582] width 349 height 37
copy strong "OFE250900146"
